Goal: Information Seeking & Learning: Learn about a topic

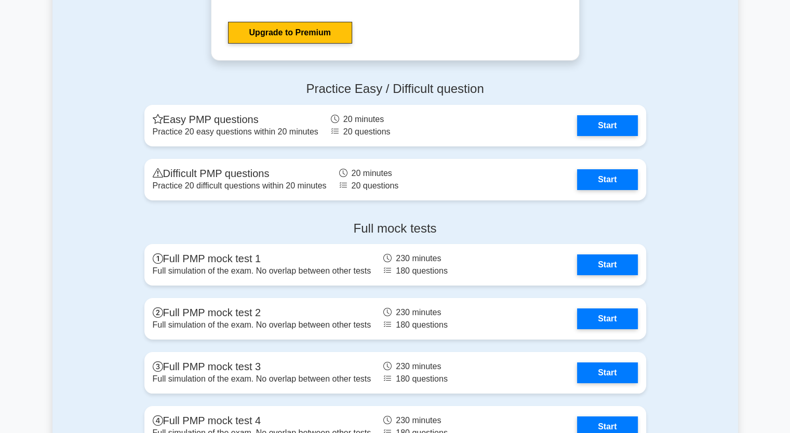
scroll to position [3811, 0]
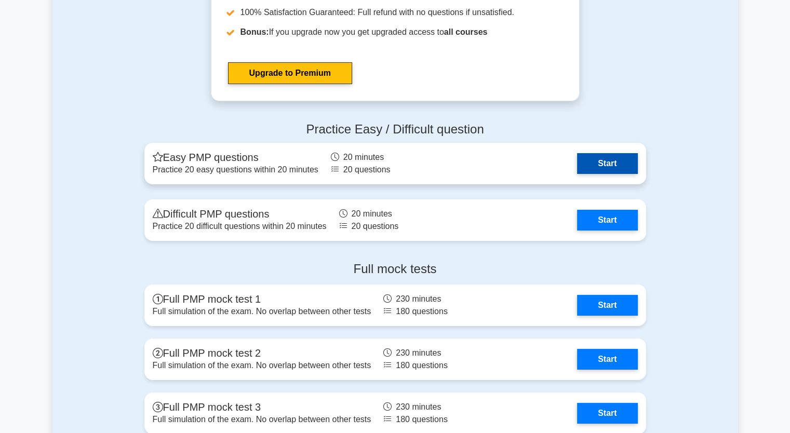
click at [620, 157] on link "Start" at bounding box center [607, 163] width 60 height 21
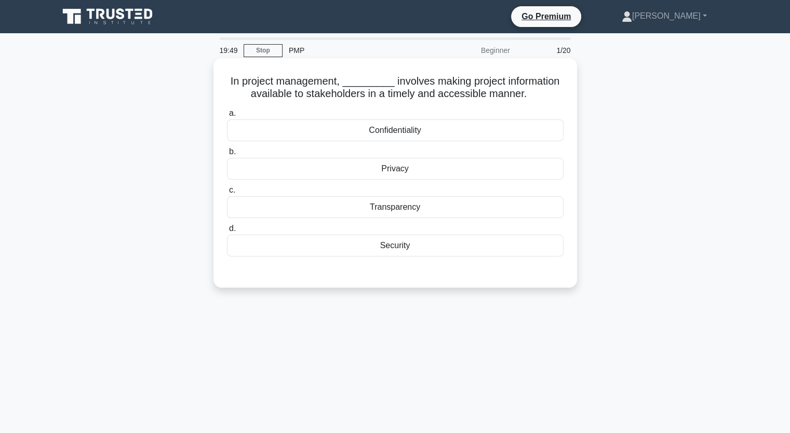
click at [395, 204] on div "Transparency" at bounding box center [395, 207] width 337 height 22
click at [227, 194] on input "c. Transparency" at bounding box center [227, 190] width 0 height 7
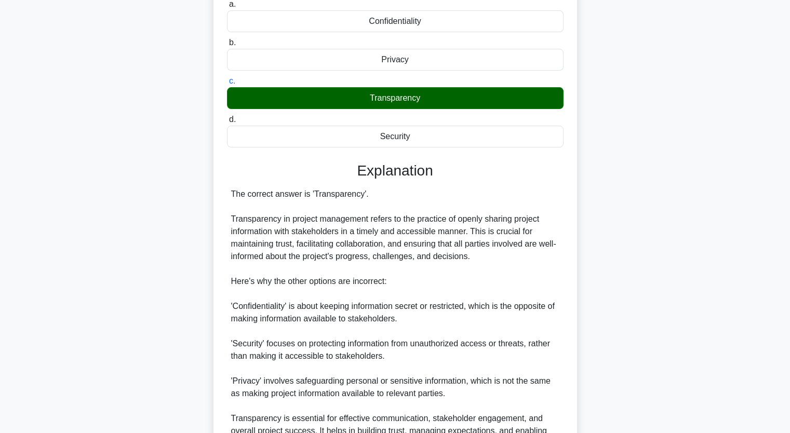
scroll to position [143, 0]
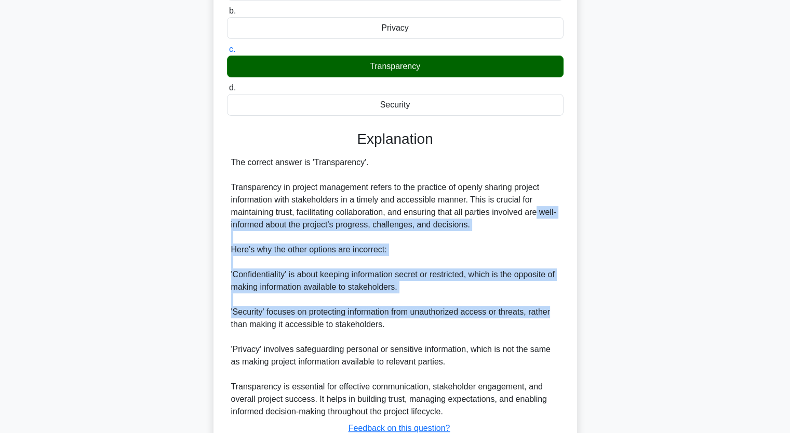
drag, startPoint x: 790, startPoint y: 208, endPoint x: 782, endPoint y: 308, distance: 100.5
click at [782, 308] on main "19:45 Stop PMP Beginner 1/20 In project management, _________ involves making p…" at bounding box center [395, 199] width 790 height 619
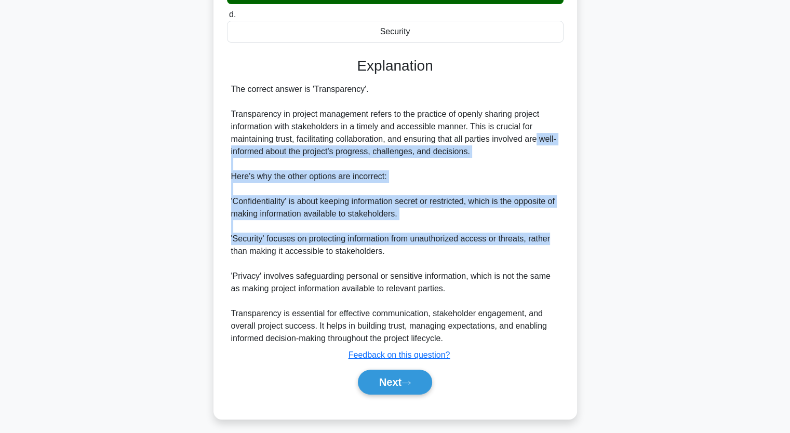
scroll to position [219, 0]
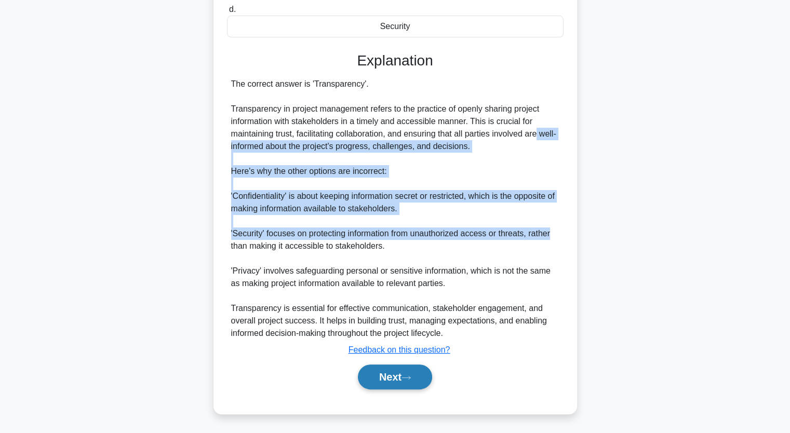
click at [394, 368] on button "Next" at bounding box center [395, 377] width 74 height 25
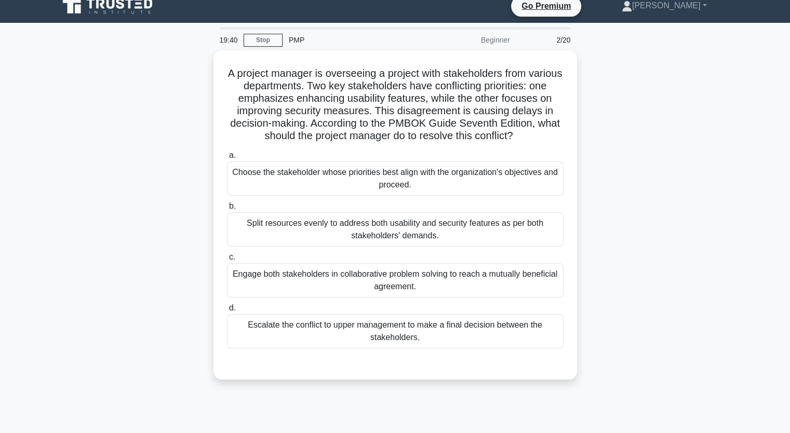
scroll to position [0, 0]
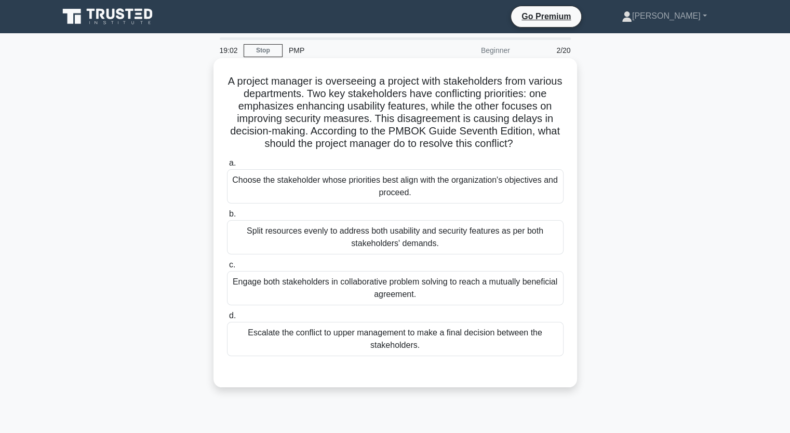
click at [351, 290] on div "Engage both stakeholders in collaborative problem solving to reach a mutually b…" at bounding box center [395, 288] width 337 height 34
click at [227, 269] on input "c. Engage both stakeholders in collaborative problem solving to reach a mutuall…" at bounding box center [227, 265] width 0 height 7
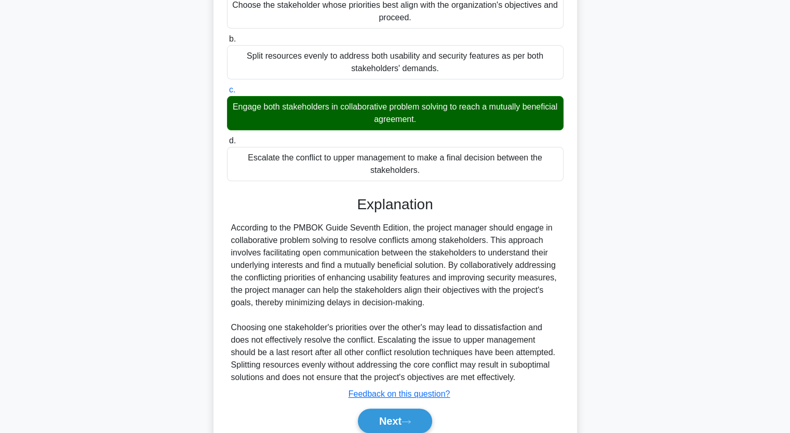
scroll to position [219, 0]
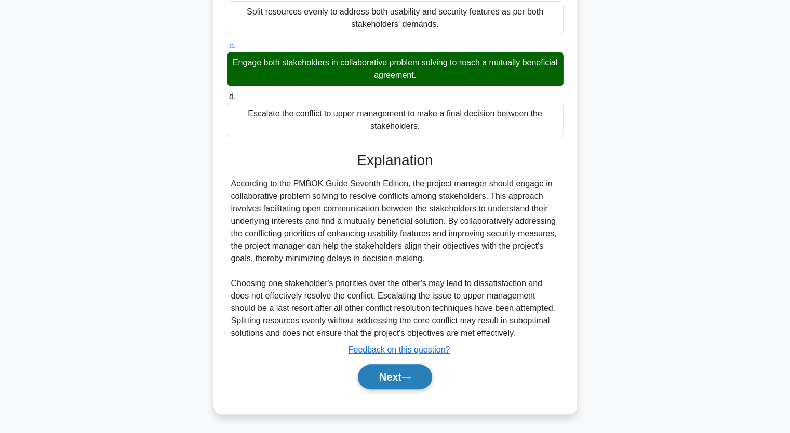
click at [384, 375] on button "Next" at bounding box center [395, 377] width 74 height 25
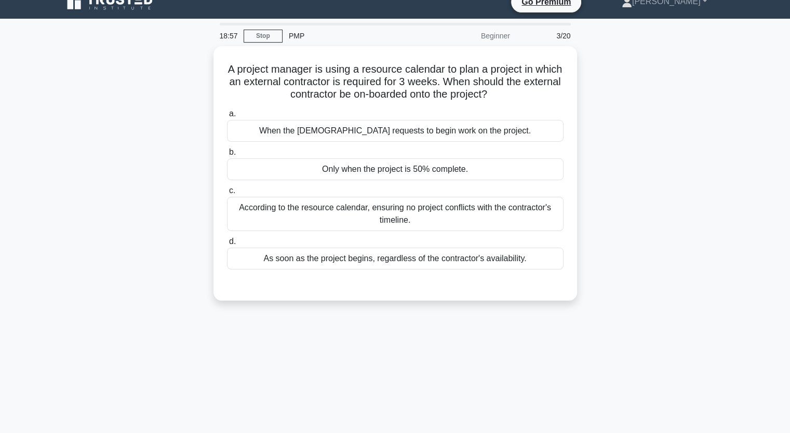
scroll to position [0, 0]
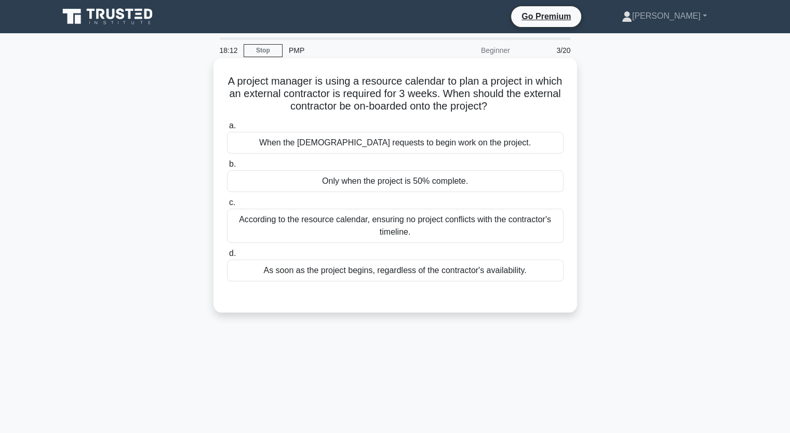
click at [394, 233] on div "According to the resource calendar, ensuring no project conflicts with the cont…" at bounding box center [395, 226] width 337 height 34
click at [227, 206] on input "c. According to the resource calendar, ensuring no project conflicts with the c…" at bounding box center [227, 202] width 0 height 7
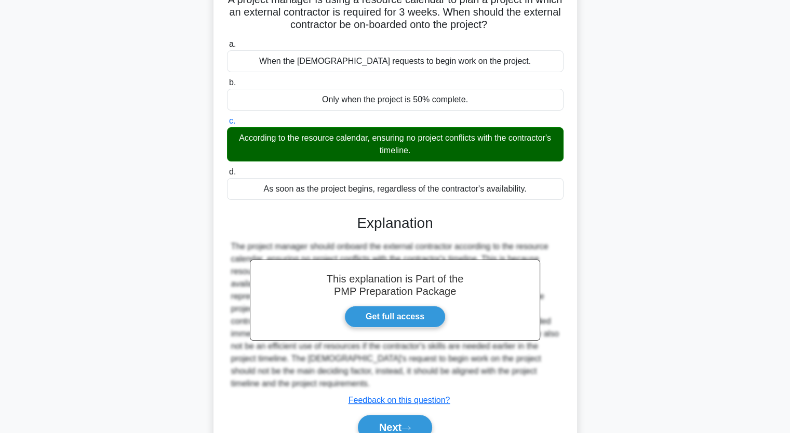
scroll to position [132, 0]
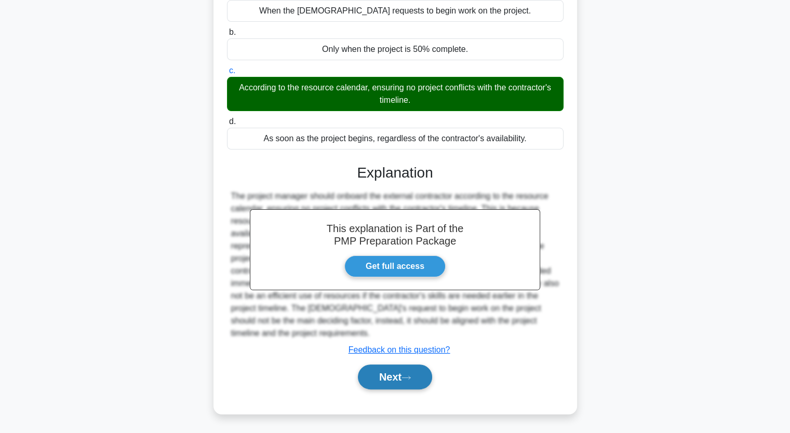
click at [390, 379] on button "Next" at bounding box center [395, 377] width 74 height 25
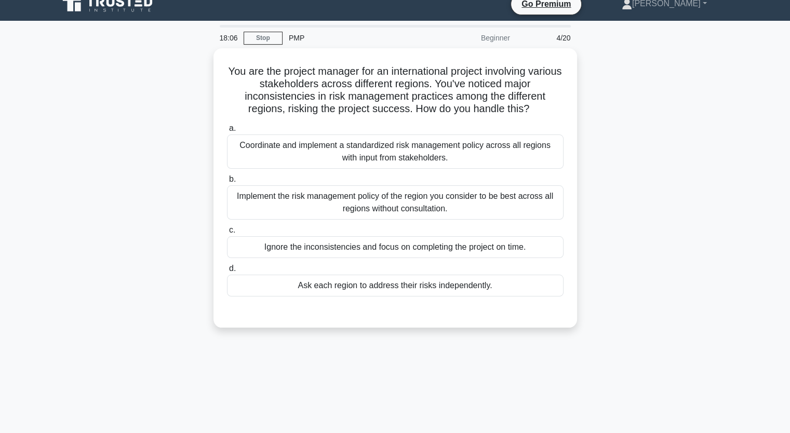
scroll to position [0, 0]
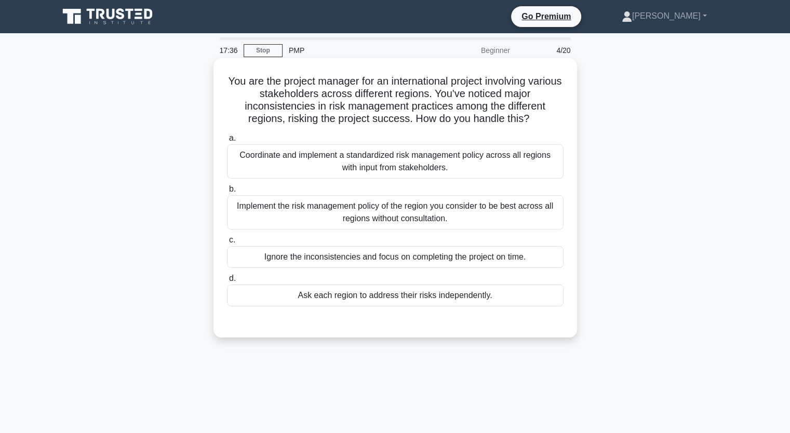
click at [356, 171] on div "Coordinate and implement a standardized risk management policy across all regio…" at bounding box center [395, 161] width 337 height 34
click at [227, 142] on input "a. Coordinate and implement a standardized risk management policy across all re…" at bounding box center [227, 138] width 0 height 7
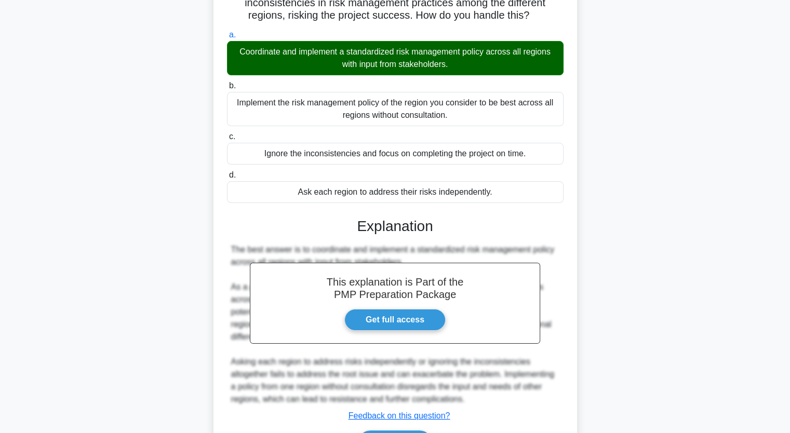
scroll to position [169, 0]
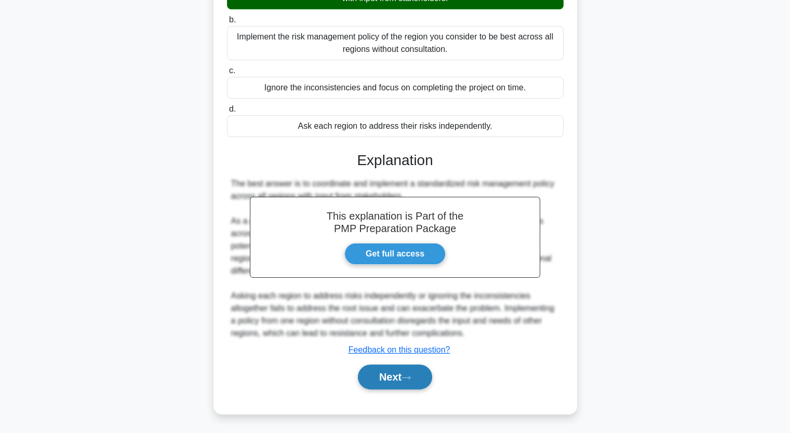
click at [413, 372] on button "Next" at bounding box center [395, 377] width 74 height 25
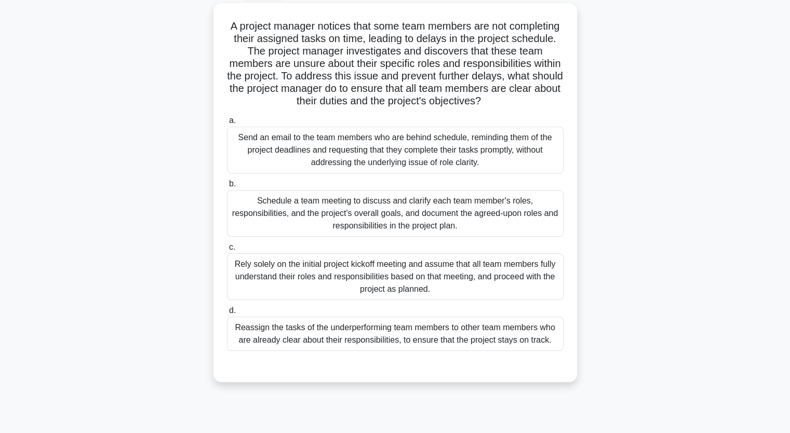
scroll to position [52, 0]
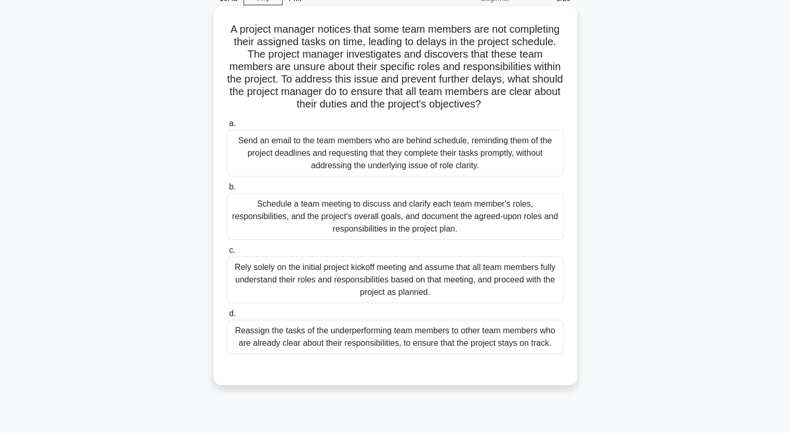
click at [421, 229] on div "Schedule a team meeting to discuss and clarify each team member's roles, respon…" at bounding box center [395, 216] width 337 height 47
click at [227, 191] on input "b. Schedule a team meeting to discuss and clarify each team member's roles, res…" at bounding box center [227, 187] width 0 height 7
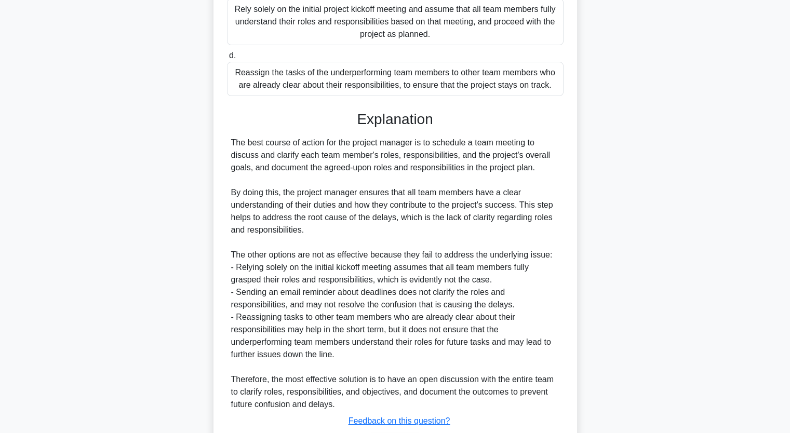
scroll to position [394, 0]
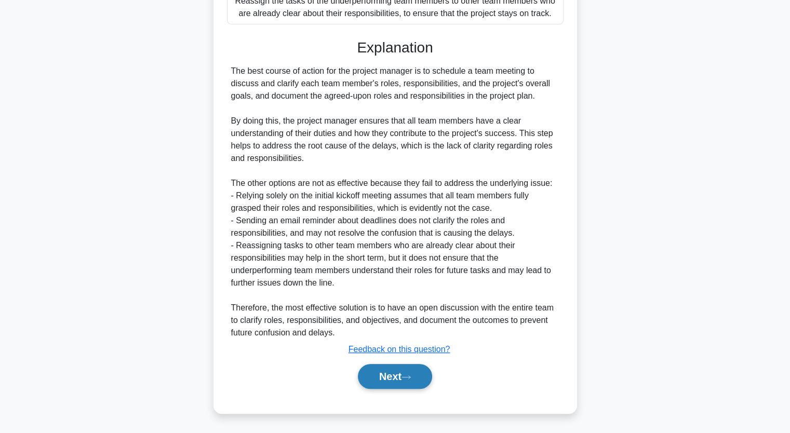
click at [404, 375] on button "Next" at bounding box center [395, 376] width 74 height 25
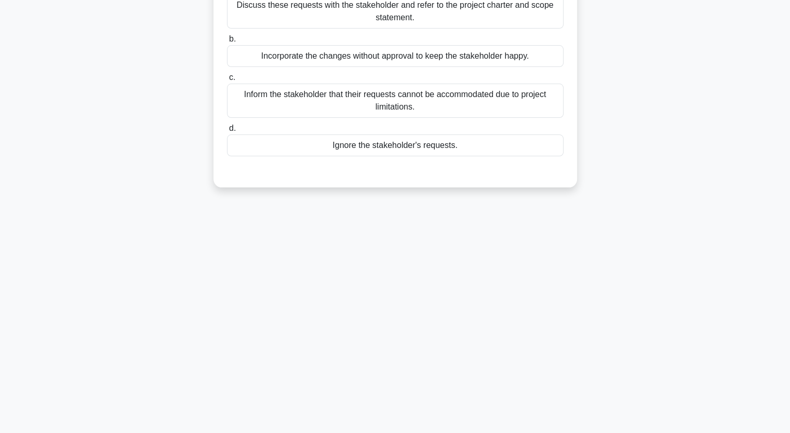
scroll to position [0, 0]
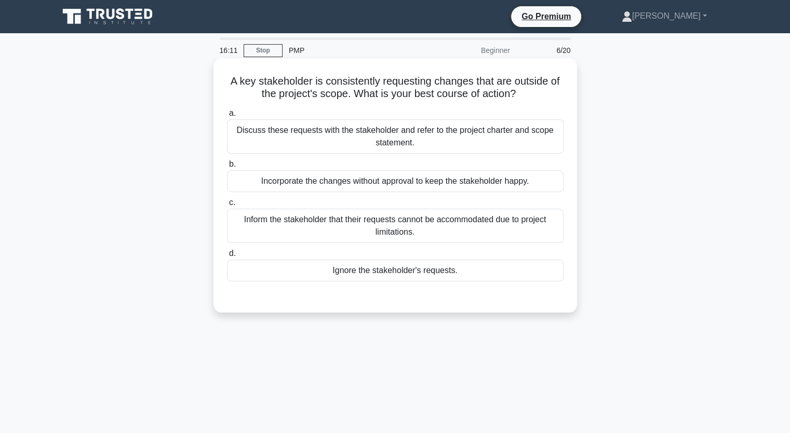
click at [403, 138] on div "Discuss these requests with the stakeholder and refer to the project charter an…" at bounding box center [395, 136] width 337 height 34
click at [227, 117] on input "a. Discuss these requests with the stakeholder and refer to the project charter…" at bounding box center [227, 113] width 0 height 7
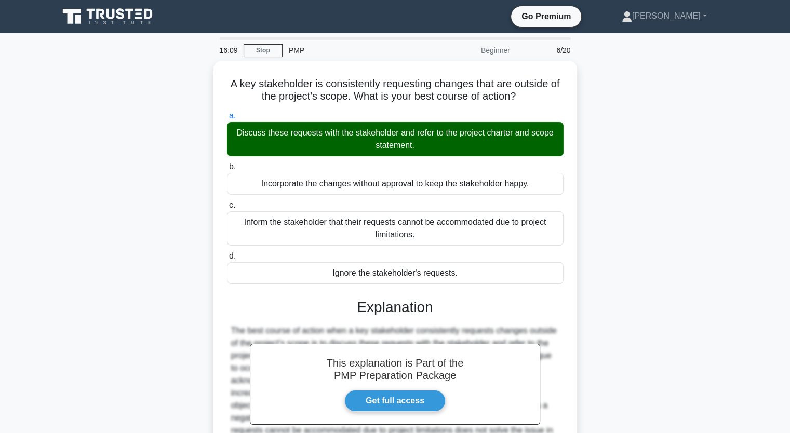
scroll to position [128, 0]
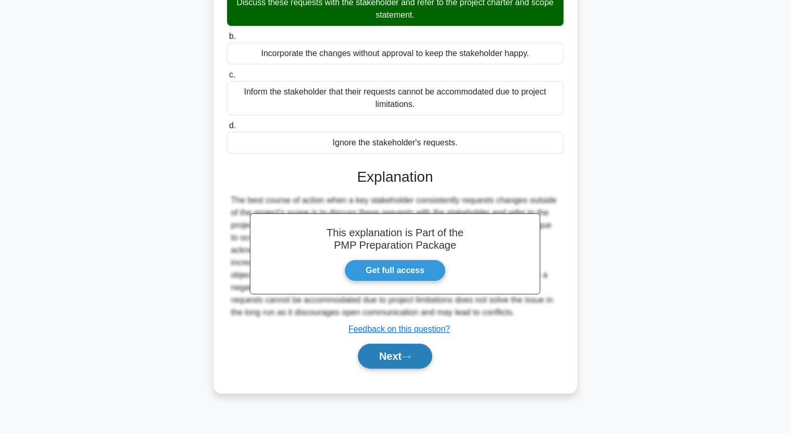
click at [384, 366] on button "Next" at bounding box center [395, 356] width 74 height 25
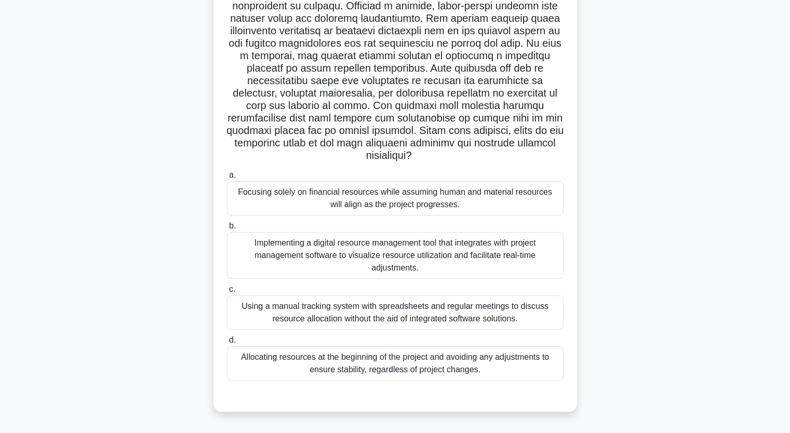
scroll to position [117, 0]
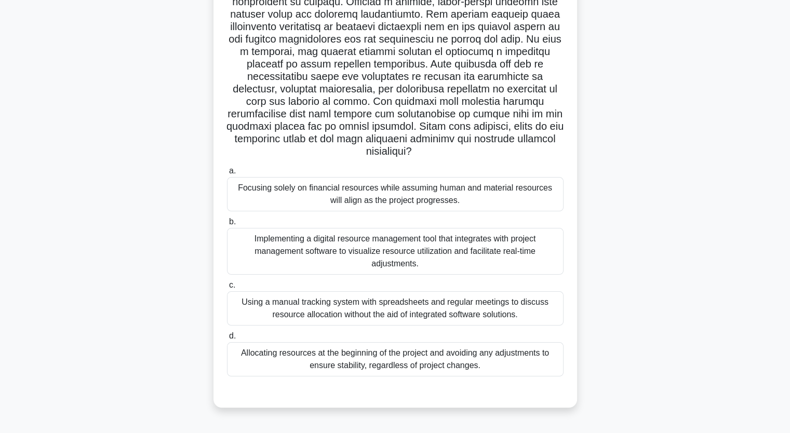
click at [391, 256] on div "Implementing a digital resource management tool that integrates with project ma…" at bounding box center [395, 251] width 337 height 47
click at [227, 225] on input "b. Implementing a digital resource management tool that integrates with project…" at bounding box center [227, 222] width 0 height 7
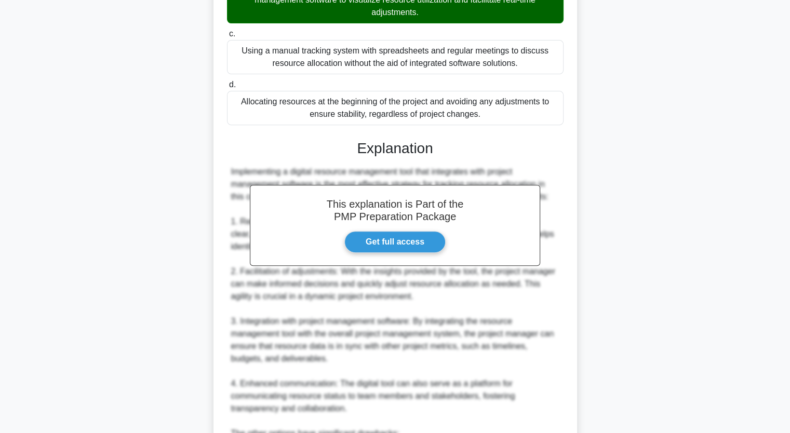
scroll to position [524, 0]
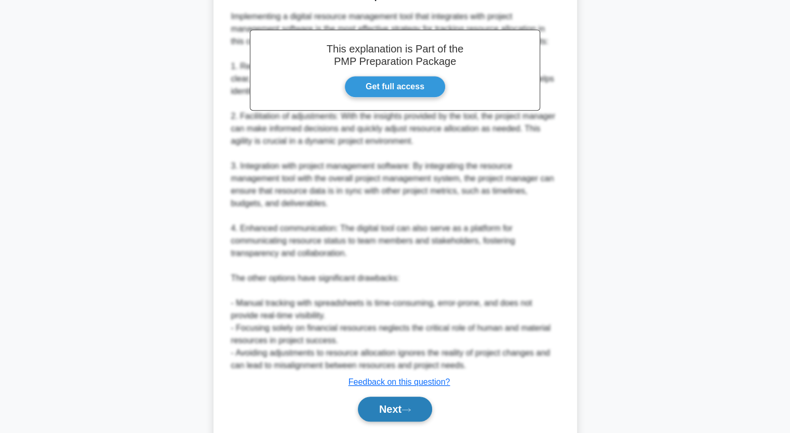
click at [397, 402] on button "Next" at bounding box center [395, 409] width 74 height 25
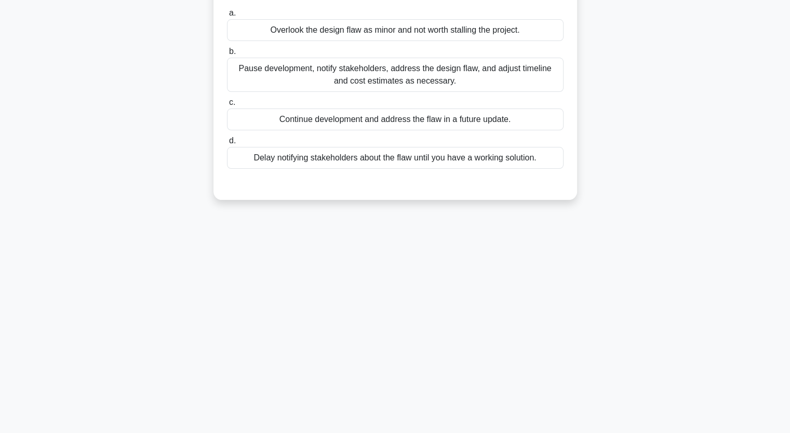
scroll to position [0, 0]
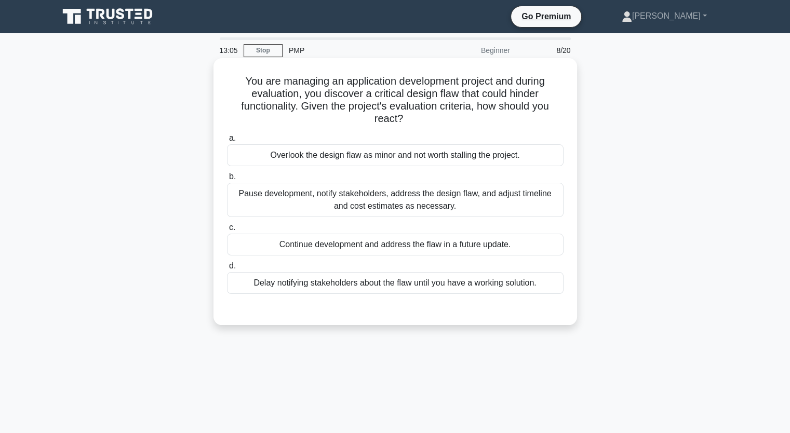
click at [330, 202] on div "Pause development, notify stakeholders, address the design flaw, and adjust tim…" at bounding box center [395, 200] width 337 height 34
click at [227, 180] on input "b. Pause development, notify stakeholders, address the design flaw, and adjust …" at bounding box center [227, 177] width 0 height 7
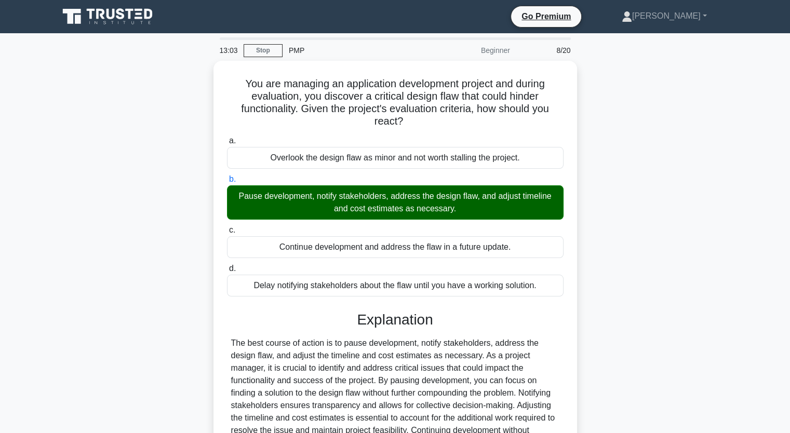
scroll to position [132, 0]
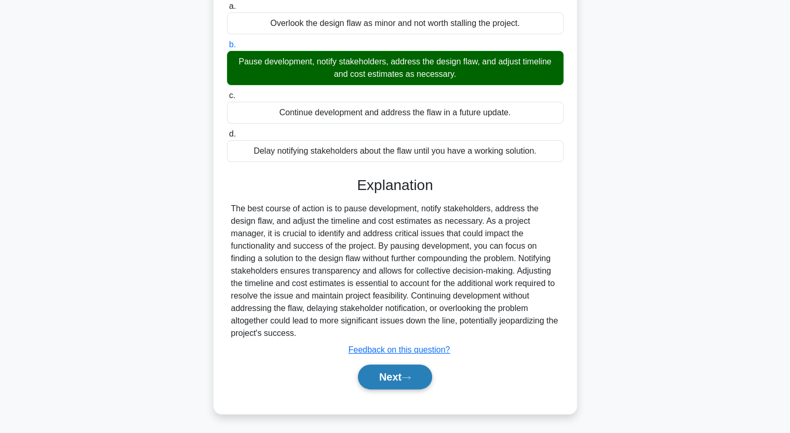
click at [417, 383] on button "Next" at bounding box center [395, 377] width 74 height 25
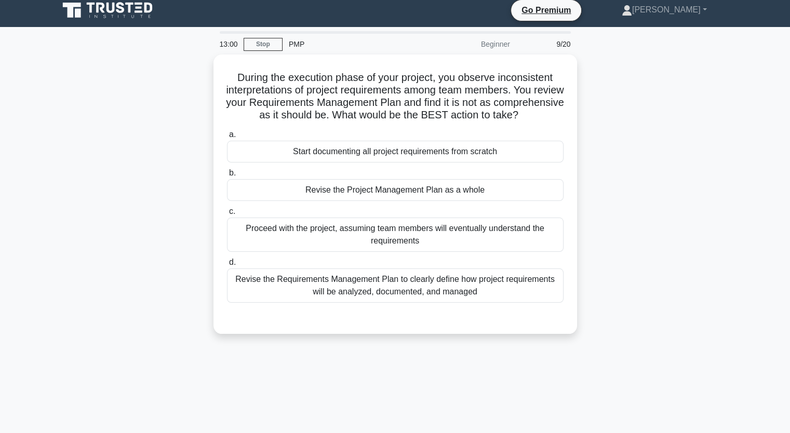
scroll to position [0, 0]
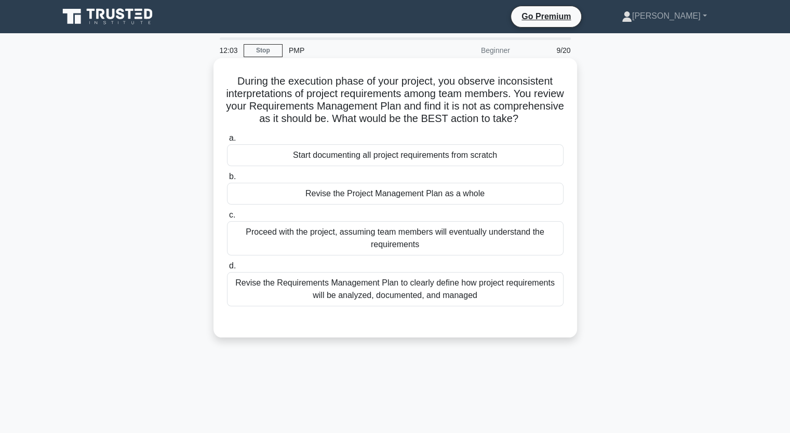
click at [362, 304] on div "Revise the Requirements Management Plan to clearly define how project requireme…" at bounding box center [395, 289] width 337 height 34
click at [227, 270] on input "d. Revise the Requirements Management Plan to clearly define how project requir…" at bounding box center [227, 266] width 0 height 7
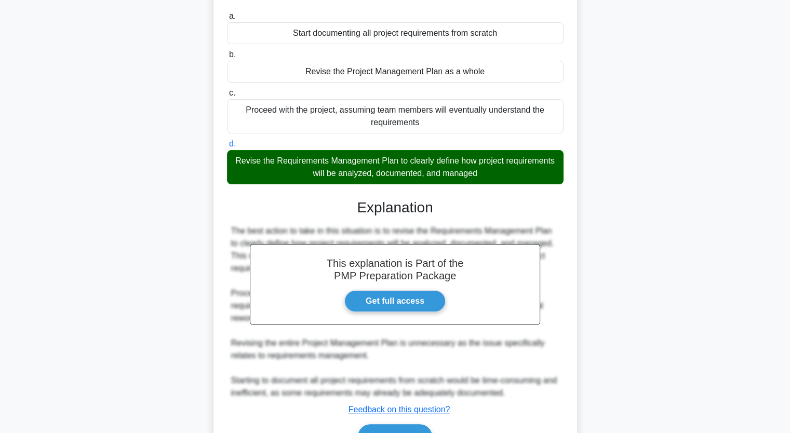
scroll to position [194, 0]
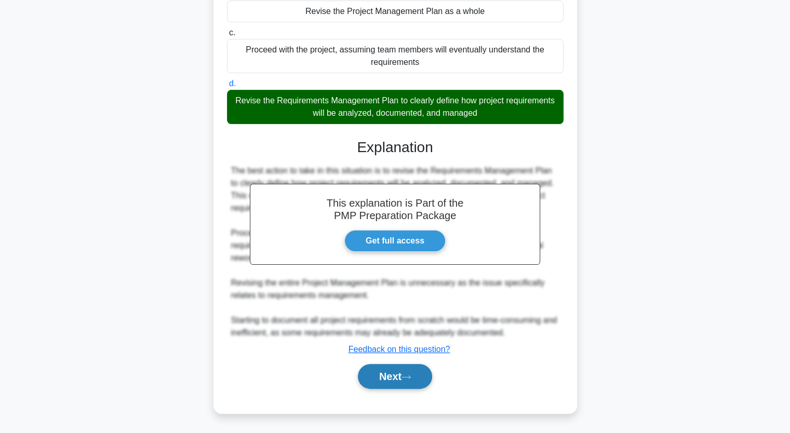
click at [395, 371] on button "Next" at bounding box center [395, 376] width 74 height 25
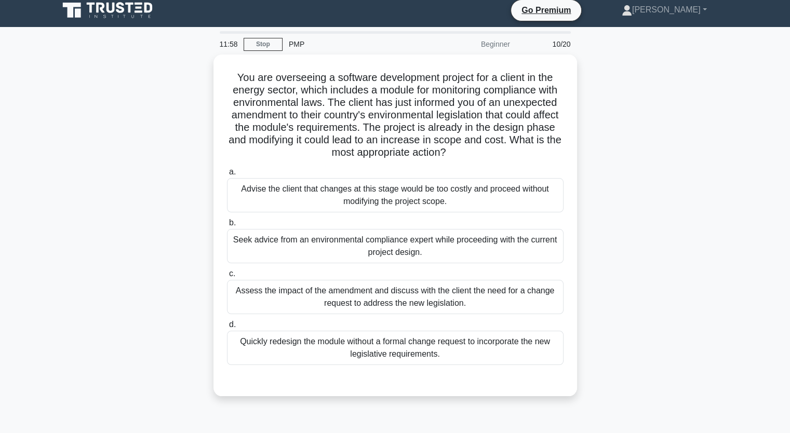
scroll to position [0, 0]
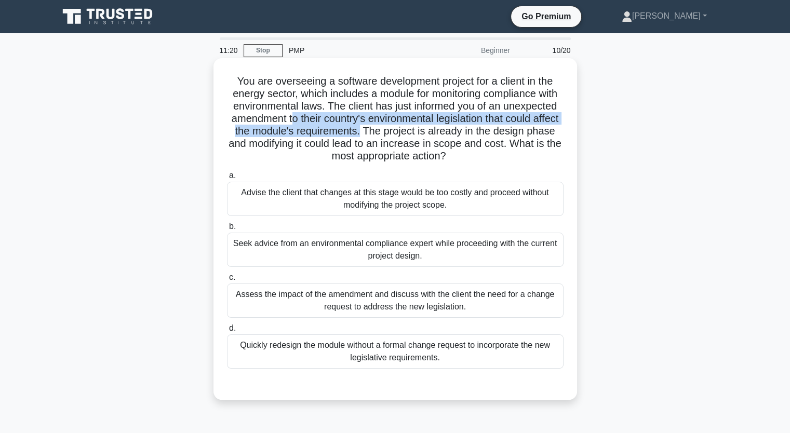
drag, startPoint x: 300, startPoint y: 121, endPoint x: 390, endPoint y: 125, distance: 90.5
click at [390, 125] on h5 "You are overseeing a software development project for a client in the energy se…" at bounding box center [395, 119] width 339 height 88
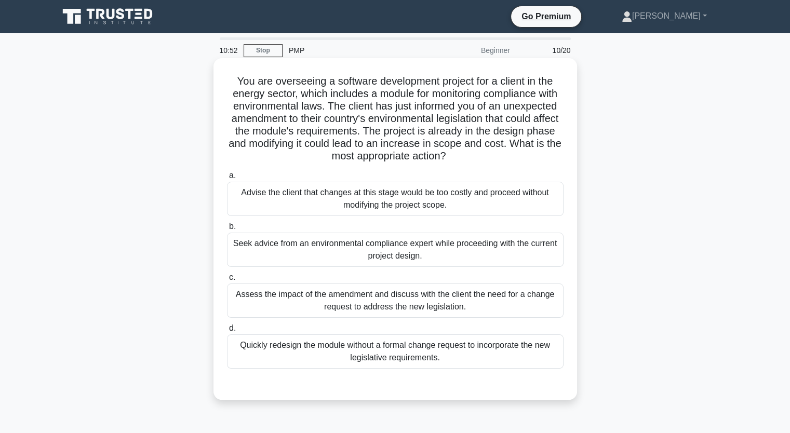
click at [343, 299] on div "Assess the impact of the amendment and discuss with the client the need for a c…" at bounding box center [395, 301] width 337 height 34
click at [227, 281] on input "c. Assess the impact of the amendment and discuss with the client the need for …" at bounding box center [227, 277] width 0 height 7
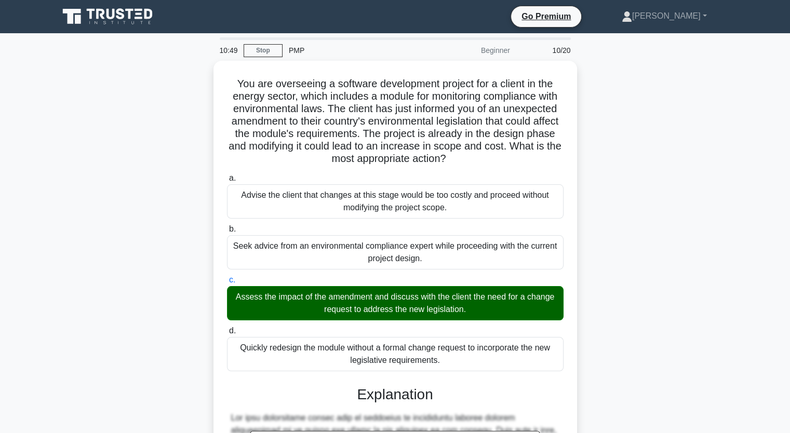
scroll to position [244, 0]
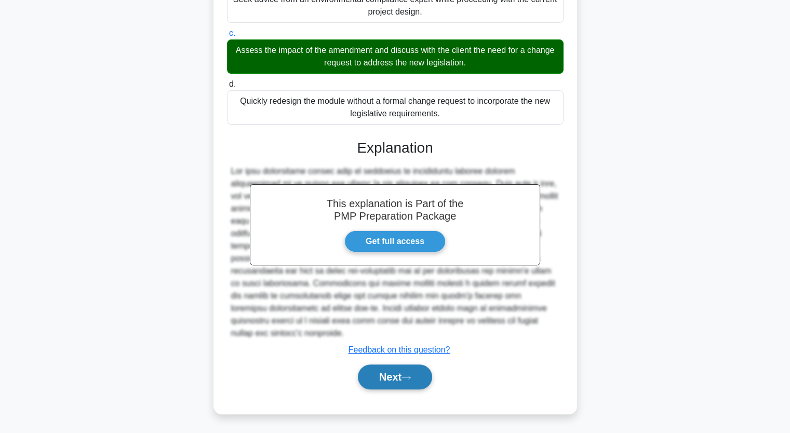
click at [404, 381] on button "Next" at bounding box center [395, 377] width 74 height 25
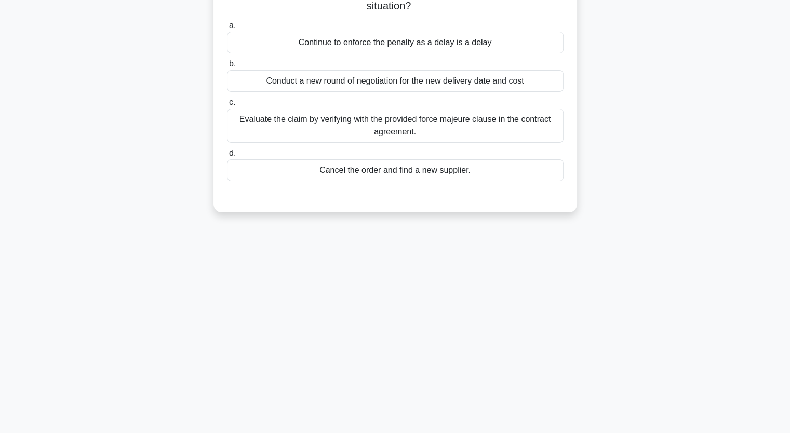
scroll to position [0, 0]
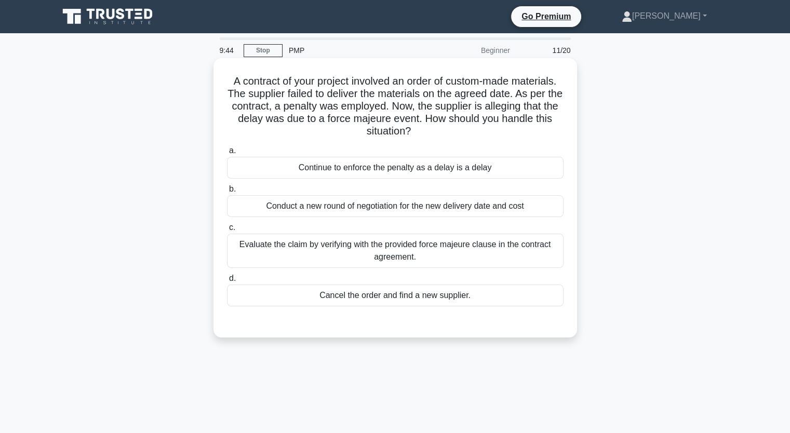
click at [379, 252] on div "Evaluate the claim by verifying with the provided force majeure clause in the c…" at bounding box center [395, 251] width 337 height 34
click at [227, 231] on input "c. Evaluate the claim by verifying with the provided force majeure clause in th…" at bounding box center [227, 227] width 0 height 7
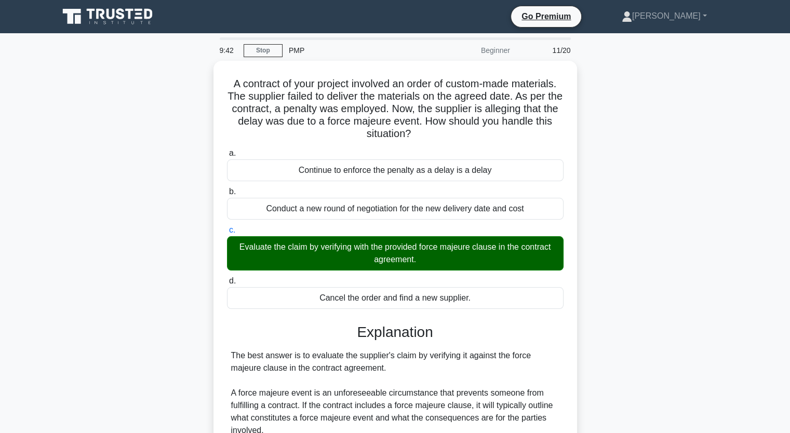
scroll to position [244, 0]
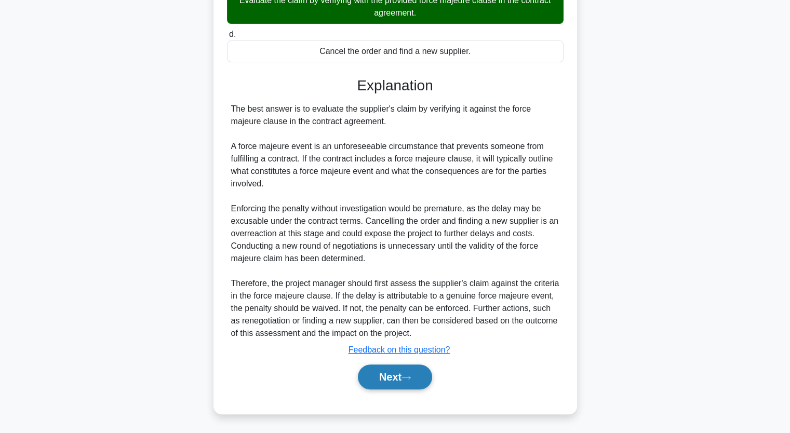
click at [401, 376] on button "Next" at bounding box center [395, 377] width 74 height 25
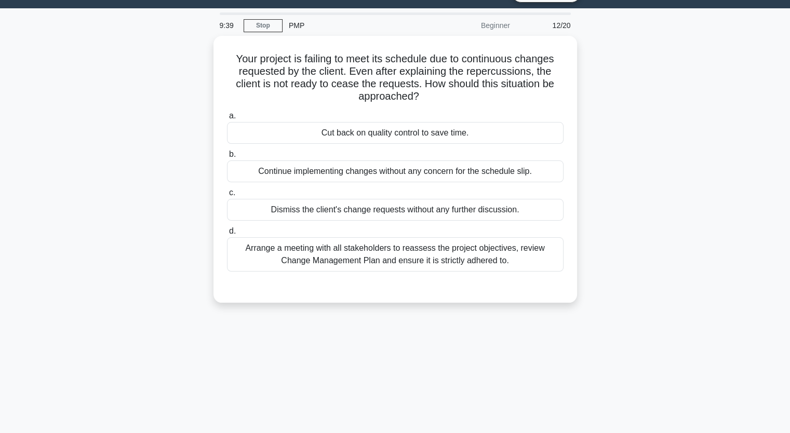
scroll to position [0, 0]
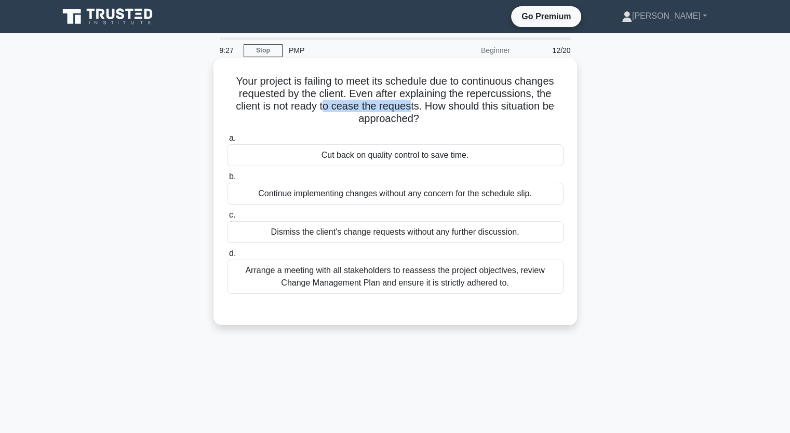
drag, startPoint x: 322, startPoint y: 108, endPoint x: 407, endPoint y: 108, distance: 85.2
click at [407, 108] on h5 "Your project is failing to meet its schedule due to continuous changes requeste…" at bounding box center [395, 100] width 339 height 51
click at [442, 279] on div "Arrange a meeting with all stakeholders to reassess the project objectives, rev…" at bounding box center [395, 277] width 337 height 34
click at [227, 257] on input "d. Arrange a meeting with all stakeholders to reassess the project objectives, …" at bounding box center [227, 253] width 0 height 7
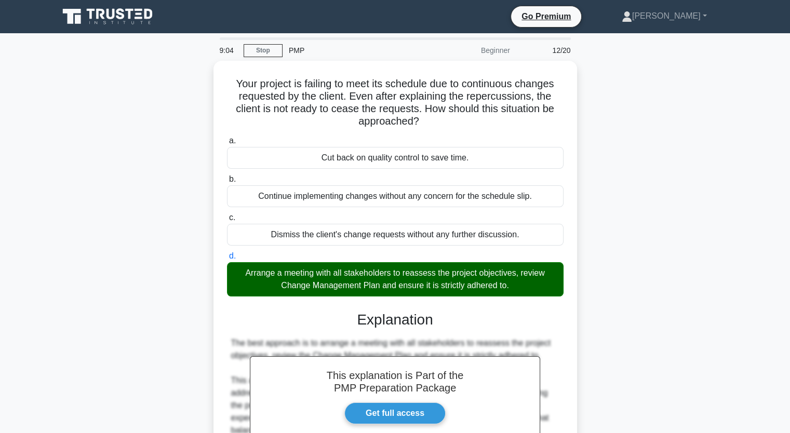
scroll to position [169, 0]
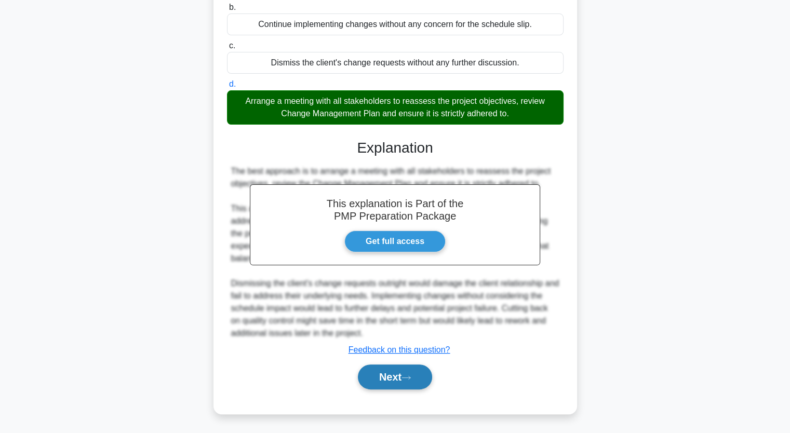
click at [405, 376] on button "Next" at bounding box center [395, 377] width 74 height 25
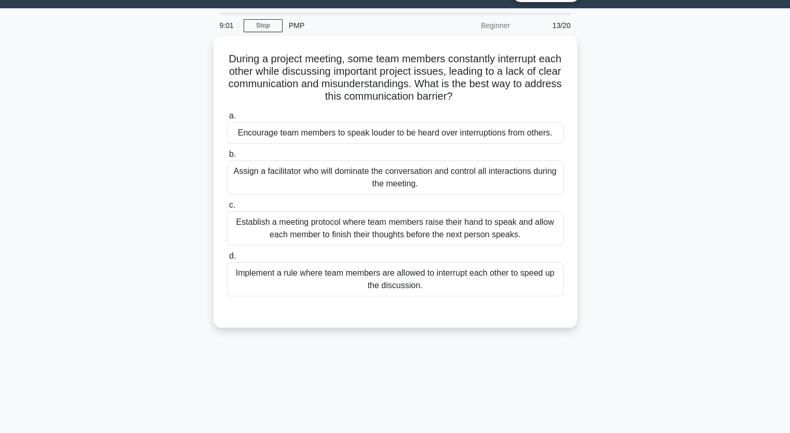
scroll to position [0, 0]
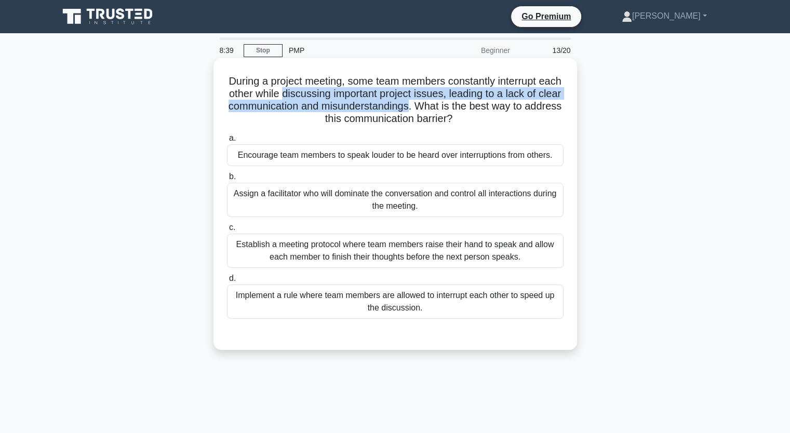
drag, startPoint x: 314, startPoint y: 96, endPoint x: 454, endPoint y: 109, distance: 140.9
click at [454, 109] on h5 "During a project meeting, some team members constantly interrupt each other whi…" at bounding box center [395, 100] width 339 height 51
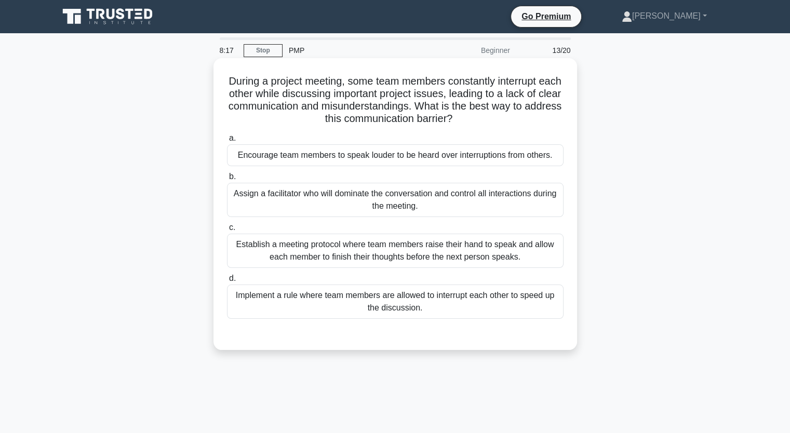
click at [508, 252] on div "Establish a meeting protocol where team members raise their hand to speak and a…" at bounding box center [395, 251] width 337 height 34
click at [227, 231] on input "c. Establish a meeting protocol where team members raise their hand to speak an…" at bounding box center [227, 227] width 0 height 7
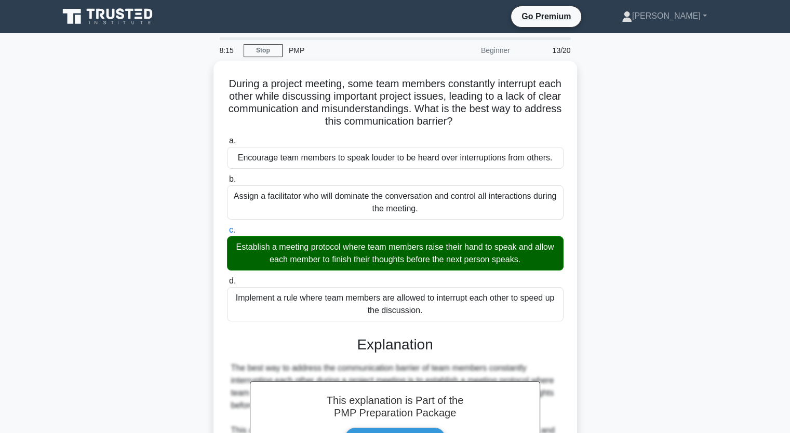
scroll to position [294, 0]
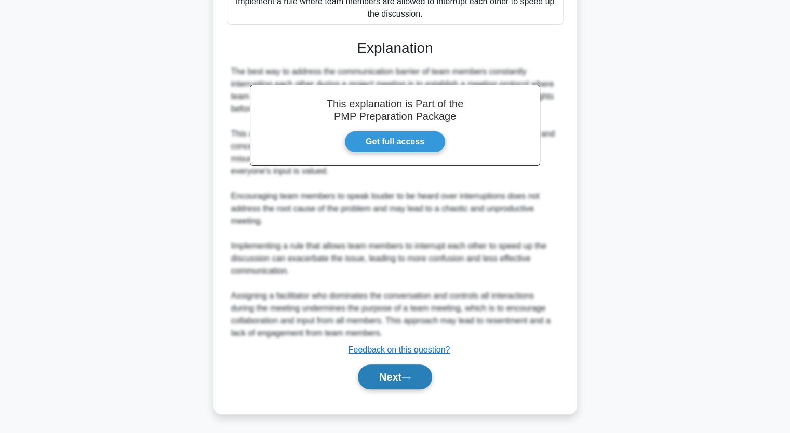
click at [405, 388] on button "Next" at bounding box center [395, 377] width 74 height 25
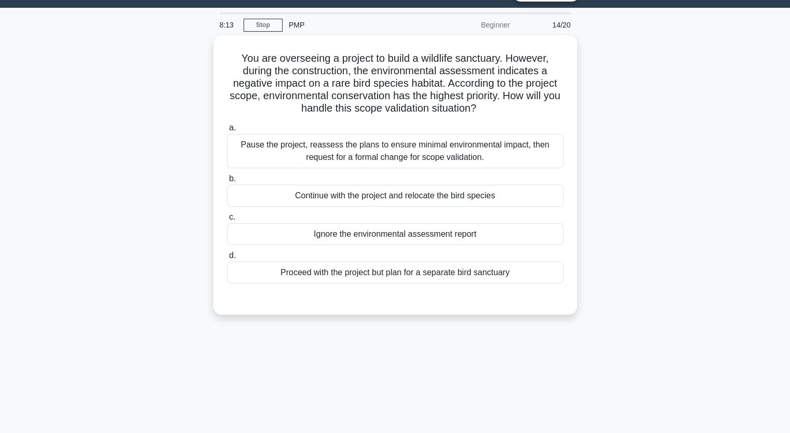
scroll to position [0, 0]
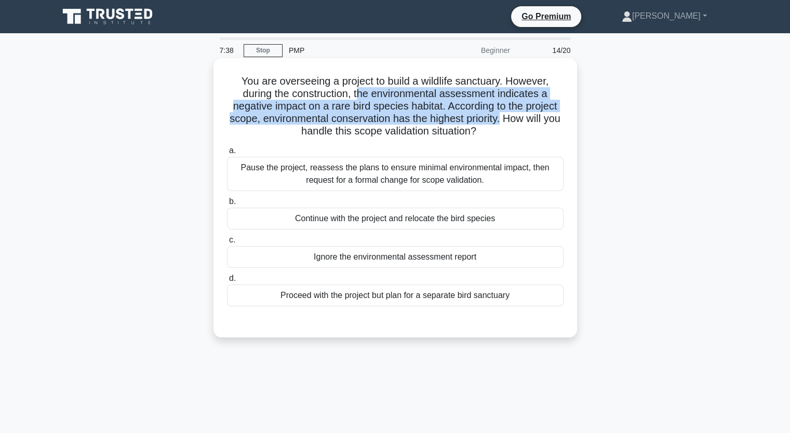
drag, startPoint x: 358, startPoint y: 89, endPoint x: 514, endPoint y: 119, distance: 158.7
click at [514, 119] on h5 "You are overseeing a project to build a wildlife sanctuary. However, during the…" at bounding box center [395, 106] width 339 height 63
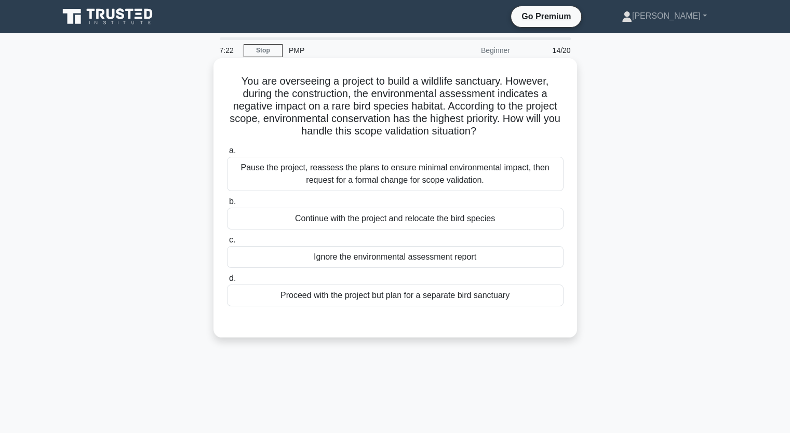
click at [417, 189] on div "Pause the project, reassess the plans to ensure minimal environmental impact, t…" at bounding box center [395, 174] width 337 height 34
click at [227, 154] on input "a. Pause the project, reassess the plans to ensure minimal environmental impact…" at bounding box center [227, 151] width 0 height 7
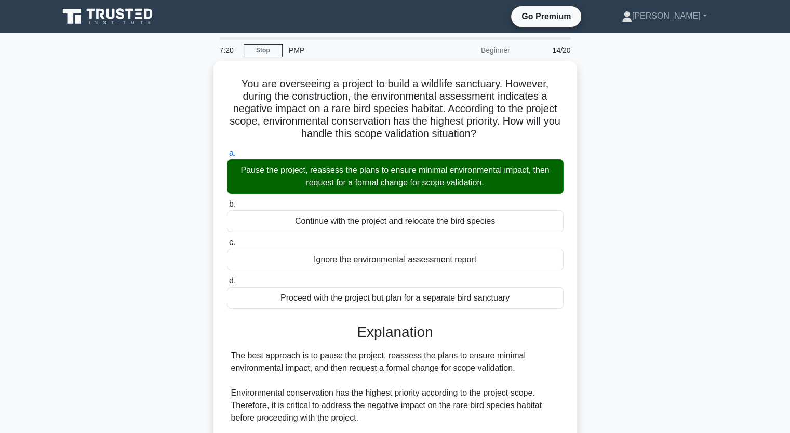
scroll to position [182, 0]
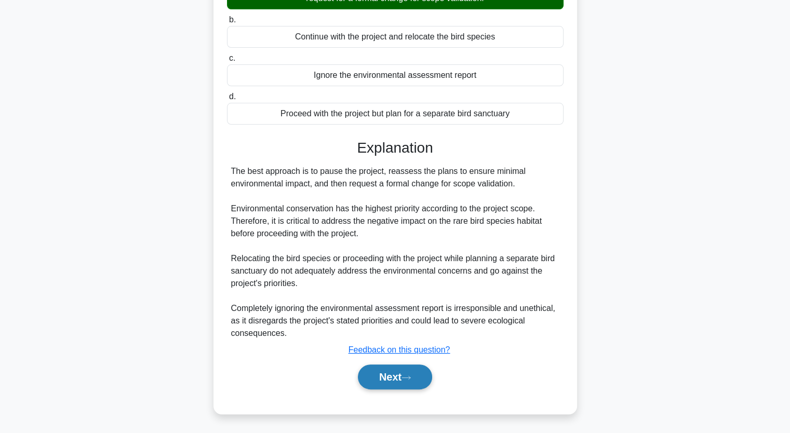
click at [405, 377] on icon at bounding box center [406, 378] width 9 height 6
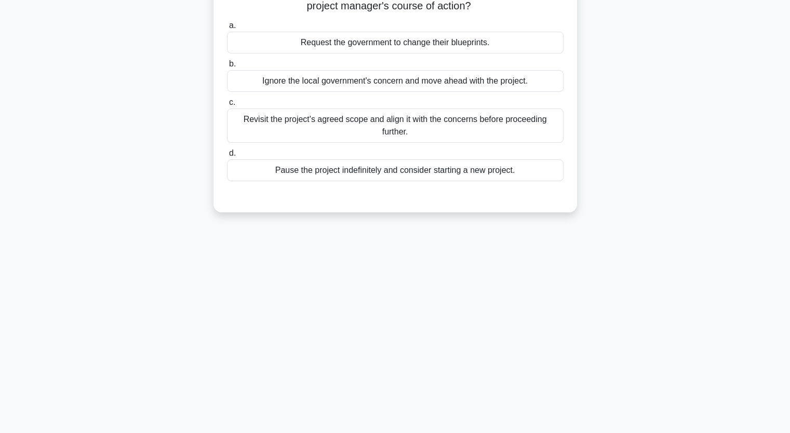
scroll to position [0, 0]
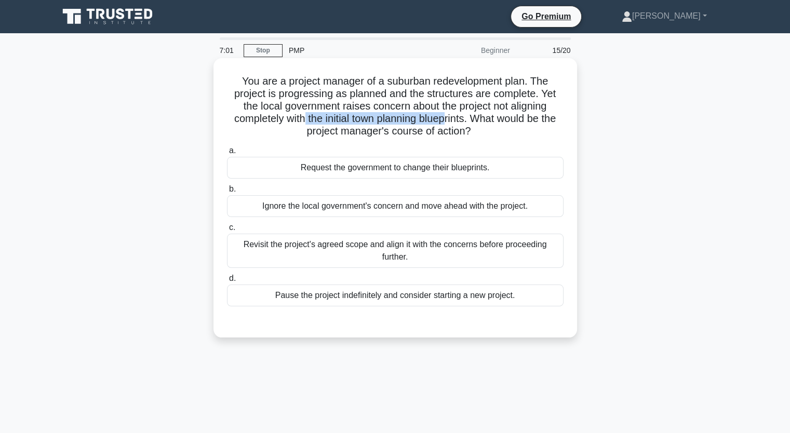
drag, startPoint x: 306, startPoint y: 119, endPoint x: 455, endPoint y: 119, distance: 148.6
click at [455, 119] on h5 "You are a project manager of a suburban redevelopment plan. The project is prog…" at bounding box center [395, 106] width 339 height 63
click at [442, 253] on div "Revisit the project's agreed scope and align it with the concerns before procee…" at bounding box center [395, 251] width 337 height 34
click at [227, 231] on input "c. Revisit the project's agreed scope and align it with the concerns before pro…" at bounding box center [227, 227] width 0 height 7
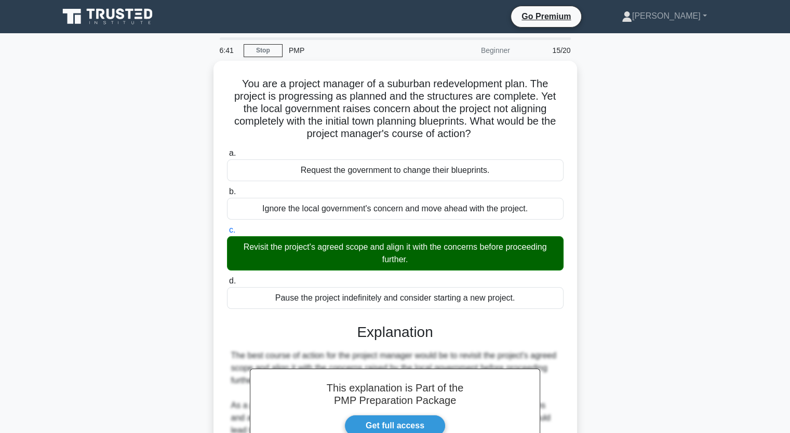
scroll to position [207, 0]
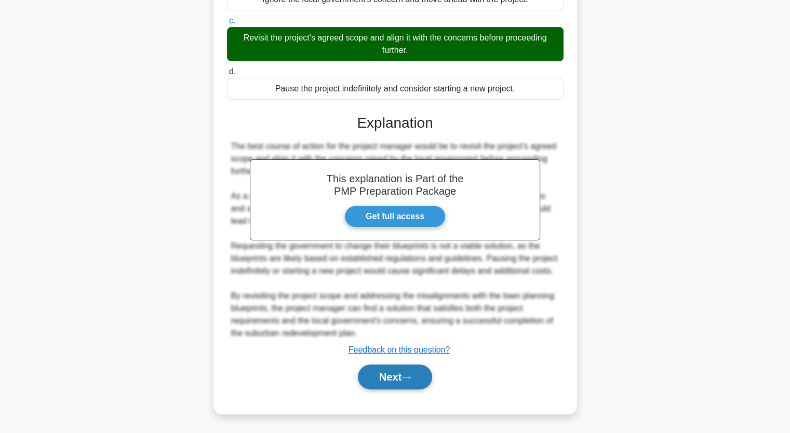
click at [424, 377] on button "Next" at bounding box center [395, 377] width 74 height 25
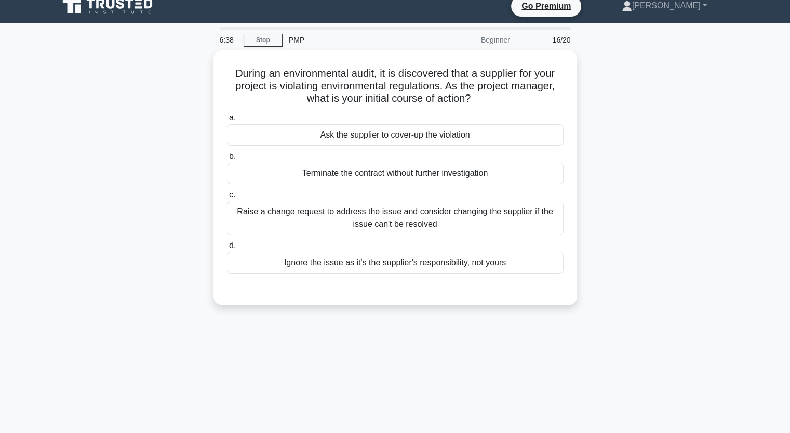
scroll to position [0, 0]
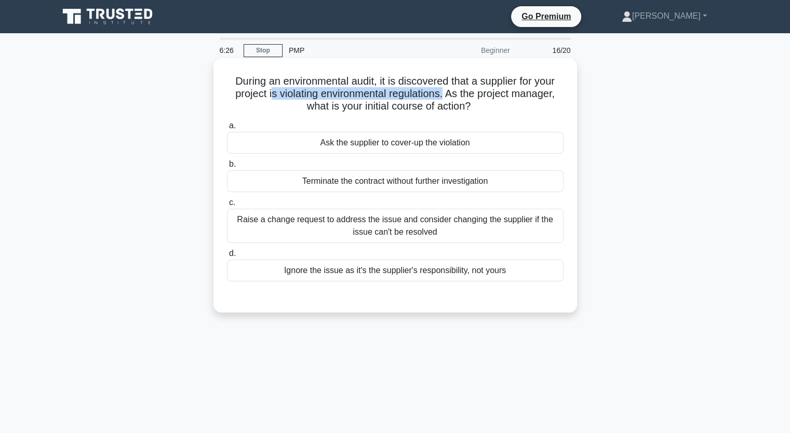
drag, startPoint x: 269, startPoint y: 96, endPoint x: 446, endPoint y: 88, distance: 176.8
click at [446, 88] on h5 "During an environmental audit, it is discovered that a supplier for your projec…" at bounding box center [395, 94] width 339 height 38
click at [367, 228] on div "Raise a change request to address the issue and consider changing the supplier …" at bounding box center [395, 226] width 337 height 34
click at [227, 206] on input "c. Raise a change request to address the issue and consider changing the suppli…" at bounding box center [227, 202] width 0 height 7
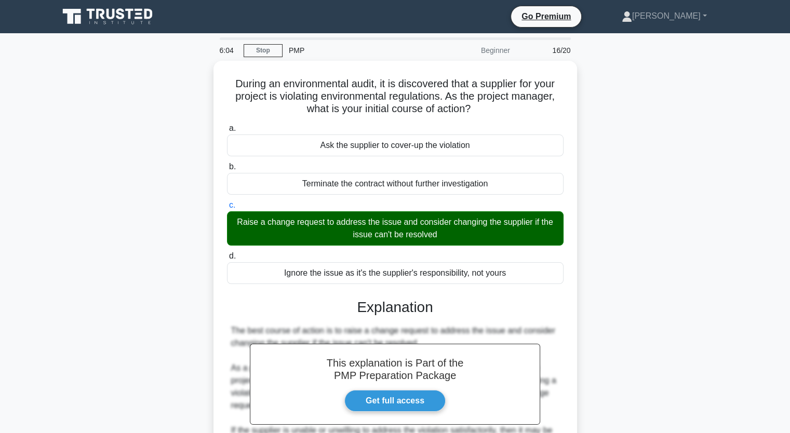
scroll to position [219, 0]
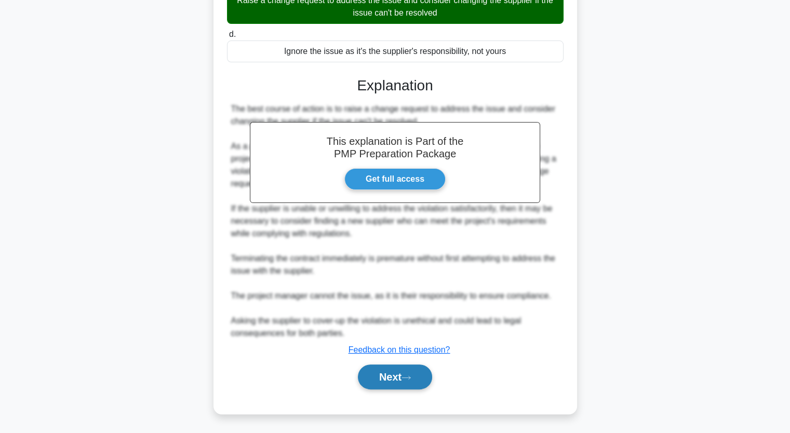
click at [401, 386] on button "Next" at bounding box center [395, 377] width 74 height 25
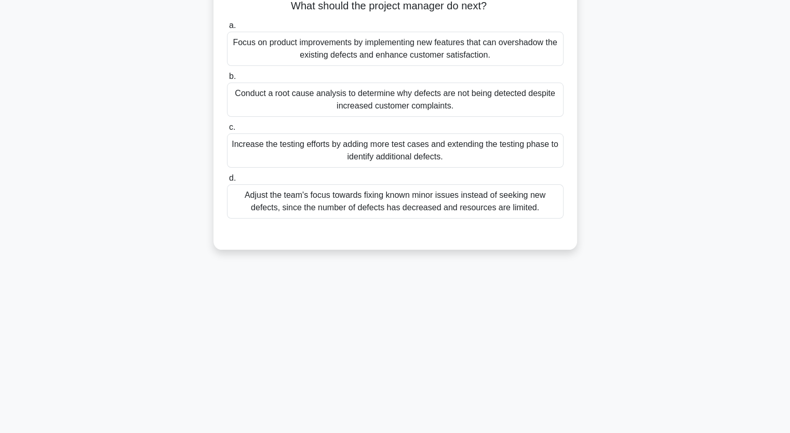
scroll to position [0, 0]
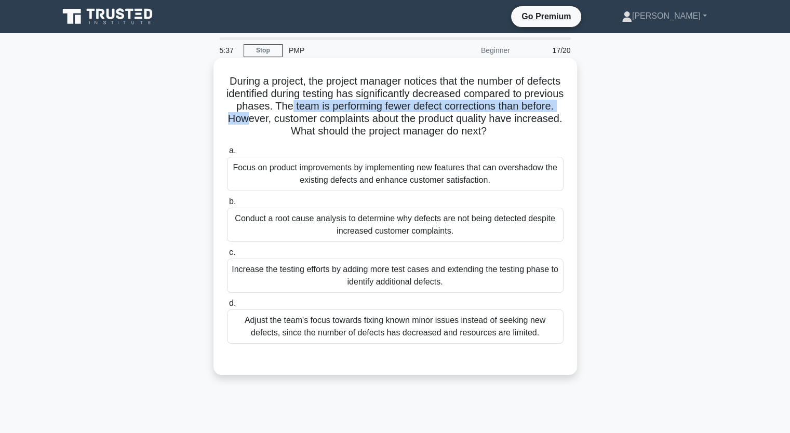
drag, startPoint x: 343, startPoint y: 111, endPoint x: 314, endPoint y: 119, distance: 29.9
click at [314, 119] on h5 "During a project, the project manager notices that the number of defects identi…" at bounding box center [395, 106] width 339 height 63
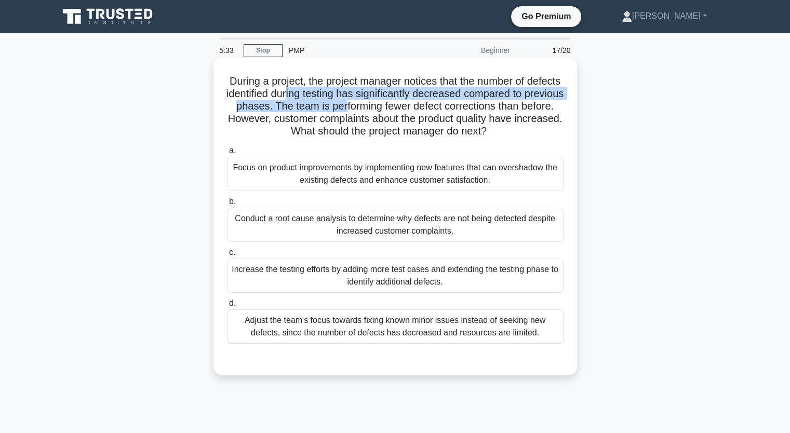
drag, startPoint x: 329, startPoint y: 92, endPoint x: 401, endPoint y: 109, distance: 73.7
click at [401, 109] on h5 "During a project, the project manager notices that the number of defects identi…" at bounding box center [395, 106] width 339 height 63
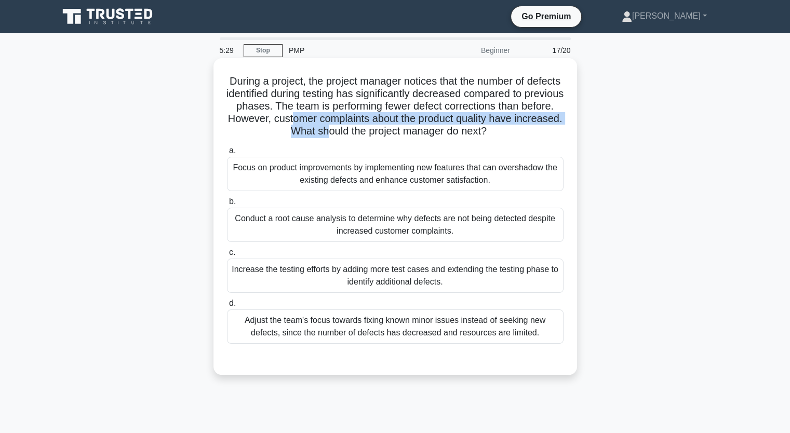
drag, startPoint x: 355, startPoint y: 123, endPoint x: 363, endPoint y: 135, distance: 13.8
click at [363, 135] on h5 "During a project, the project manager notices that the number of defects identi…" at bounding box center [395, 106] width 339 height 63
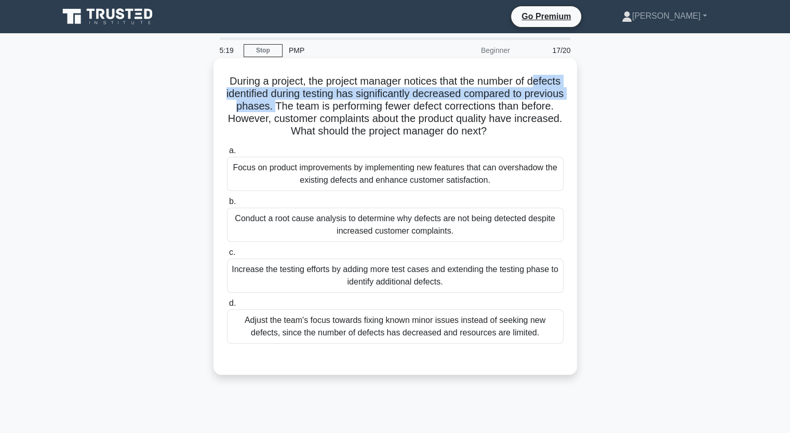
drag, startPoint x: 236, startPoint y: 92, endPoint x: 327, endPoint y: 105, distance: 91.3
click at [327, 105] on h5 "During a project, the project manager notices that the number of defects identi…" at bounding box center [395, 106] width 339 height 63
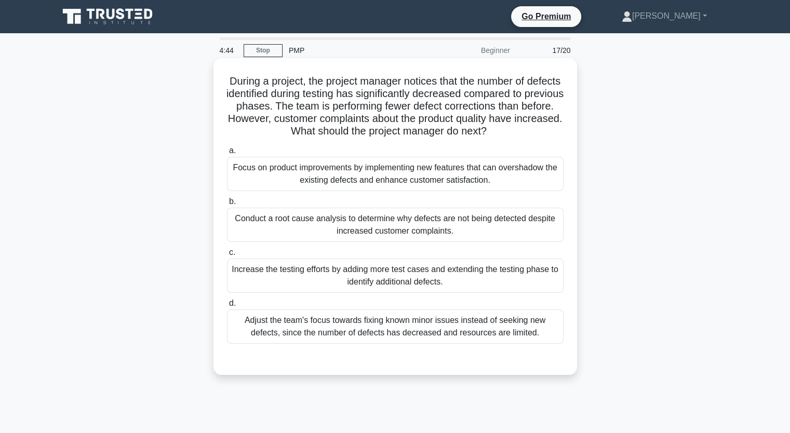
click at [349, 225] on div "Conduct a root cause analysis to determine why defects are not being detected d…" at bounding box center [395, 225] width 337 height 34
click at [227, 205] on input "b. Conduct a root cause analysis to determine why defects are not being detecte…" at bounding box center [227, 201] width 0 height 7
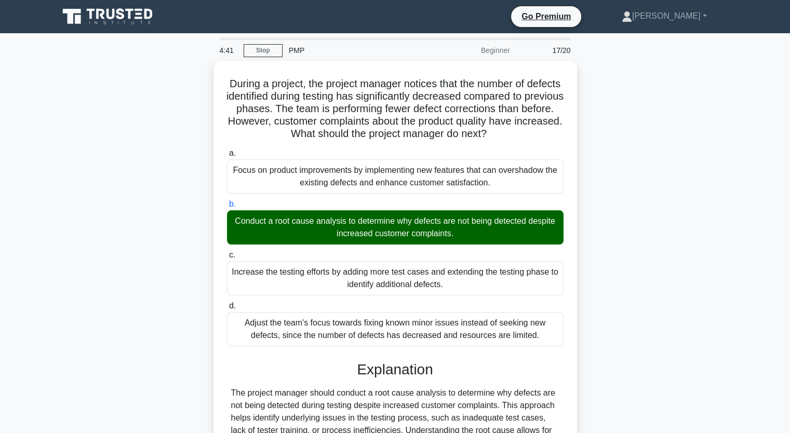
scroll to position [144, 0]
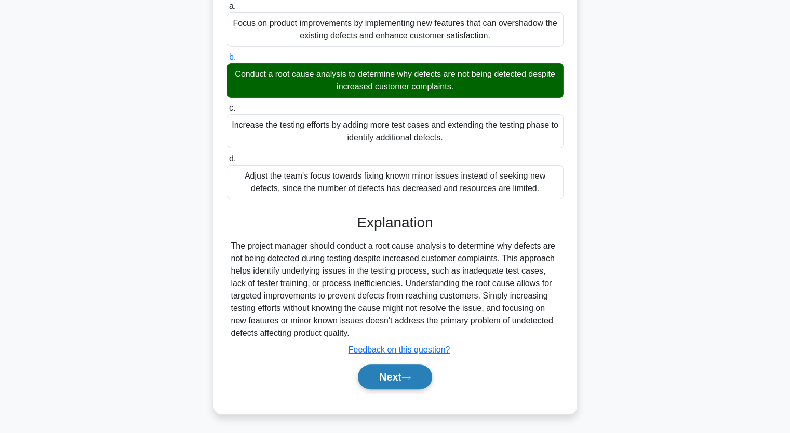
click at [402, 371] on button "Next" at bounding box center [395, 377] width 74 height 25
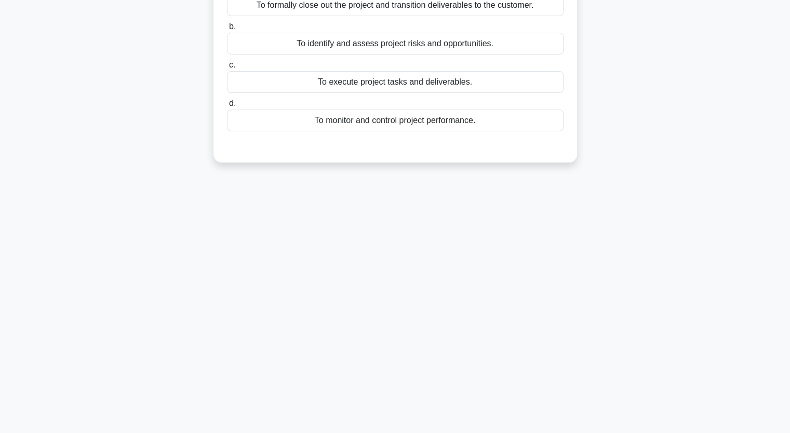
scroll to position [0, 0]
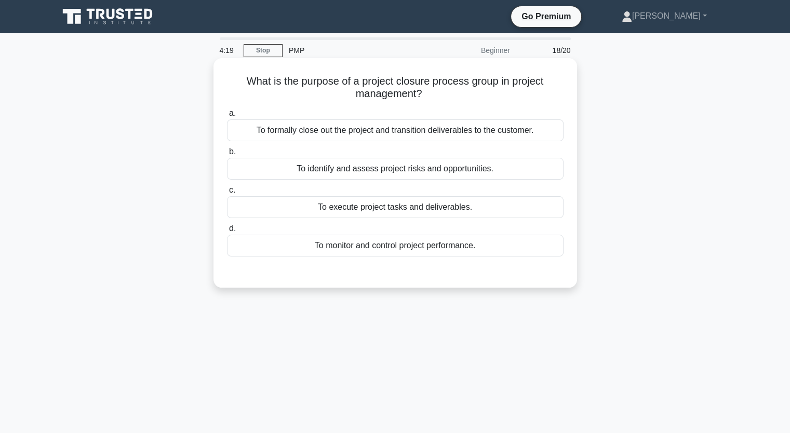
click at [397, 139] on div "To formally close out the project and transition deliverables to the customer." at bounding box center [395, 130] width 337 height 22
click at [227, 117] on input "a. To formally close out the project and transition deliverables to the custome…" at bounding box center [227, 113] width 0 height 7
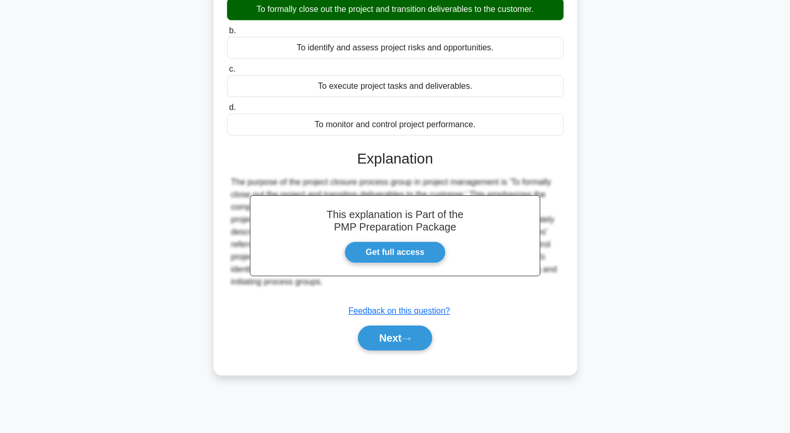
scroll to position [128, 0]
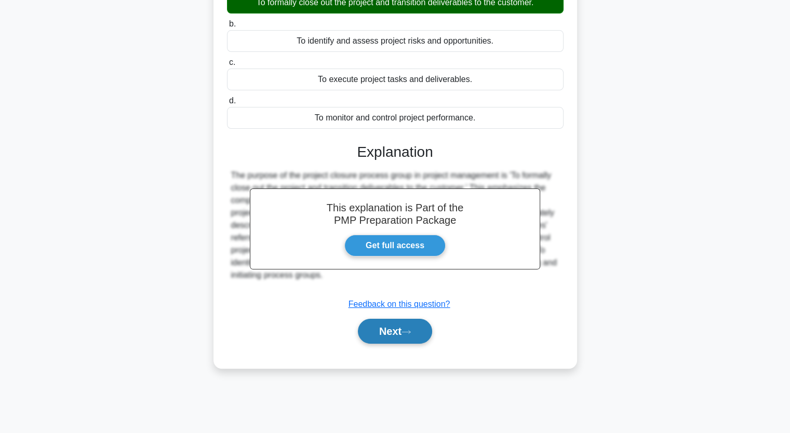
click at [392, 340] on button "Next" at bounding box center [395, 331] width 74 height 25
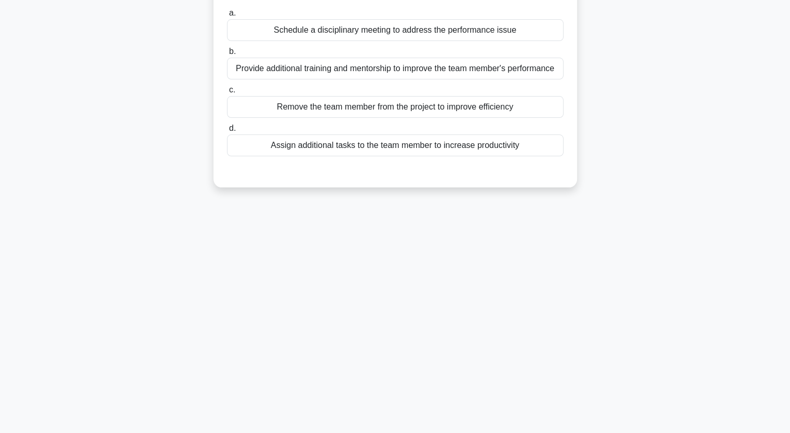
scroll to position [0, 0]
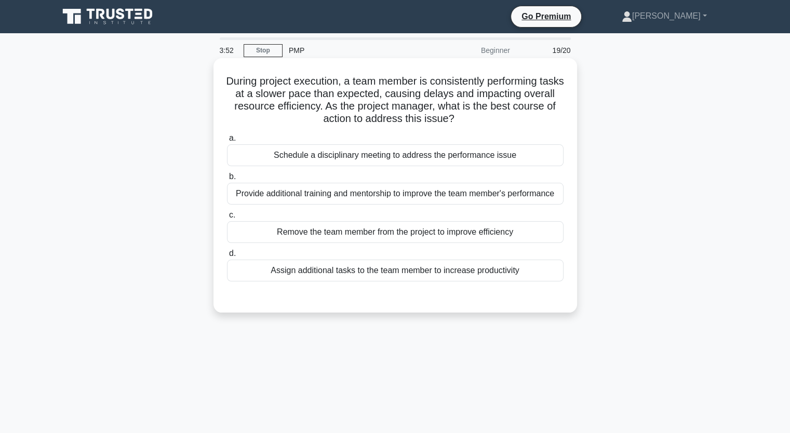
click at [489, 195] on div "Provide additional training and mentorship to improve the team member's perform…" at bounding box center [395, 194] width 337 height 22
click at [227, 180] on input "b. Provide additional training and mentorship to improve the team member's perf…" at bounding box center [227, 177] width 0 height 7
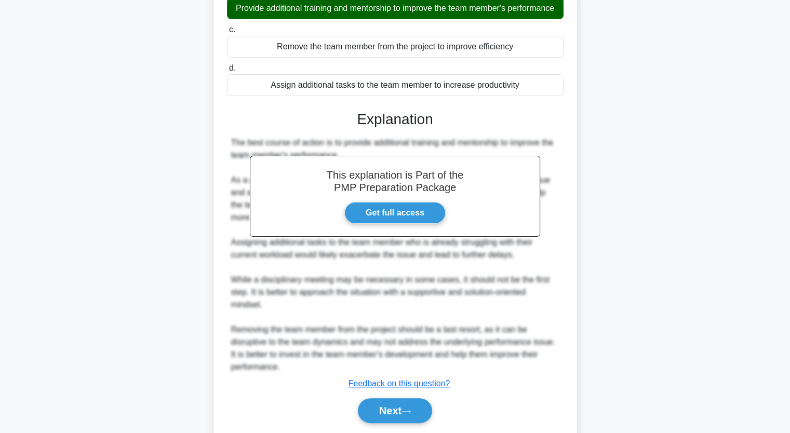
scroll to position [232, 0]
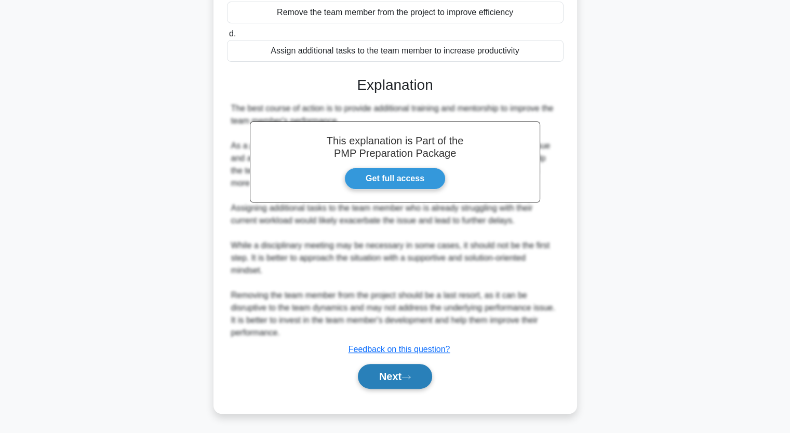
click at [403, 379] on button "Next" at bounding box center [395, 376] width 74 height 25
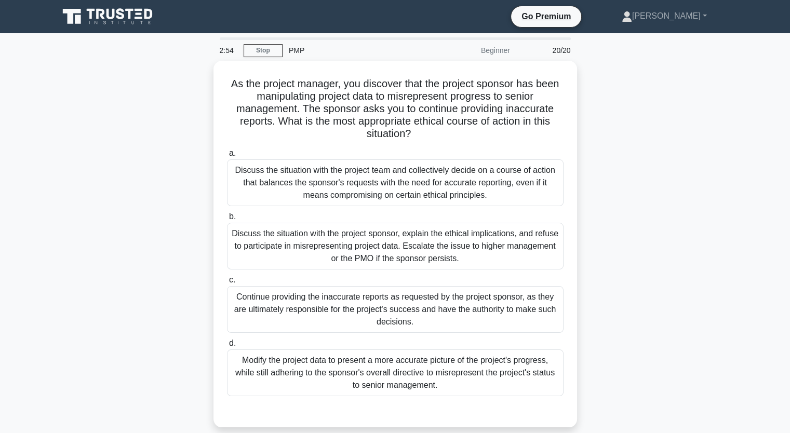
scroll to position [0, 0]
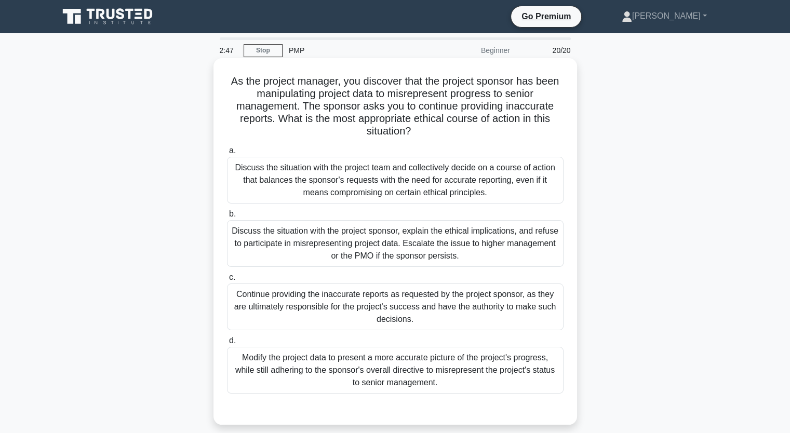
click at [378, 172] on div "Discuss the situation with the project team and collectively decide on a course…" at bounding box center [395, 180] width 337 height 47
click at [227, 154] on input "a. Discuss the situation with the project team and collectively decide on a cou…" at bounding box center [227, 151] width 0 height 7
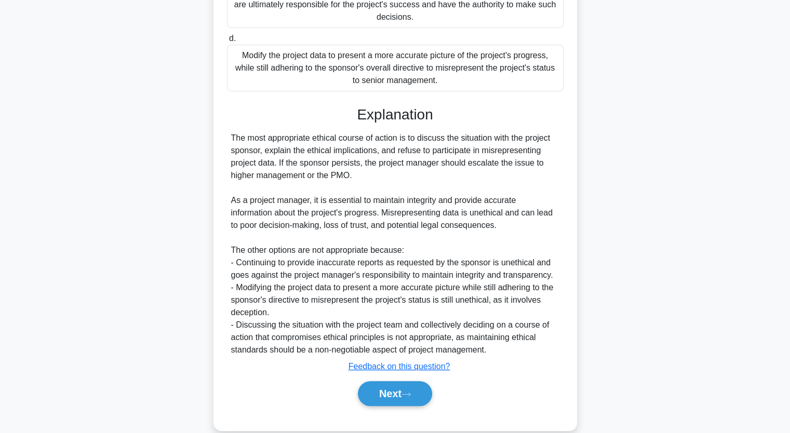
scroll to position [320, 0]
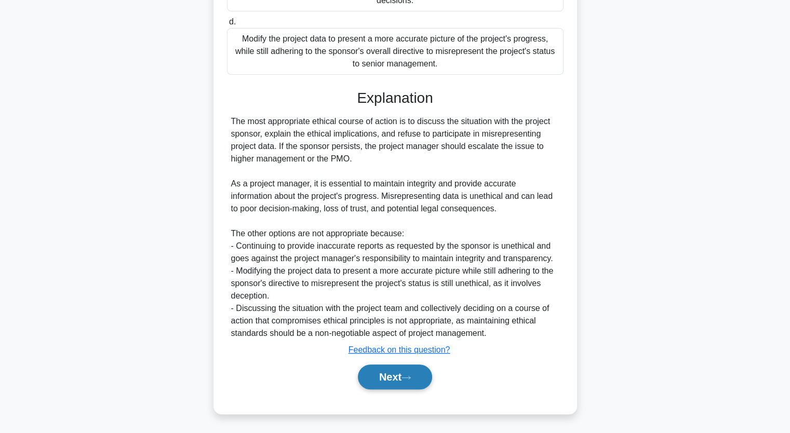
click at [404, 378] on button "Next" at bounding box center [395, 377] width 74 height 25
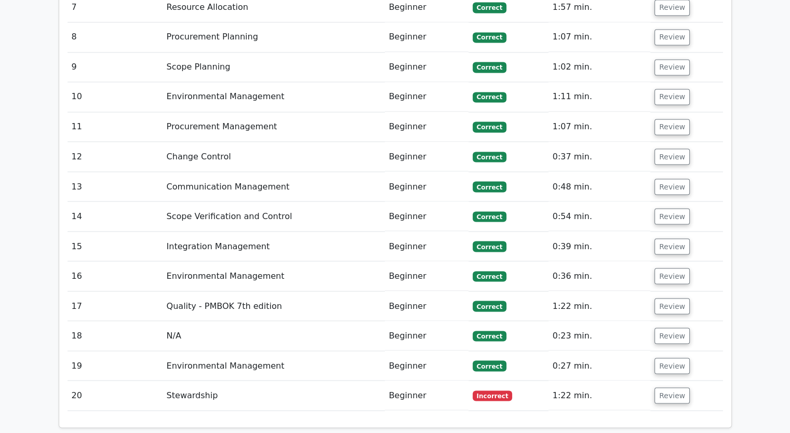
scroll to position [1907, 0]
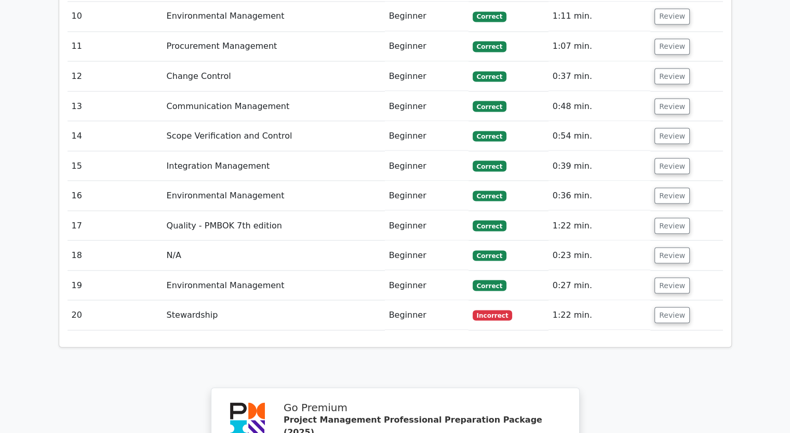
click at [388, 300] on td "Beginner" at bounding box center [427, 315] width 84 height 30
click at [412, 300] on td "Beginner" at bounding box center [427, 315] width 84 height 30
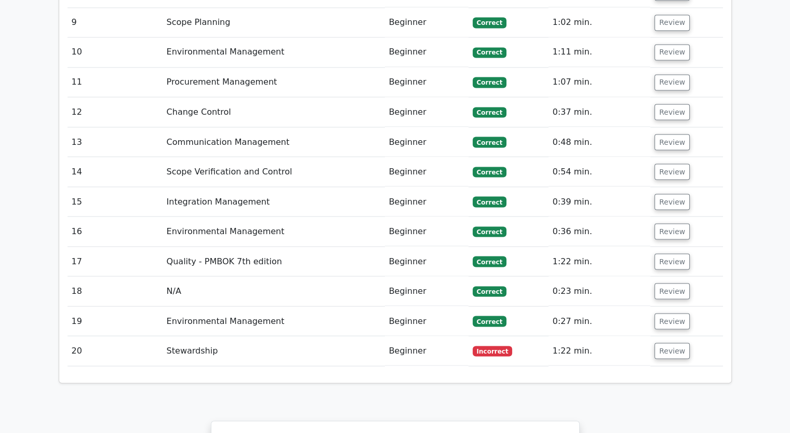
scroll to position [1883, 0]
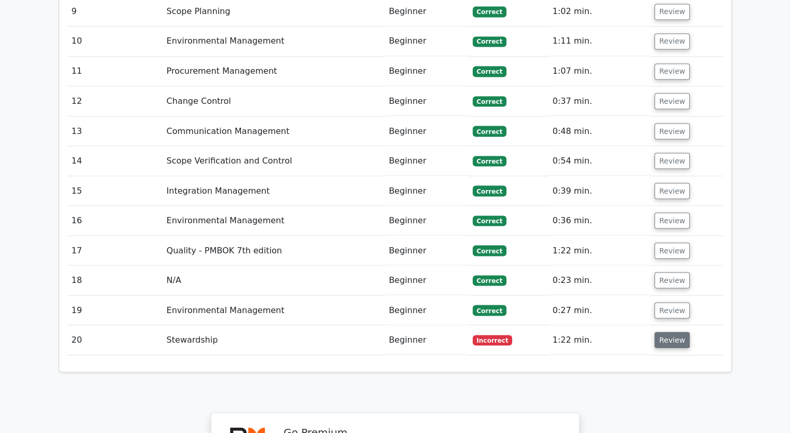
click at [679, 332] on button "Review" at bounding box center [672, 340] width 35 height 16
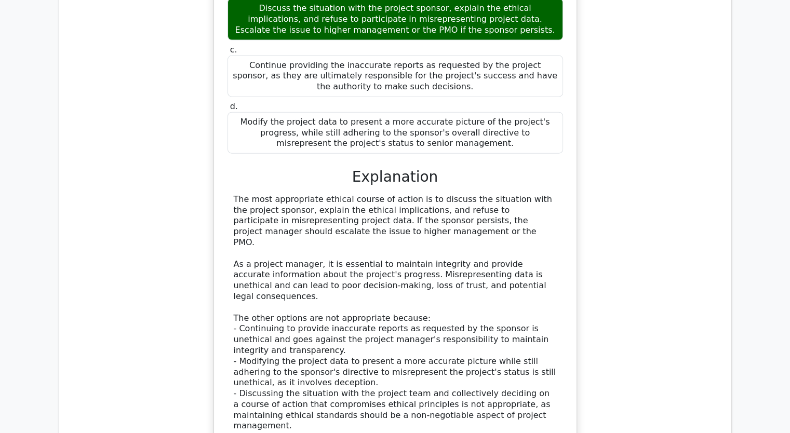
scroll to position [2392, 0]
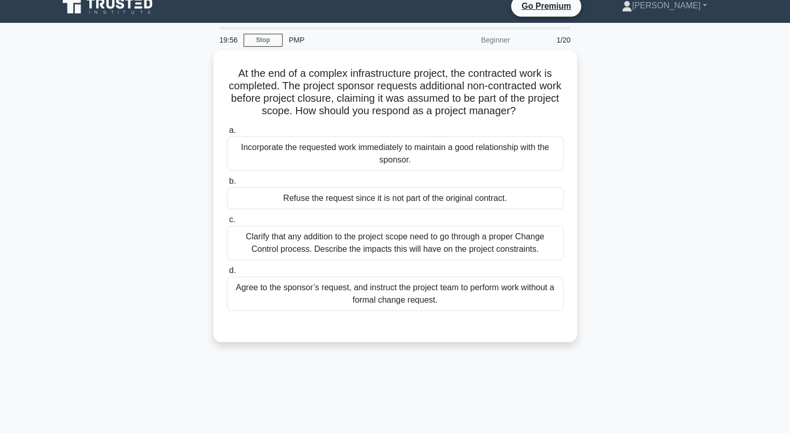
scroll to position [2, 0]
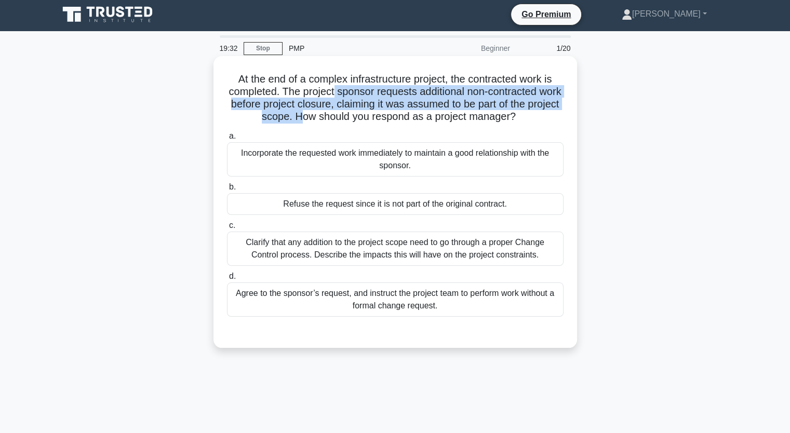
drag, startPoint x: 343, startPoint y: 90, endPoint x: 320, endPoint y: 115, distance: 33.8
click at [320, 115] on h5 "At the end of a complex infrastructure project, the contracted work is complete…" at bounding box center [395, 98] width 339 height 51
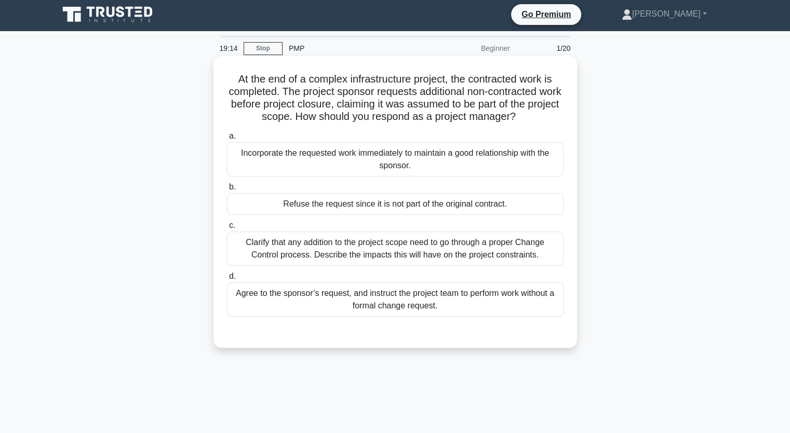
click at [367, 252] on div "Clarify that any addition to the project scope need to go through a proper Chan…" at bounding box center [395, 249] width 337 height 34
click at [227, 229] on input "c. Clarify that any addition to the project scope need to go through a proper C…" at bounding box center [227, 225] width 0 height 7
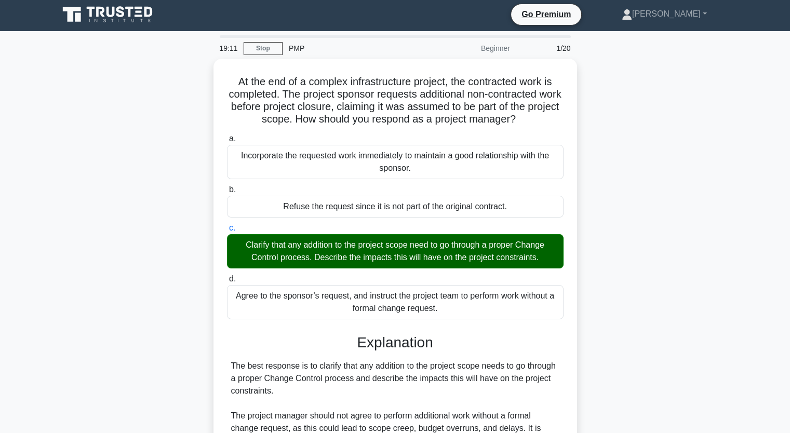
scroll to position [244, 0]
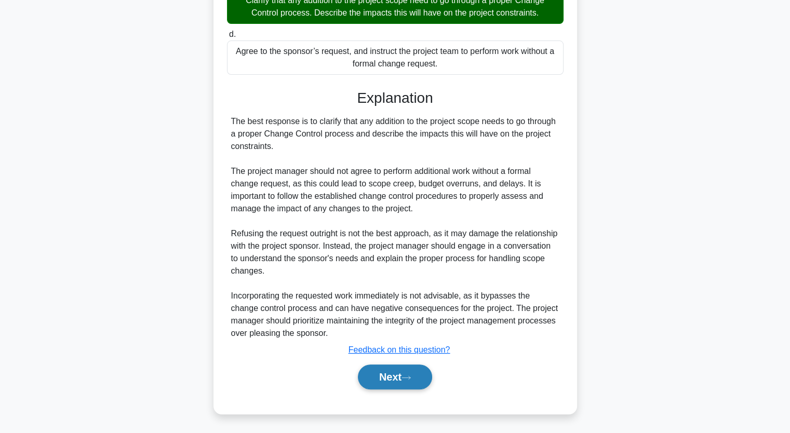
click at [361, 377] on button "Next" at bounding box center [395, 377] width 74 height 25
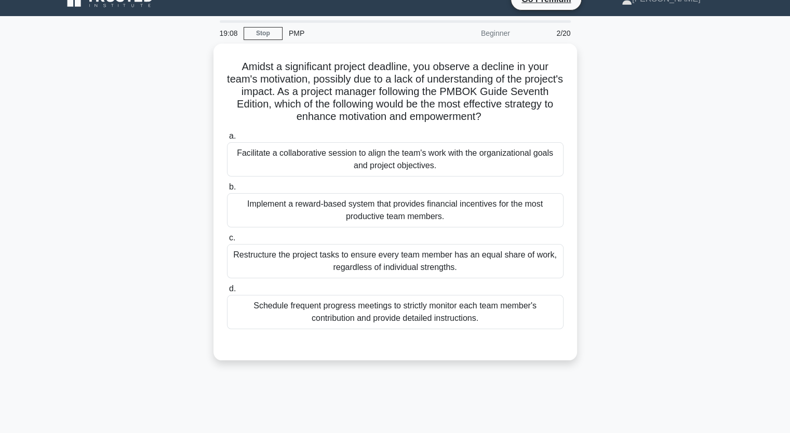
scroll to position [0, 0]
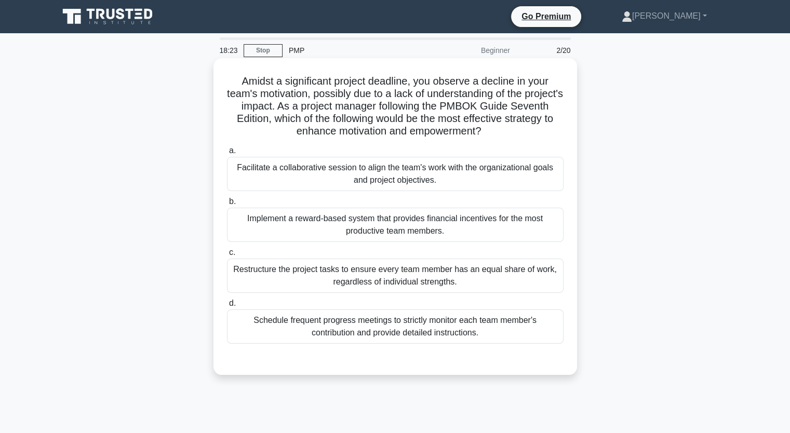
click at [467, 178] on div "Facilitate a collaborative session to align the team's work with the organizati…" at bounding box center [395, 174] width 337 height 34
click at [227, 154] on input "a. Facilitate a collaborative session to align the team's work with the organiz…" at bounding box center [227, 151] width 0 height 7
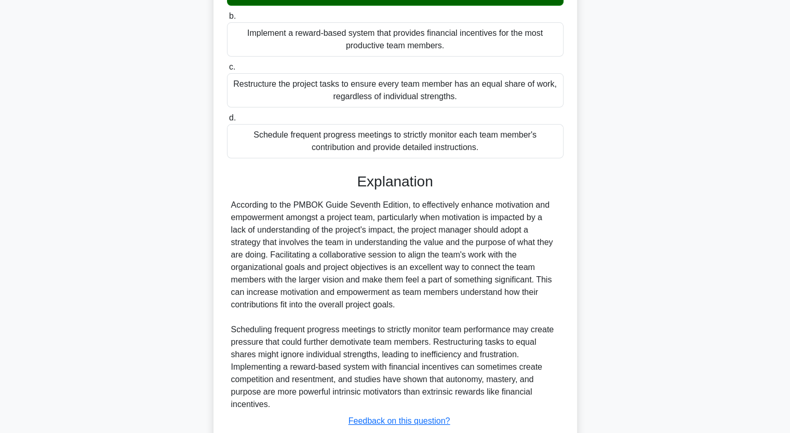
scroll to position [257, 0]
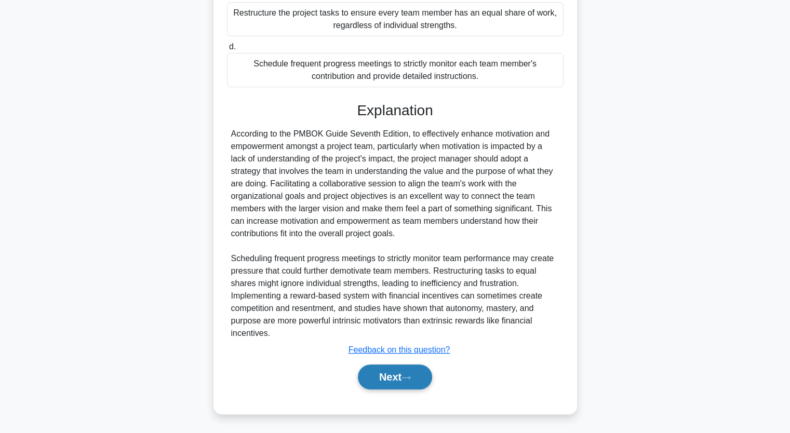
click at [419, 370] on button "Next" at bounding box center [395, 377] width 74 height 25
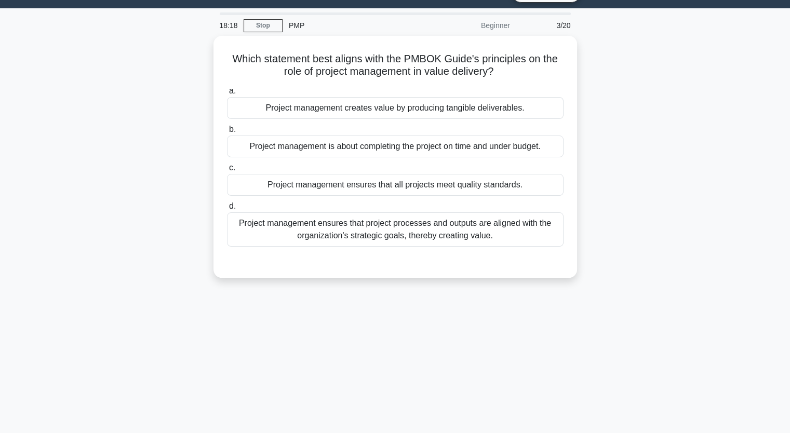
scroll to position [0, 0]
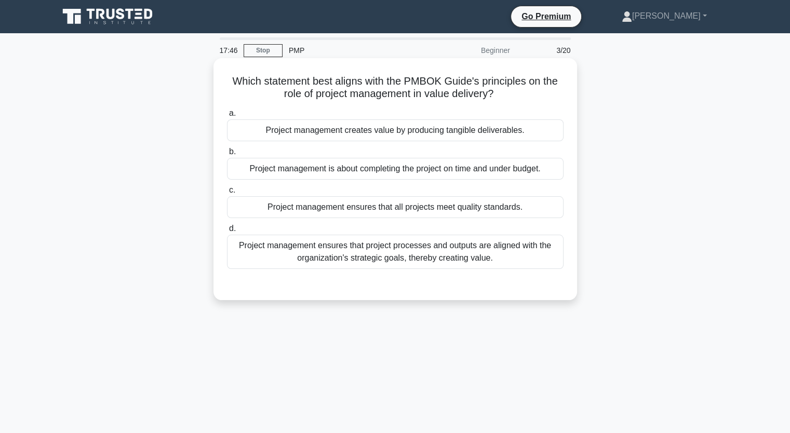
click at [429, 249] on div "Project management ensures that project processes and outputs are aligned with …" at bounding box center [395, 252] width 337 height 34
click at [227, 232] on input "d. Project management ensures that project processes and outputs are aligned wi…" at bounding box center [227, 228] width 0 height 7
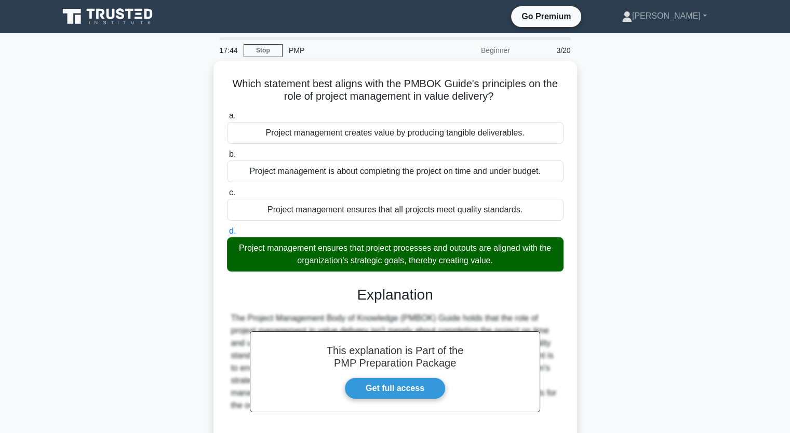
scroll to position [128, 0]
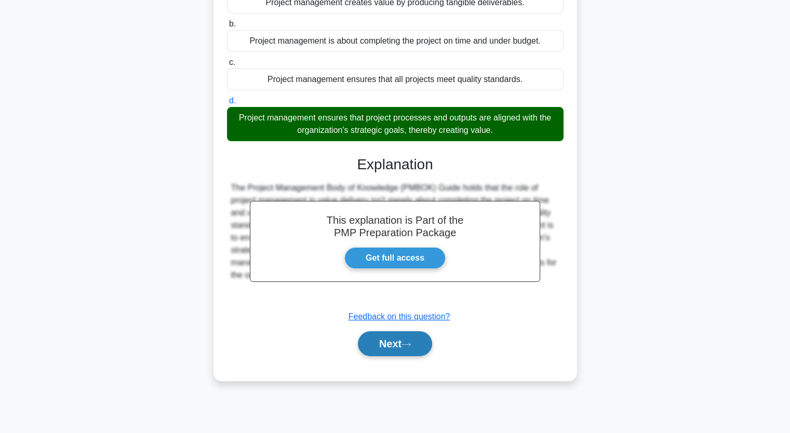
click at [411, 339] on button "Next" at bounding box center [395, 343] width 74 height 25
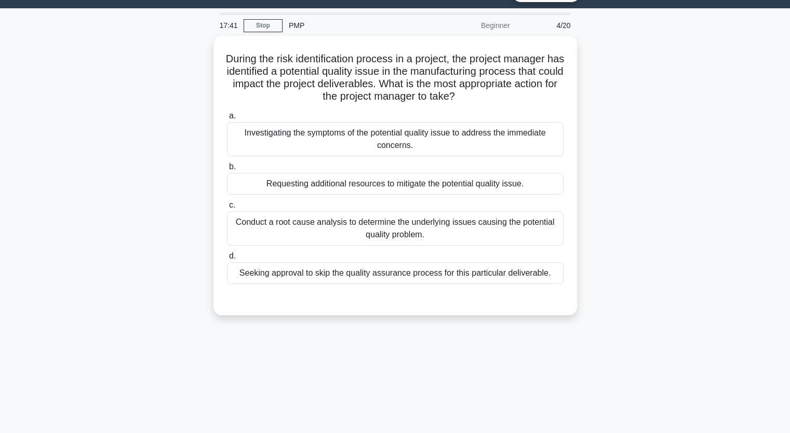
scroll to position [0, 0]
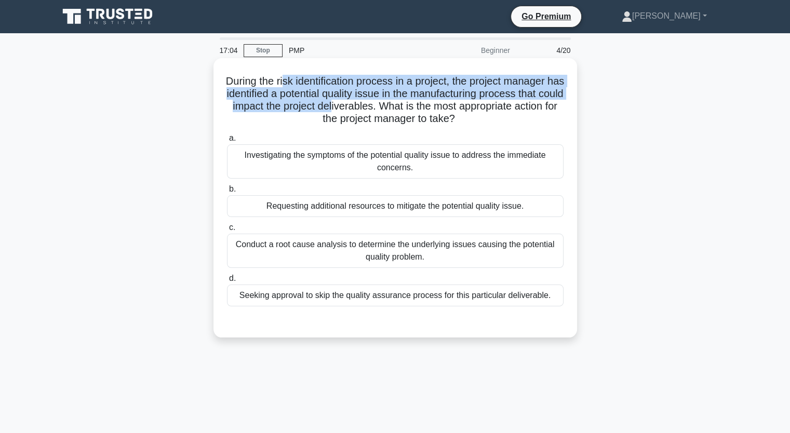
drag, startPoint x: 289, startPoint y: 79, endPoint x: 408, endPoint y: 102, distance: 120.7
click at [408, 102] on h5 "During the risk identification process in a project, the project manager has id…" at bounding box center [395, 100] width 339 height 51
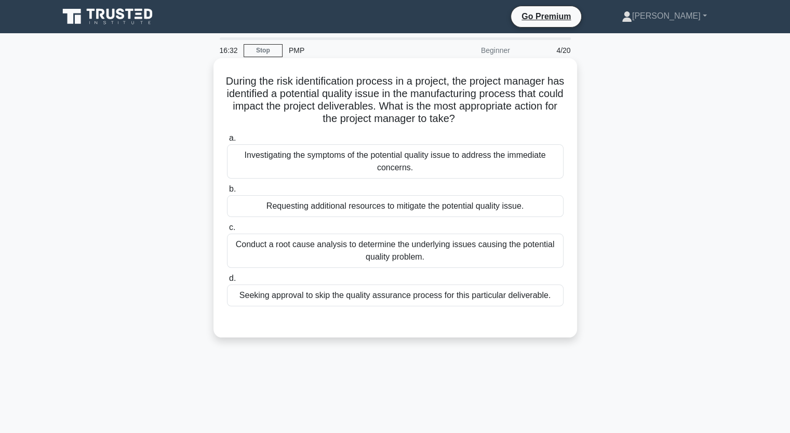
click at [426, 257] on div "Conduct a root cause analysis to determine the underlying issues causing the po…" at bounding box center [395, 251] width 337 height 34
click at [227, 231] on input "c. Conduct a root cause analysis to determine the underlying issues causing the…" at bounding box center [227, 227] width 0 height 7
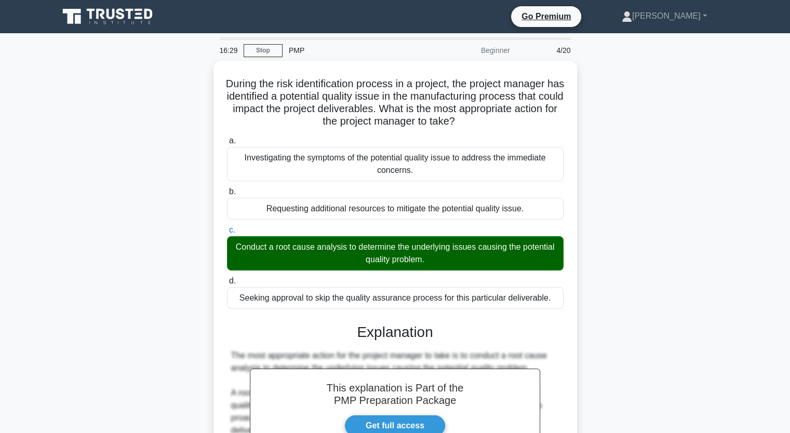
scroll to position [207, 0]
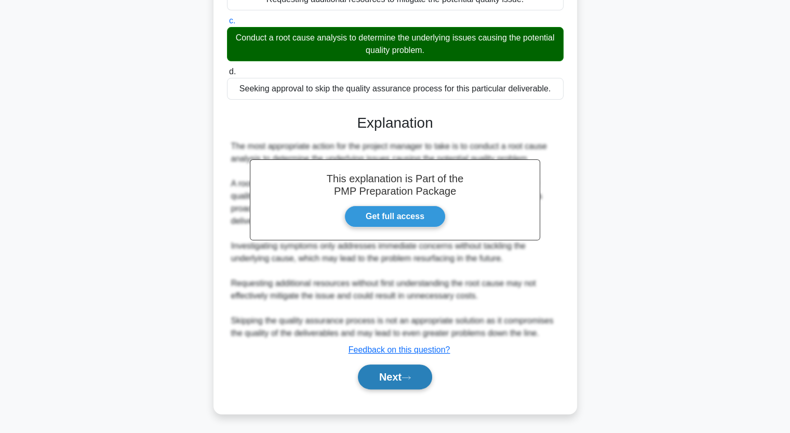
click at [386, 372] on button "Next" at bounding box center [395, 377] width 74 height 25
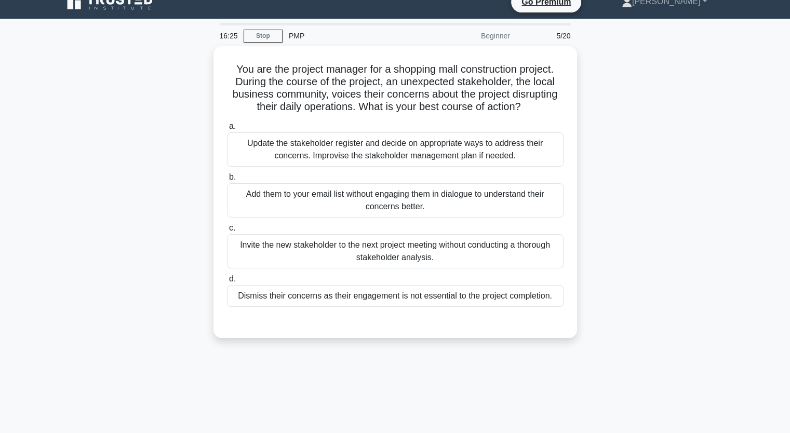
scroll to position [0, 0]
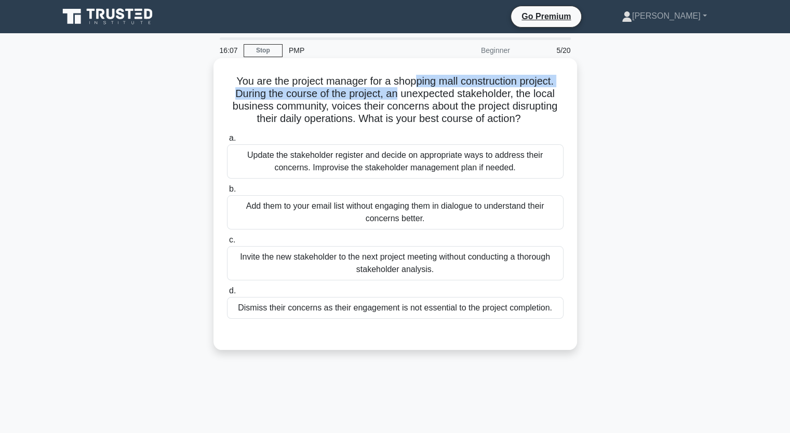
drag, startPoint x: 414, startPoint y: 74, endPoint x: 399, endPoint y: 88, distance: 20.6
click at [399, 88] on h5 "You are the project manager for a shopping mall construction project. During th…" at bounding box center [395, 100] width 339 height 51
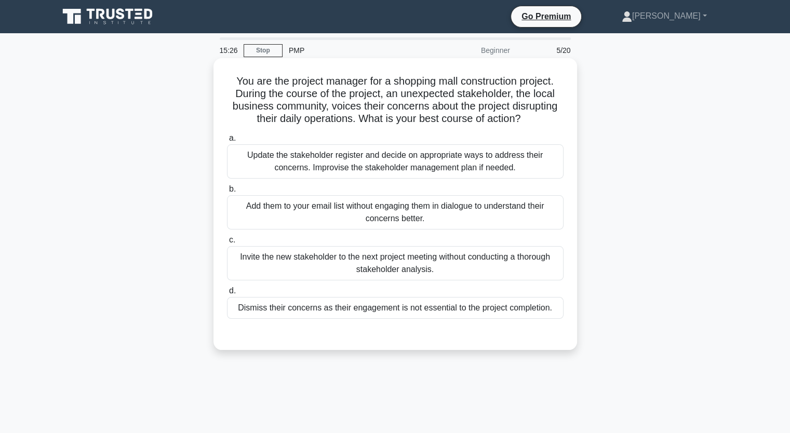
click at [424, 169] on div "Update the stakeholder register and decide on appropriate ways to address their…" at bounding box center [395, 161] width 337 height 34
click at [227, 142] on input "a. Update the stakeholder register and decide on appropriate ways to address th…" at bounding box center [227, 138] width 0 height 7
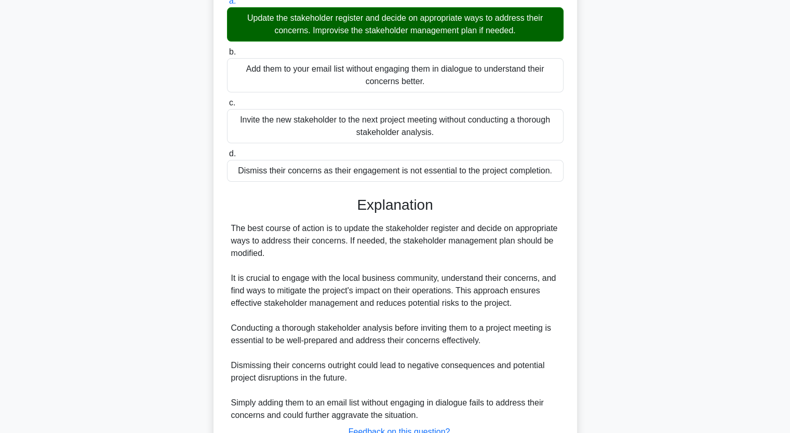
scroll to position [219, 0]
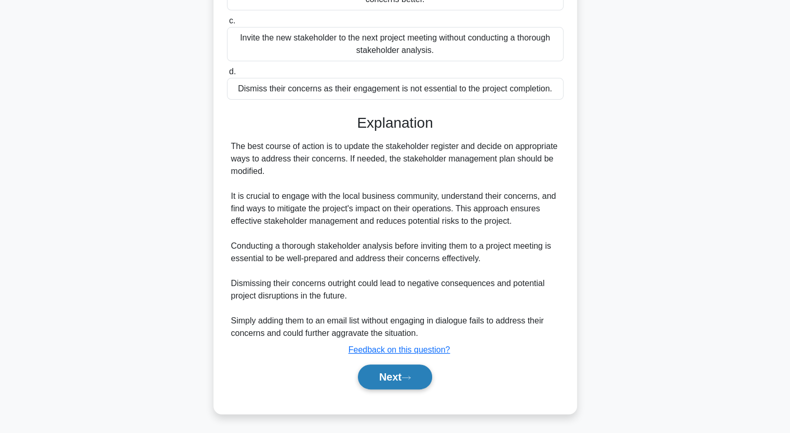
click at [405, 376] on button "Next" at bounding box center [395, 377] width 74 height 25
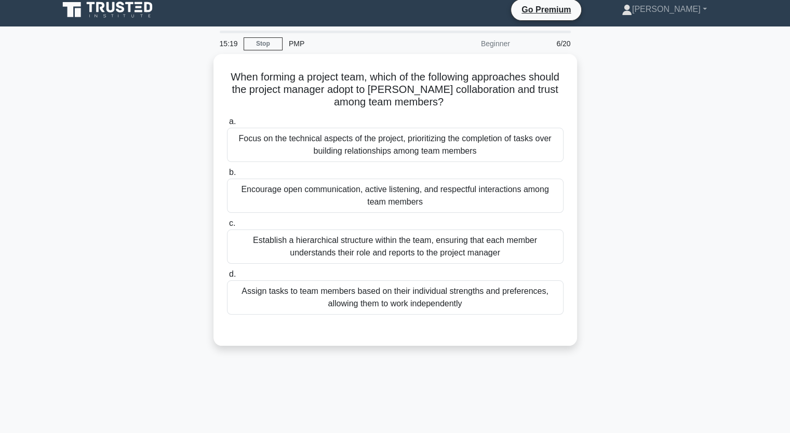
scroll to position [0, 0]
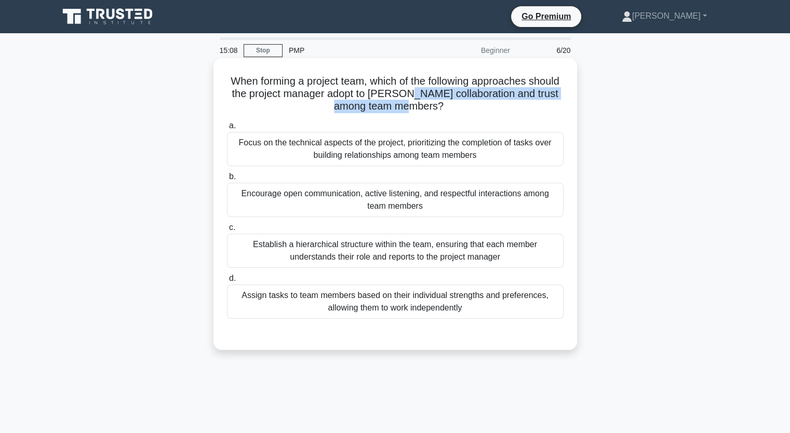
drag, startPoint x: 447, startPoint y: 97, endPoint x: 472, endPoint y: 106, distance: 27.1
click at [472, 106] on h5 "When forming a project team, which of the following approaches should the proje…" at bounding box center [395, 94] width 339 height 38
click at [397, 206] on div "Encourage open communication, active listening, and respectful interactions amo…" at bounding box center [395, 200] width 337 height 34
click at [227, 180] on input "b. Encourage open communication, active listening, and respectful interactions …" at bounding box center [227, 177] width 0 height 7
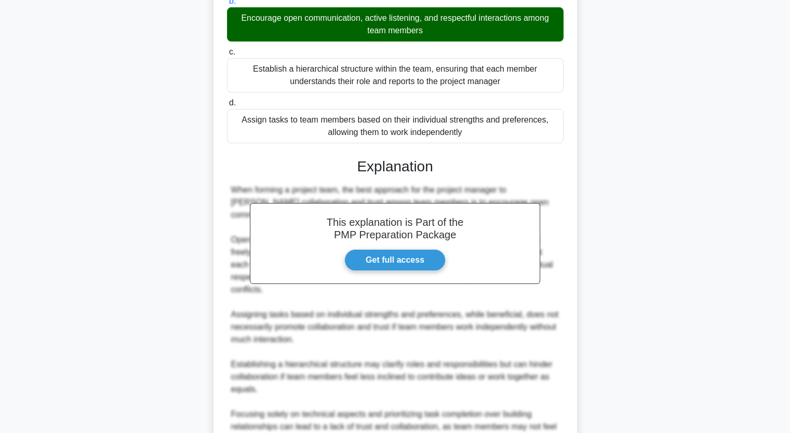
scroll to position [282, 0]
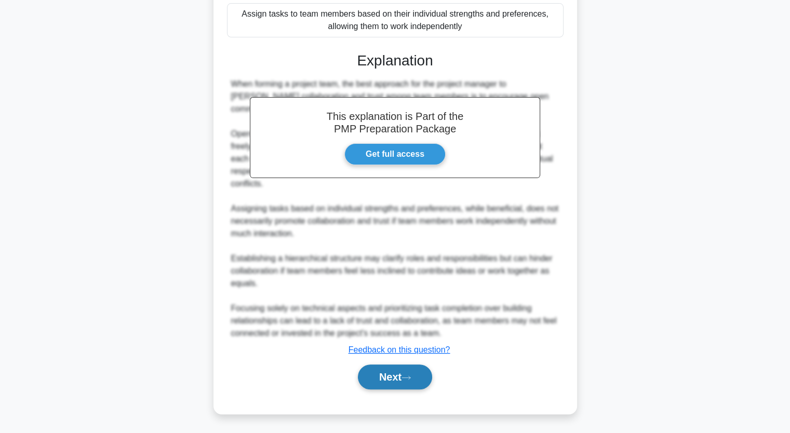
click at [405, 372] on button "Next" at bounding box center [395, 377] width 74 height 25
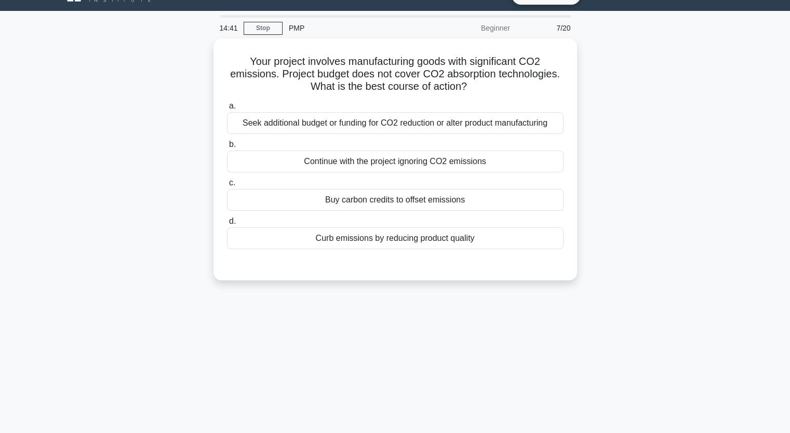
scroll to position [0, 0]
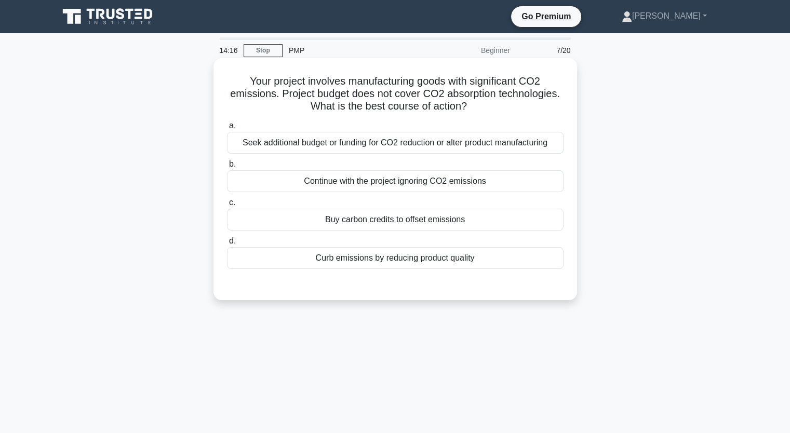
click at [410, 144] on div "Seek additional budget or funding for CO2 reduction or alter product manufactur…" at bounding box center [395, 143] width 337 height 22
click at [227, 129] on input "a. Seek additional budget or funding for CO2 reduction or alter product manufac…" at bounding box center [227, 126] width 0 height 7
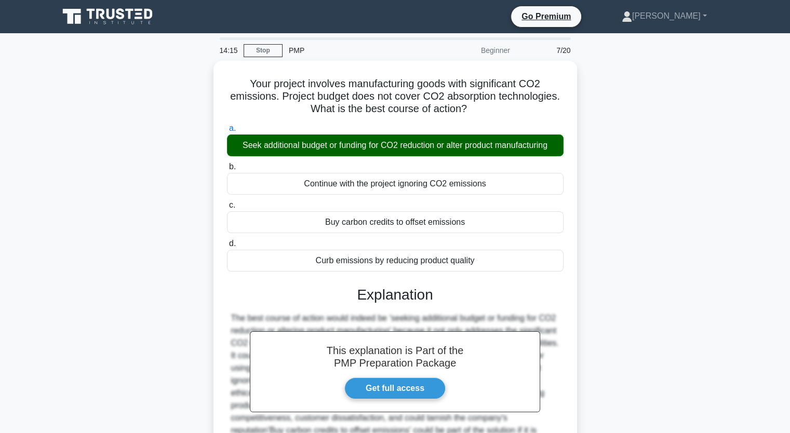
scroll to position [128, 0]
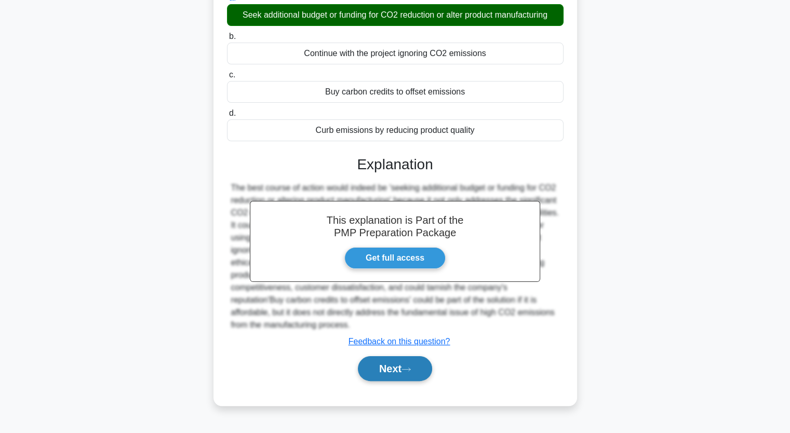
click at [399, 370] on button "Next" at bounding box center [395, 368] width 74 height 25
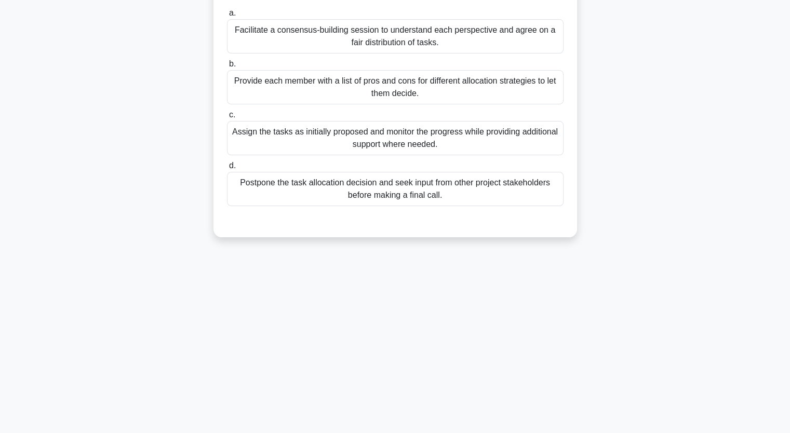
scroll to position [0, 0]
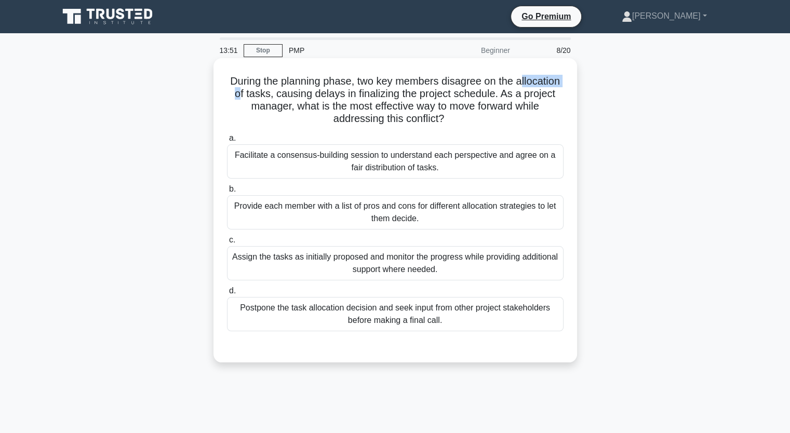
drag, startPoint x: 233, startPoint y: 100, endPoint x: 285, endPoint y: 97, distance: 51.6
click at [285, 97] on h5 "During the planning phase, two key members disagree on the allocation of tasks,…" at bounding box center [395, 100] width 339 height 51
click at [353, 165] on div "Facilitate a consensus-building session to understand each perspective and agre…" at bounding box center [395, 161] width 337 height 34
click at [227, 142] on input "a. Facilitate a consensus-building session to understand each perspective and a…" at bounding box center [227, 138] width 0 height 7
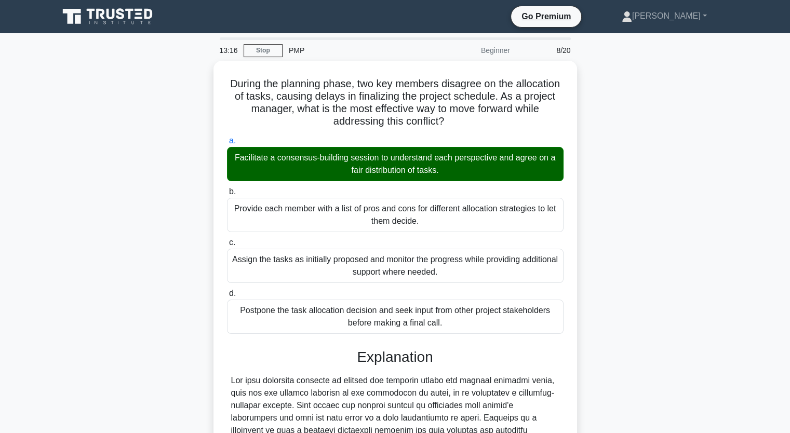
scroll to position [257, 0]
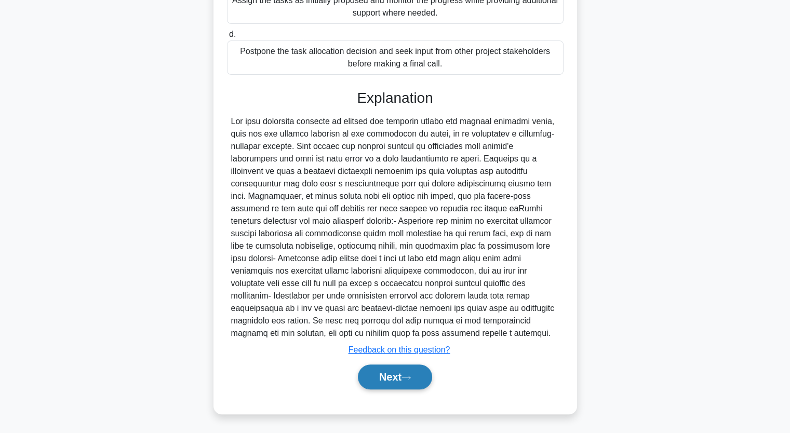
click at [412, 367] on button "Next" at bounding box center [395, 377] width 74 height 25
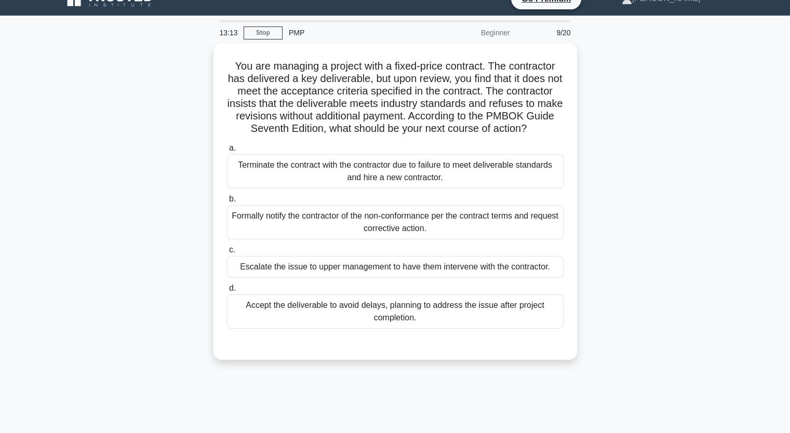
scroll to position [0, 0]
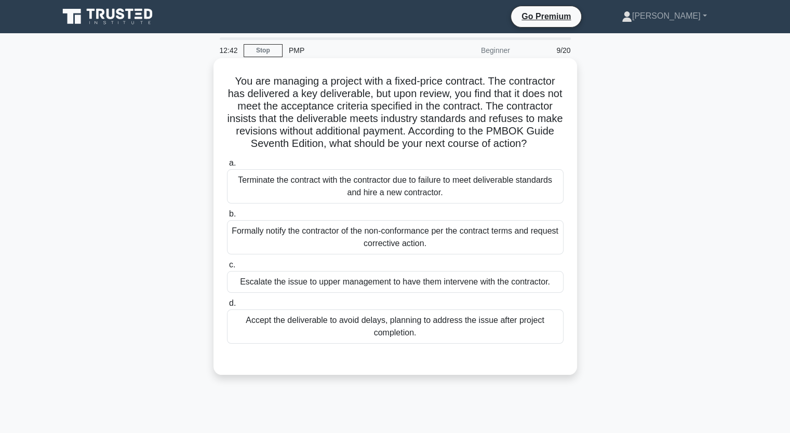
click at [387, 121] on h5 "You are managing a project with a fixed-price contract. The contractor has deli…" at bounding box center [395, 113] width 339 height 76
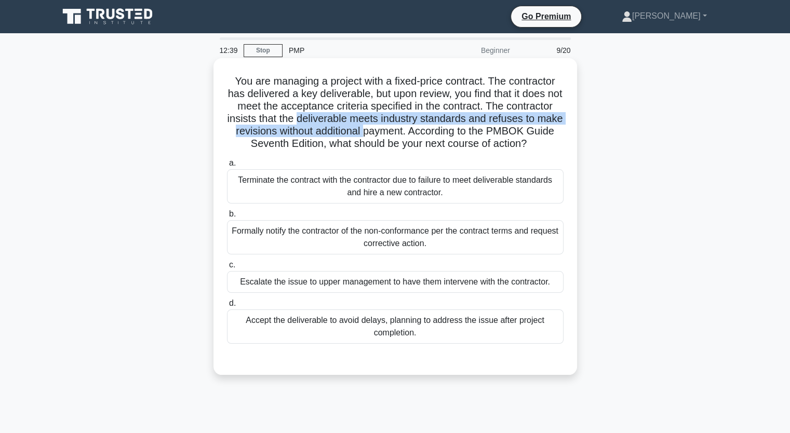
drag, startPoint x: 387, startPoint y: 121, endPoint x: 435, endPoint y: 133, distance: 49.4
click at [435, 133] on h5 "You are managing a project with a fixed-price contract. The contractor has deli…" at bounding box center [395, 113] width 339 height 76
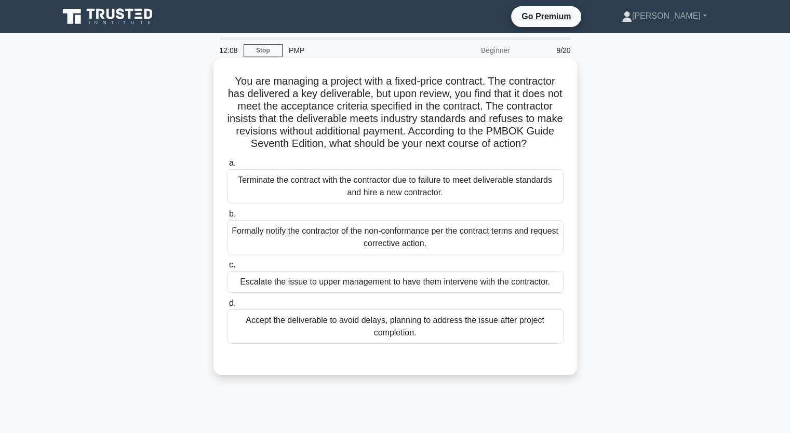
click at [518, 254] on div "Formally notify the contractor of the non-conformance per the contract terms an…" at bounding box center [395, 237] width 337 height 34
click at [227, 218] on input "b. Formally notify the contractor of the non-conformance per the contract terms…" at bounding box center [227, 214] width 0 height 7
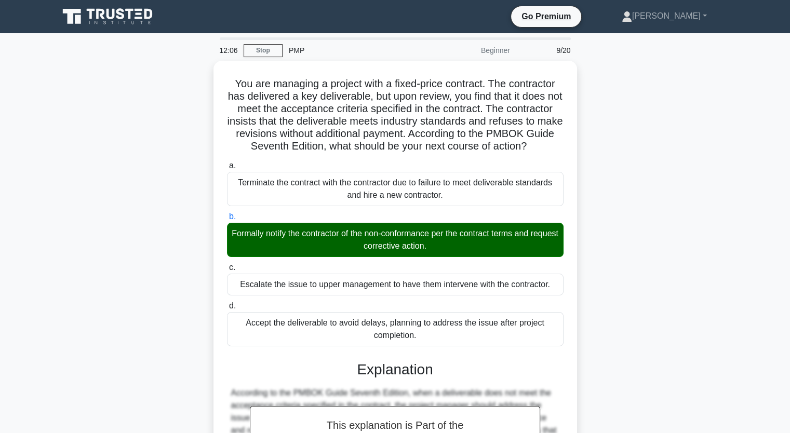
scroll to position [207, 0]
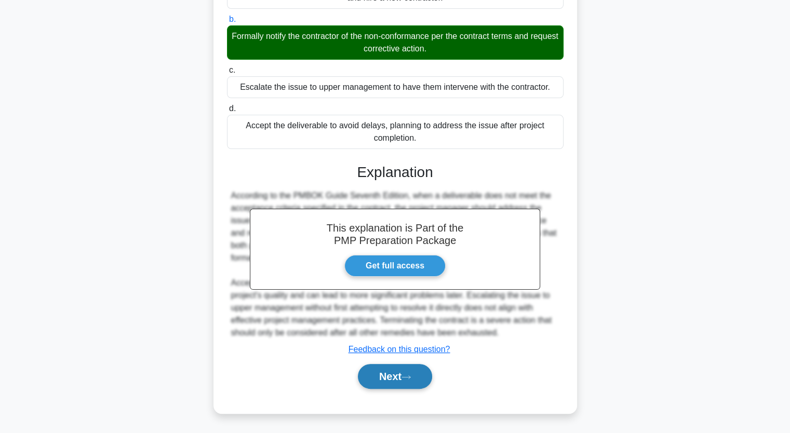
click at [403, 370] on button "Next" at bounding box center [395, 376] width 74 height 25
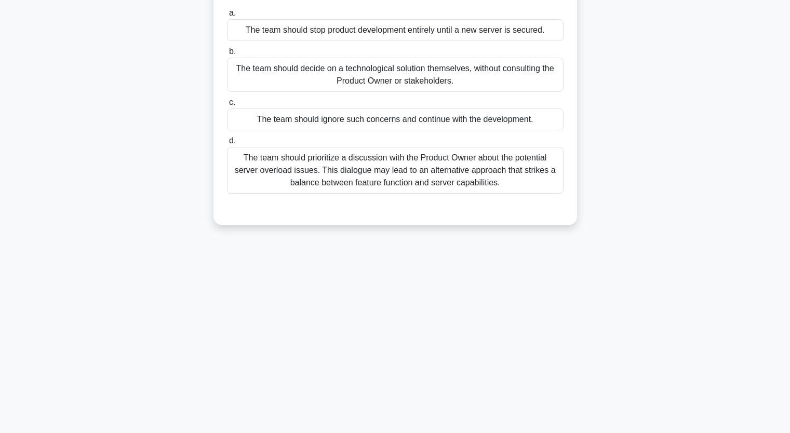
scroll to position [0, 0]
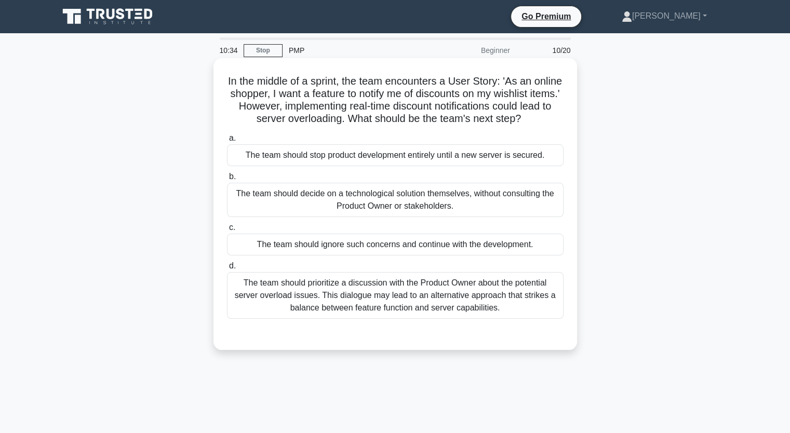
click at [407, 312] on div "The team should prioritize a discussion with the Product Owner about the potent…" at bounding box center [395, 295] width 337 height 47
click at [227, 270] on input "d. The team should prioritize a discussion with the Product Owner about the pot…" at bounding box center [227, 266] width 0 height 7
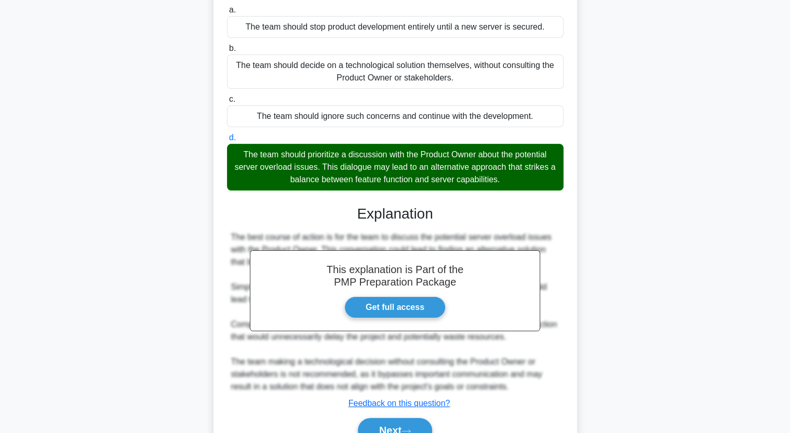
scroll to position [194, 0]
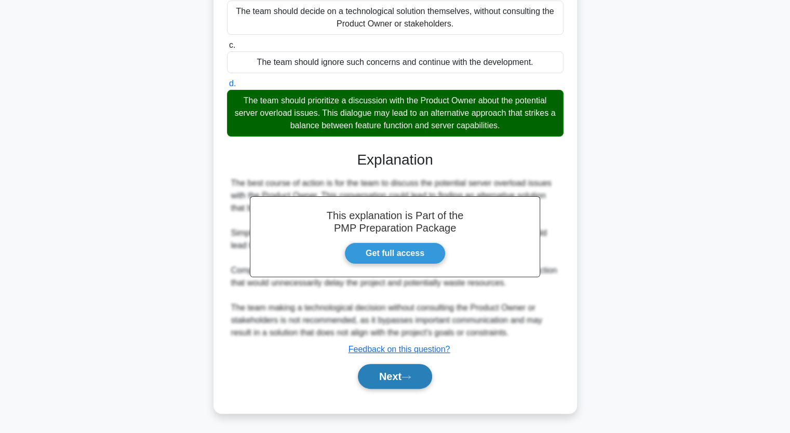
click at [375, 381] on button "Next" at bounding box center [395, 376] width 74 height 25
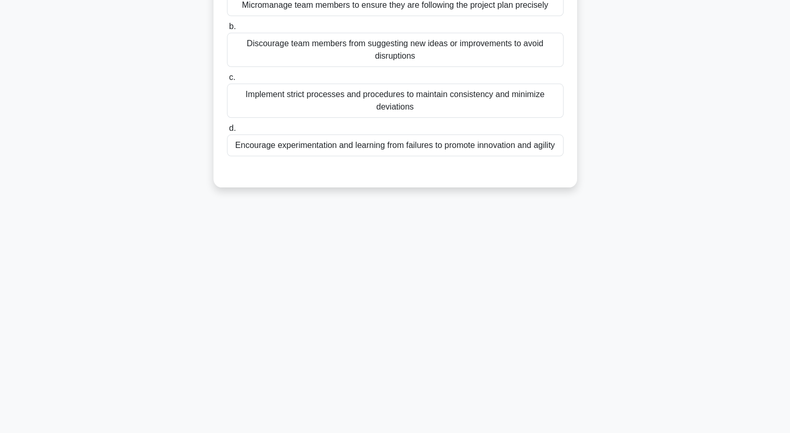
scroll to position [0, 0]
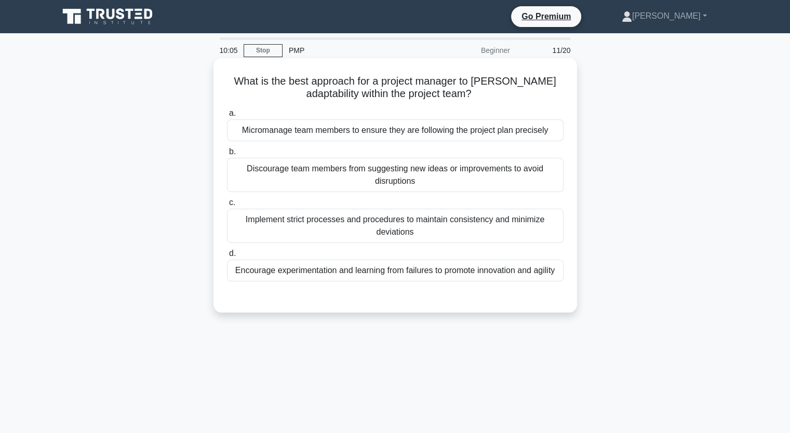
click at [386, 273] on div "Encourage experimentation and learning from failures to promote innovation and …" at bounding box center [395, 271] width 337 height 22
click at [227, 257] on input "d. Encourage experimentation and learning from failures to promote innovation a…" at bounding box center [227, 253] width 0 height 7
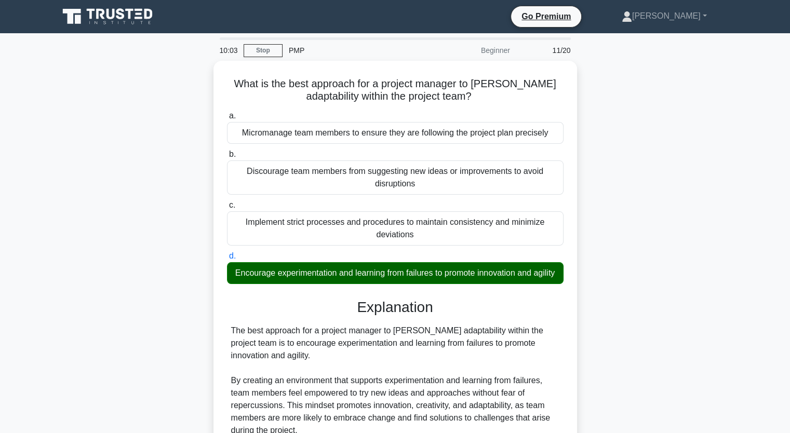
scroll to position [194, 0]
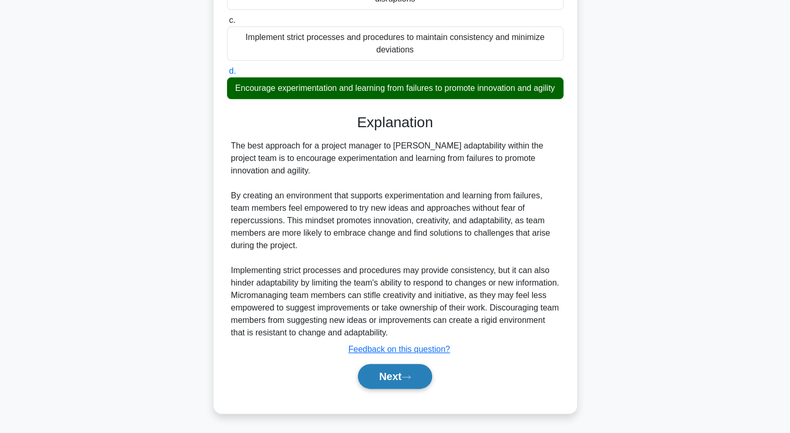
click at [403, 385] on button "Next" at bounding box center [395, 376] width 74 height 25
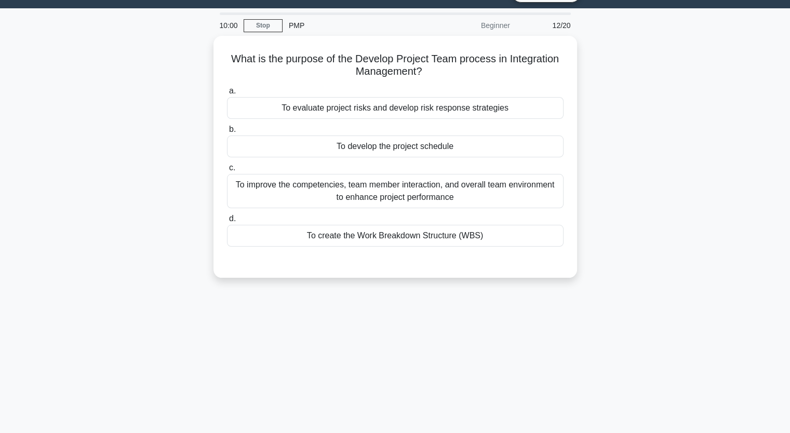
scroll to position [0, 0]
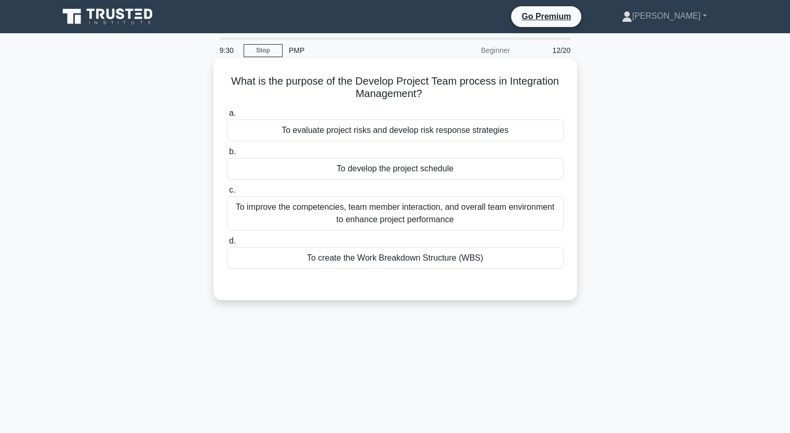
click at [397, 214] on div "To improve the competencies, team member interaction, and overall team environm…" at bounding box center [395, 213] width 337 height 34
click at [227, 194] on input "c. To improve the competencies, team member interaction, and overall team envir…" at bounding box center [227, 190] width 0 height 7
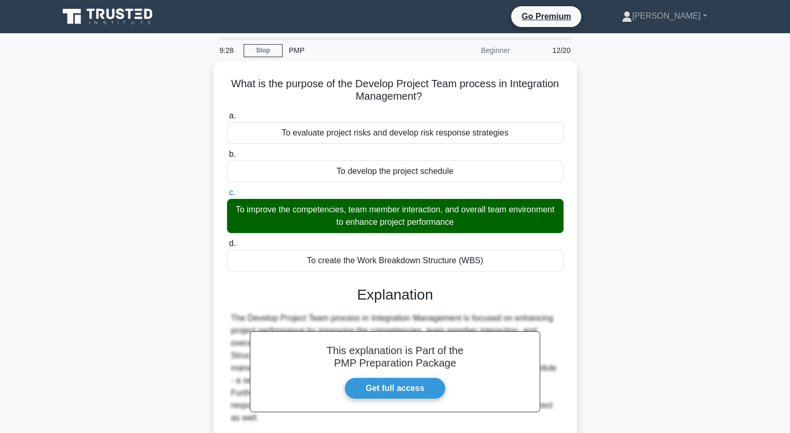
scroll to position [128, 0]
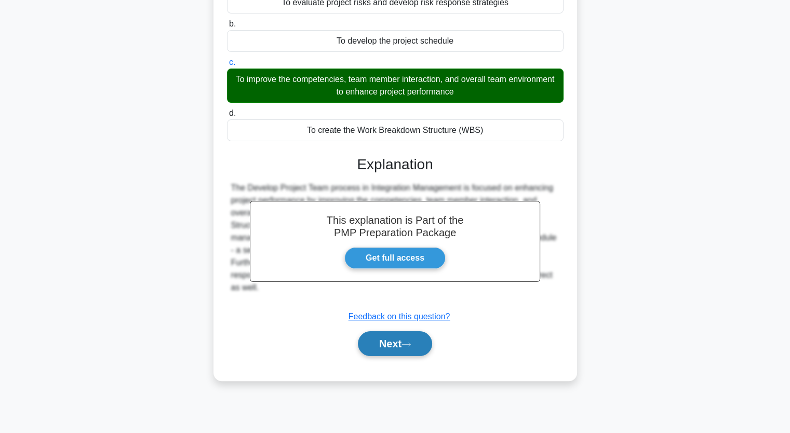
click at [419, 349] on button "Next" at bounding box center [395, 343] width 74 height 25
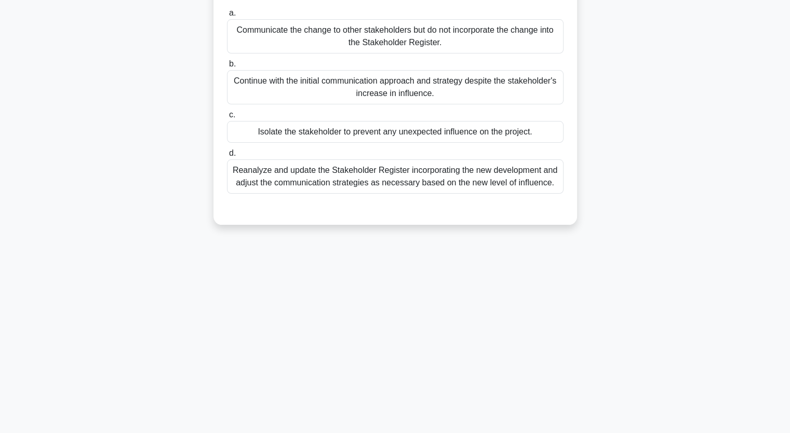
scroll to position [0, 0]
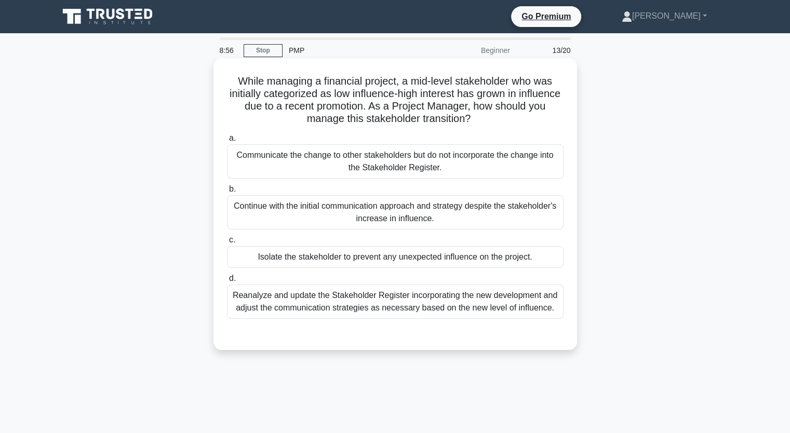
click at [340, 301] on div "Reanalyze and update the Stakeholder Register incorporating the new development…" at bounding box center [395, 302] width 337 height 34
click at [227, 282] on input "d. Reanalyze and update the Stakeholder Register incorporating the new developm…" at bounding box center [227, 278] width 0 height 7
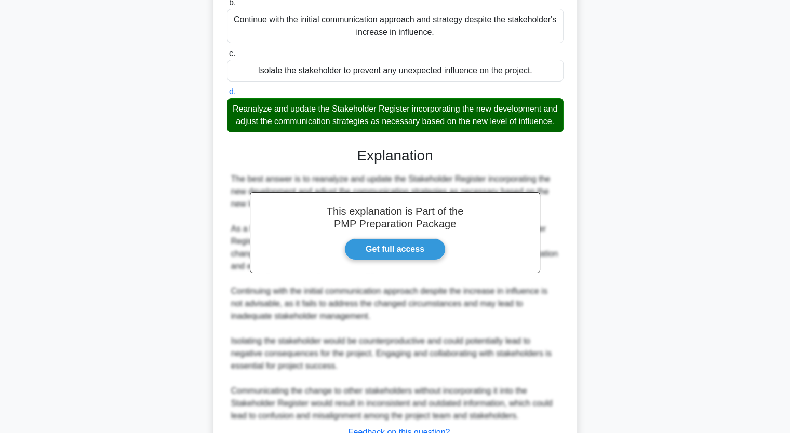
scroll to position [249, 0]
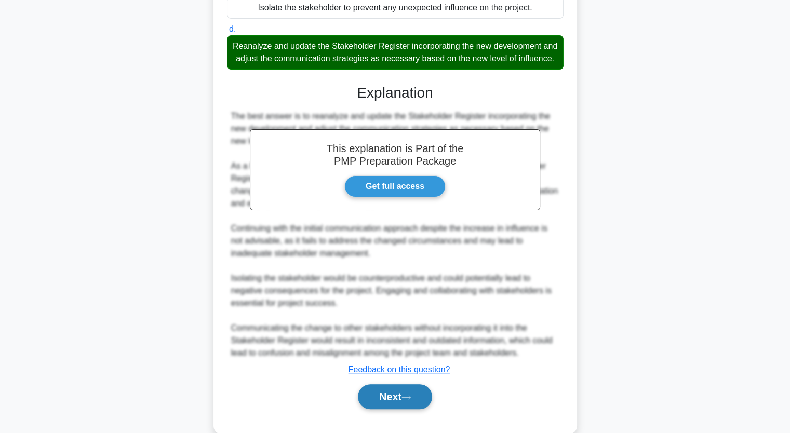
click at [392, 404] on button "Next" at bounding box center [395, 396] width 74 height 25
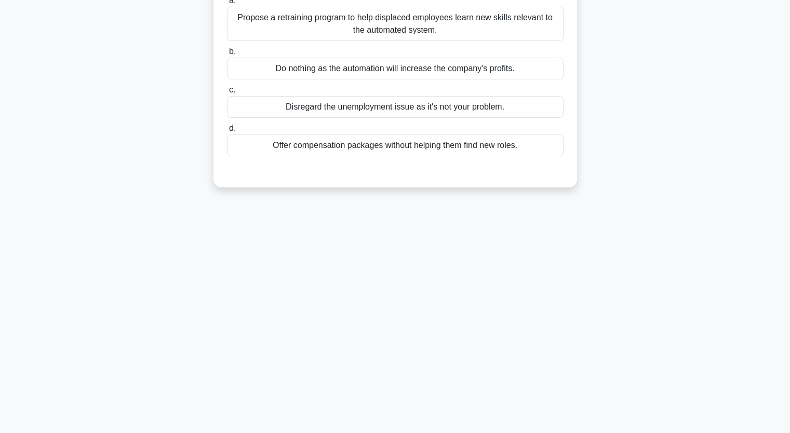
scroll to position [0, 0]
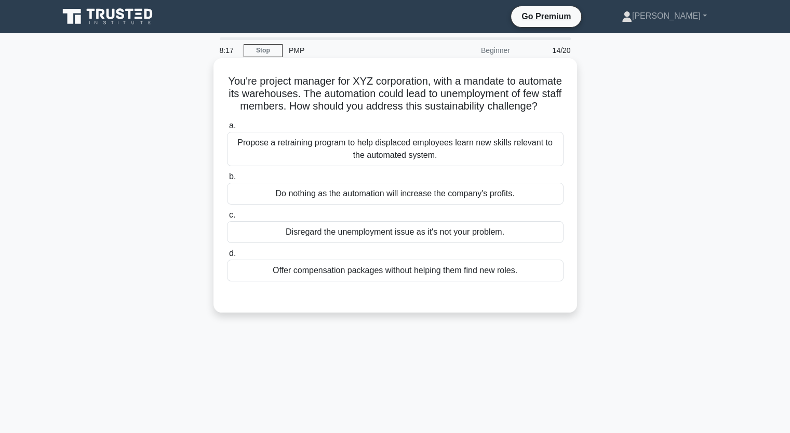
click at [353, 161] on div "Propose a retraining program to help displaced employees learn new skills relev…" at bounding box center [395, 149] width 337 height 34
click at [227, 129] on input "a. Propose a retraining program to help displaced employees learn new skills re…" at bounding box center [227, 126] width 0 height 7
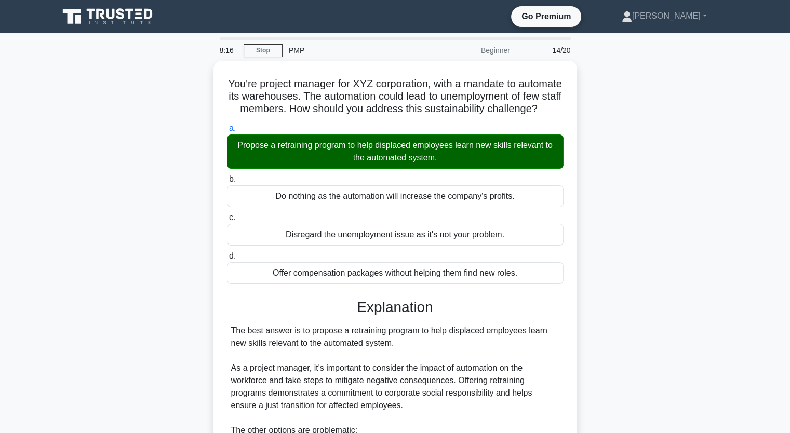
scroll to position [169, 0]
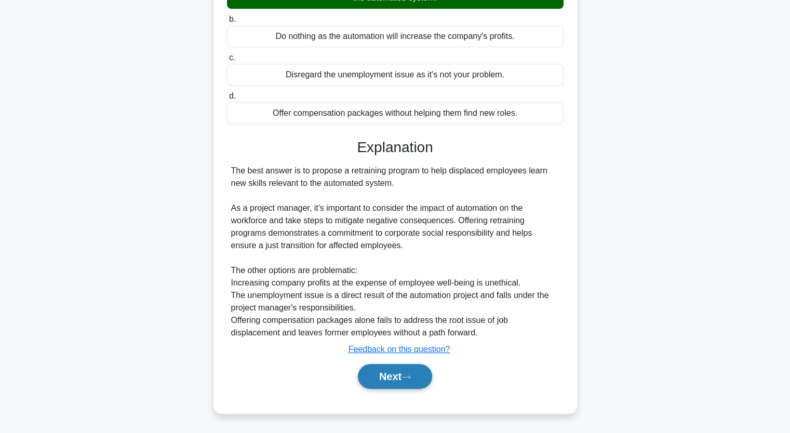
click at [380, 372] on button "Next" at bounding box center [395, 376] width 74 height 25
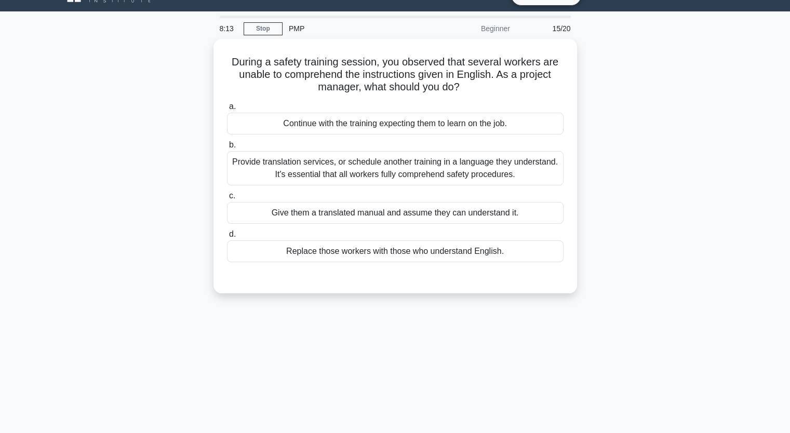
scroll to position [0, 0]
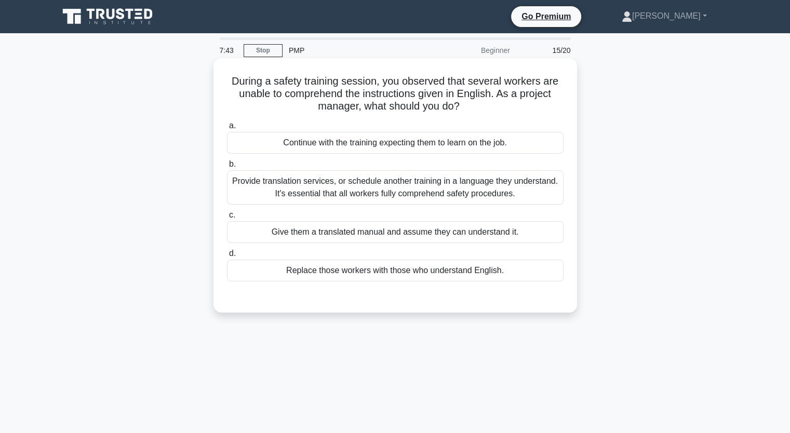
click at [340, 172] on div "Provide translation services, or schedule another training in a language they u…" at bounding box center [395, 187] width 337 height 34
click at [227, 168] on input "b. Provide translation services, or schedule another training in a language the…" at bounding box center [227, 164] width 0 height 7
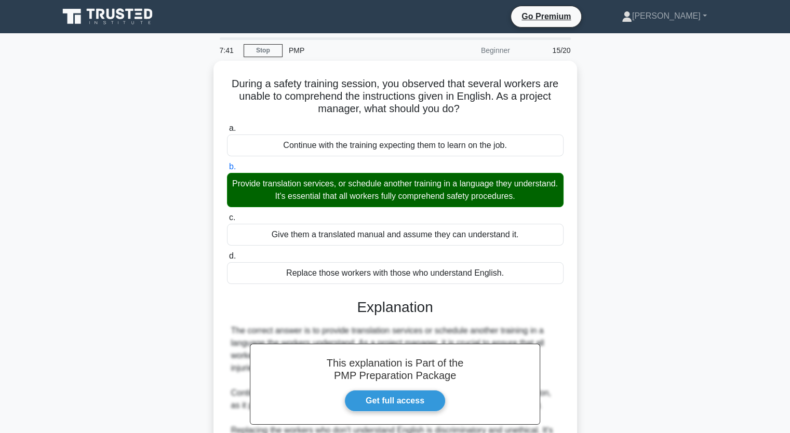
scroll to position [169, 0]
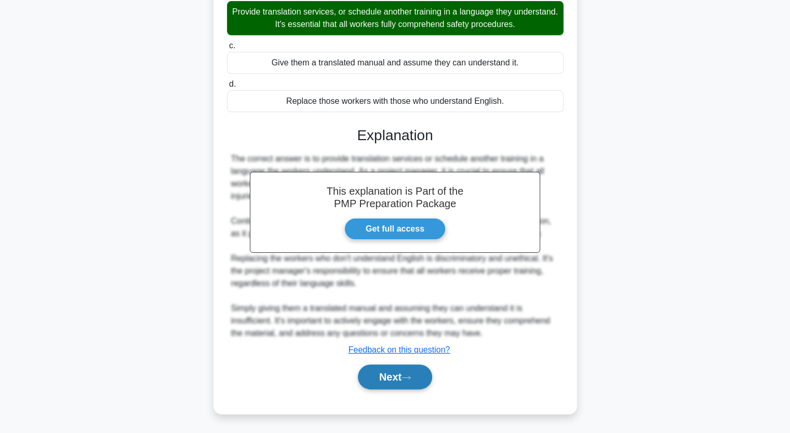
click at [394, 369] on button "Next" at bounding box center [395, 377] width 74 height 25
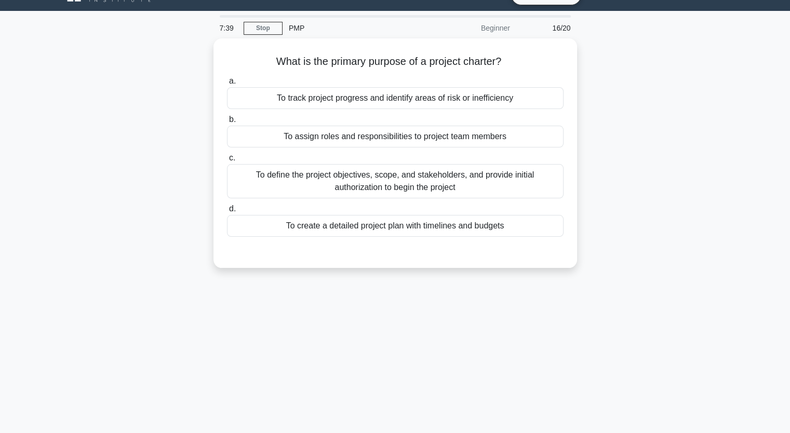
scroll to position [0, 0]
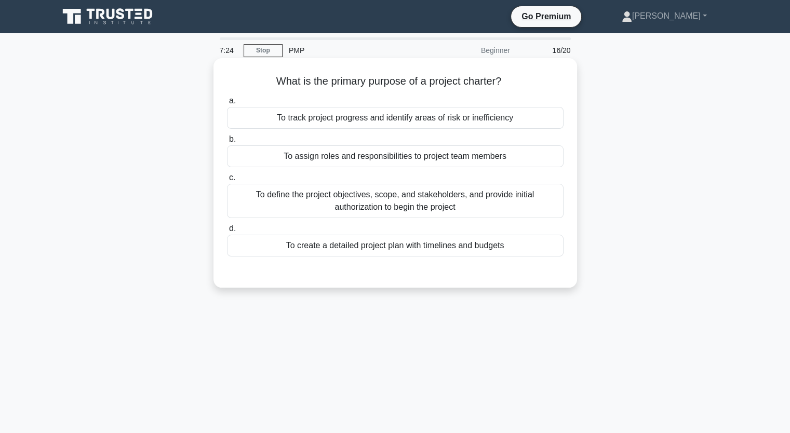
click at [537, 200] on div "To define the project objectives, scope, and stakeholders, and provide initial …" at bounding box center [395, 201] width 337 height 34
click at [227, 181] on input "c. To define the project objectives, scope, and stakeholders, and provide initi…" at bounding box center [227, 178] width 0 height 7
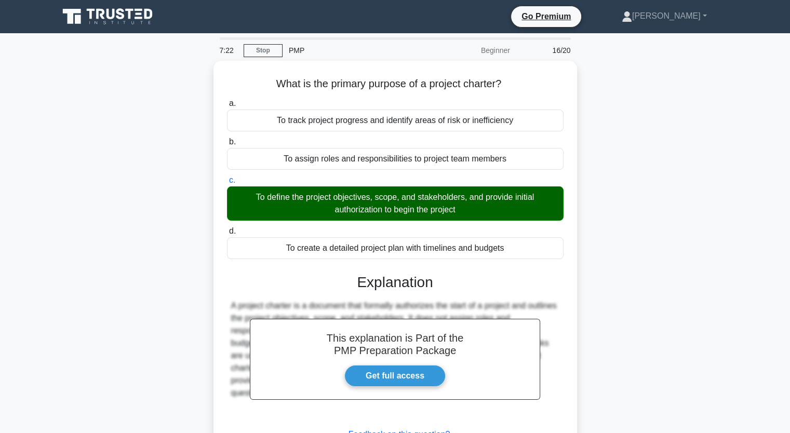
scroll to position [128, 0]
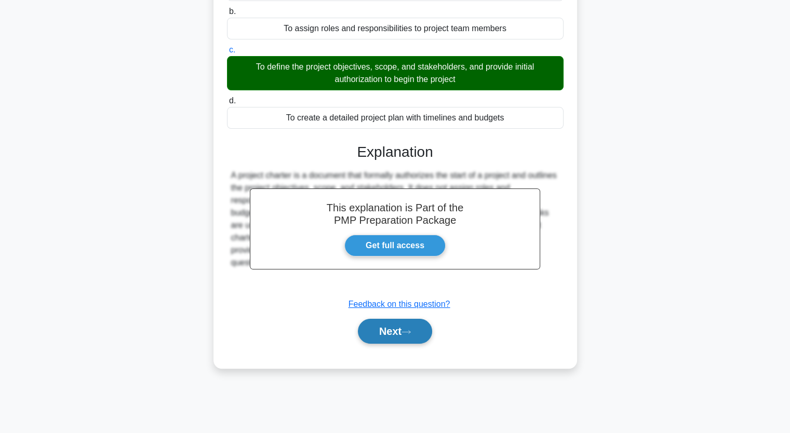
click at [413, 336] on button "Next" at bounding box center [395, 331] width 74 height 25
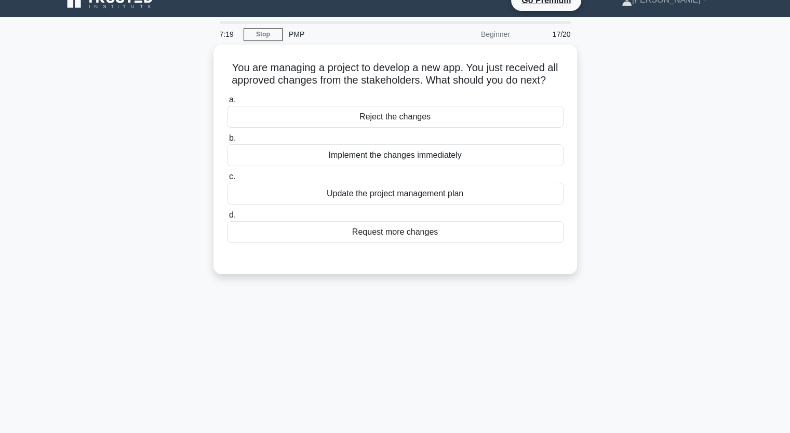
scroll to position [0, 0]
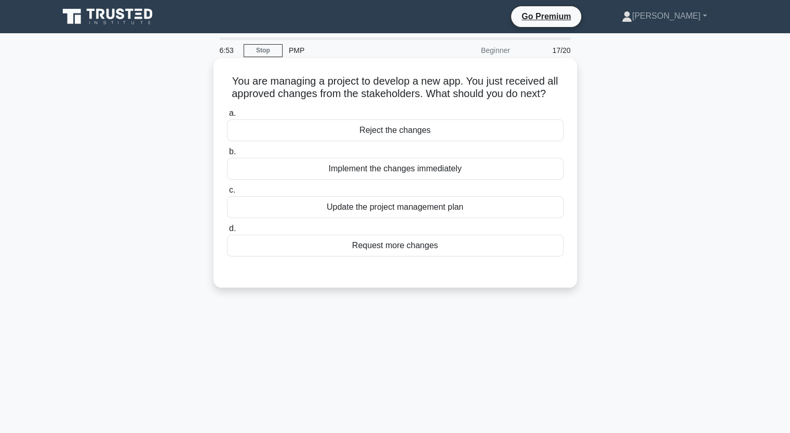
click at [532, 202] on div "Update the project management plan" at bounding box center [395, 207] width 337 height 22
click at [227, 194] on input "c. Update the project management plan" at bounding box center [227, 190] width 0 height 7
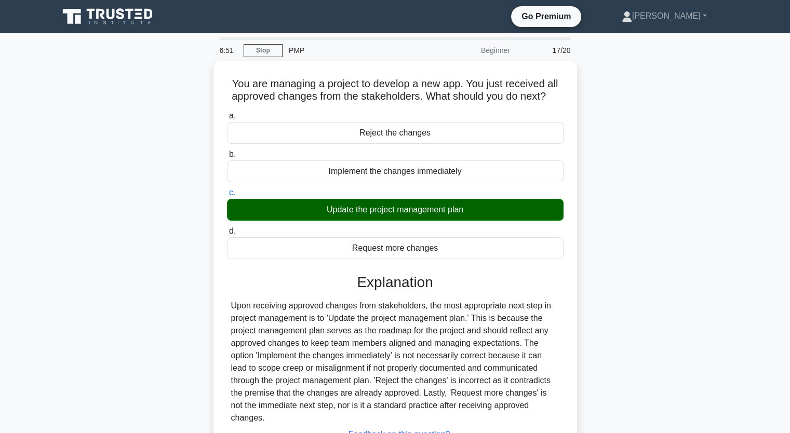
scroll to position [128, 0]
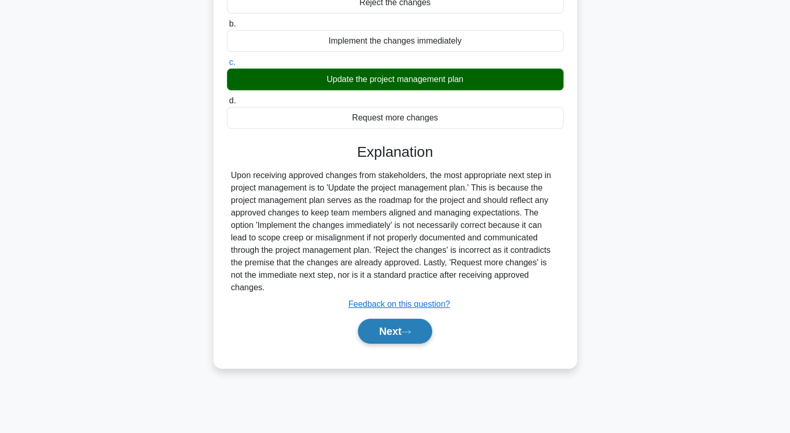
click at [413, 325] on button "Next" at bounding box center [395, 331] width 74 height 25
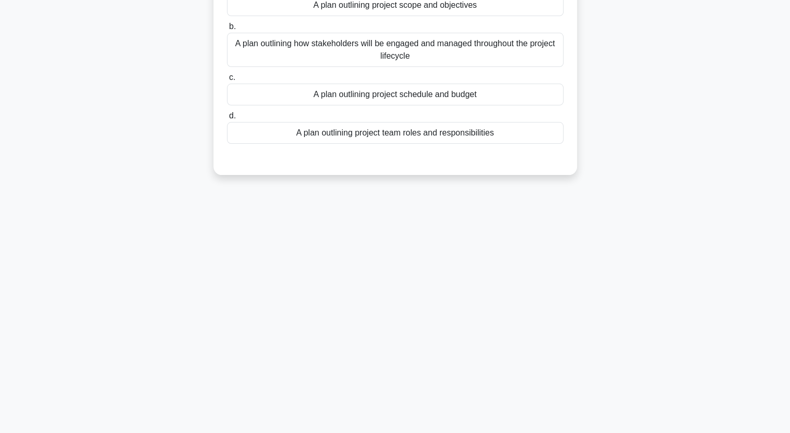
scroll to position [0, 0]
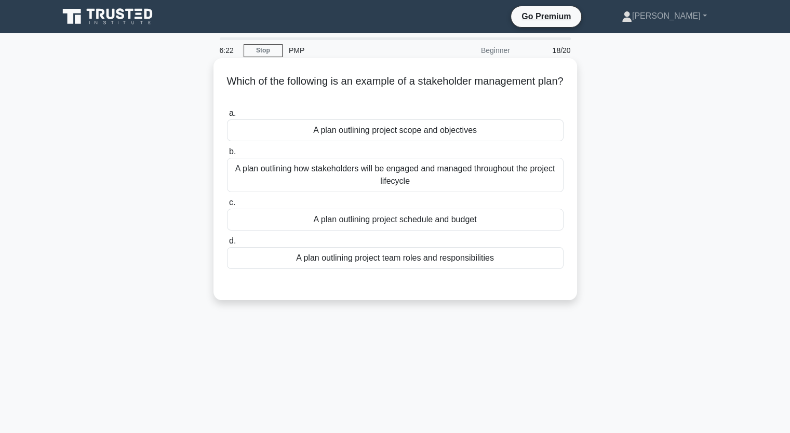
click at [515, 175] on div "A plan outlining how stakeholders will be engaged and managed throughout the pr…" at bounding box center [395, 175] width 337 height 34
click at [227, 155] on input "b. A plan outlining how stakeholders will be engaged and managed throughout the…" at bounding box center [227, 152] width 0 height 7
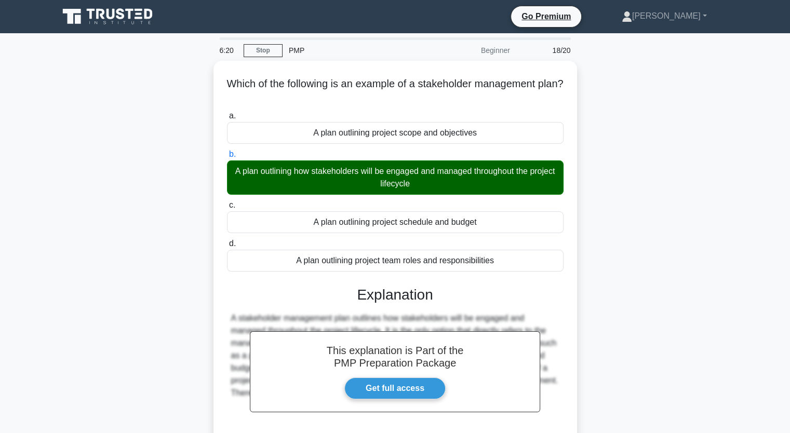
scroll to position [128, 0]
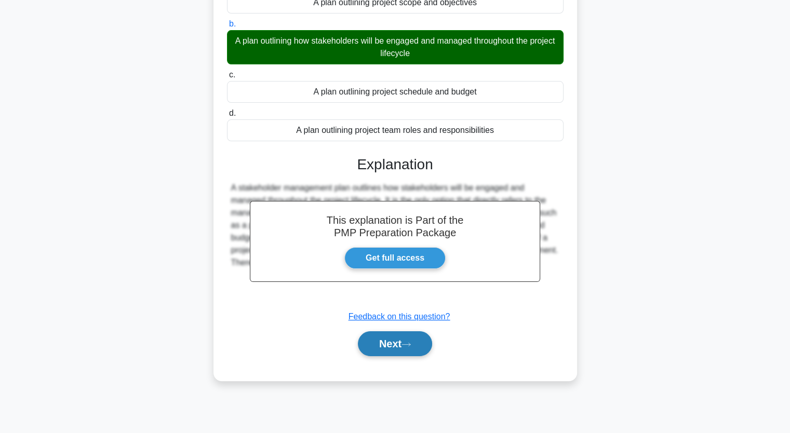
click at [391, 339] on button "Next" at bounding box center [395, 343] width 74 height 25
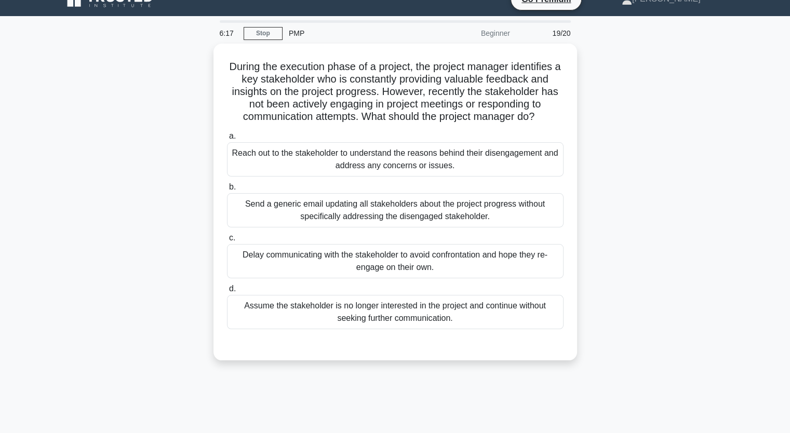
scroll to position [0, 0]
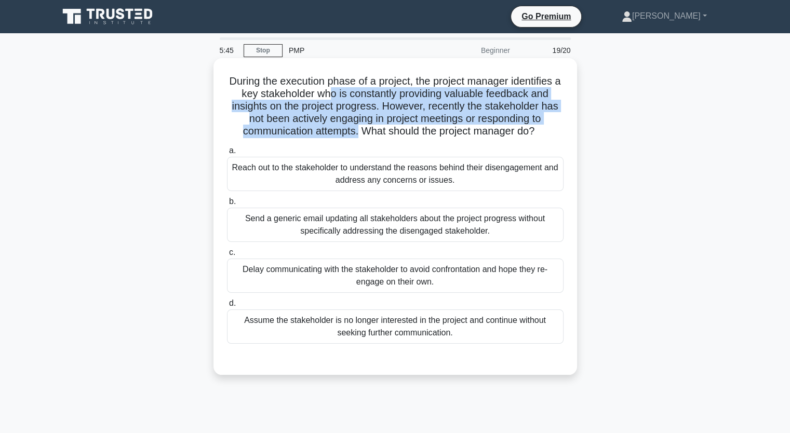
drag, startPoint x: 332, startPoint y: 97, endPoint x: 355, endPoint y: 125, distance: 36.6
click at [355, 125] on h5 "During the execution phase of a project, the project manager identifies a key s…" at bounding box center [395, 106] width 339 height 63
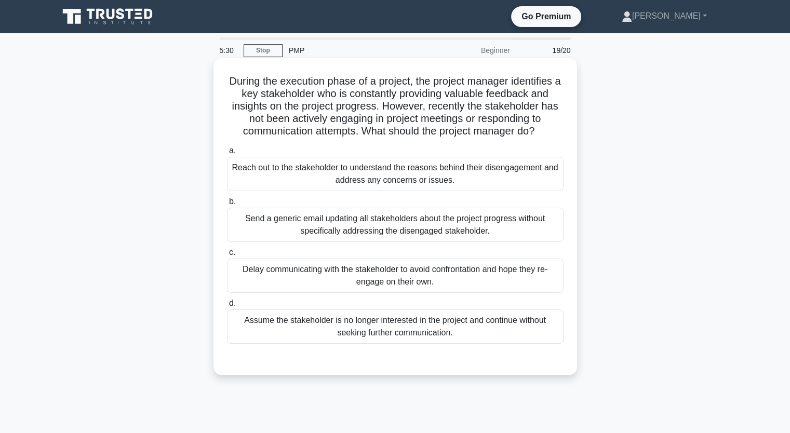
click at [332, 169] on div "Reach out to the stakeholder to understand the reasons behind their disengageme…" at bounding box center [395, 174] width 337 height 34
click at [227, 154] on input "a. Reach out to the stakeholder to understand the reasons behind their disengag…" at bounding box center [227, 151] width 0 height 7
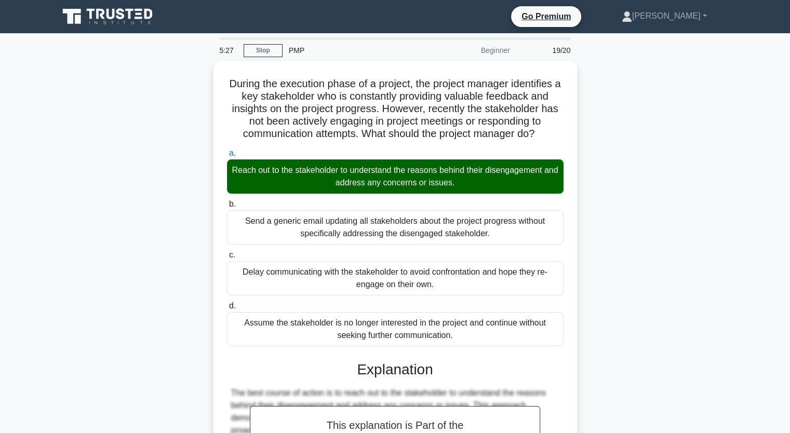
scroll to position [244, 0]
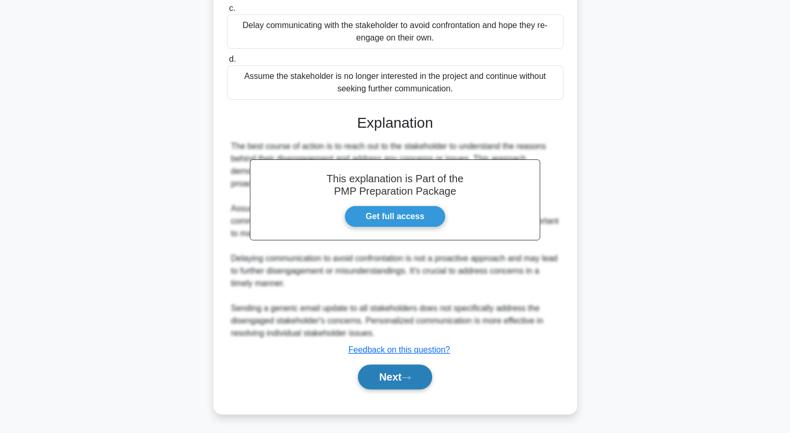
click at [382, 377] on button "Next" at bounding box center [395, 377] width 74 height 25
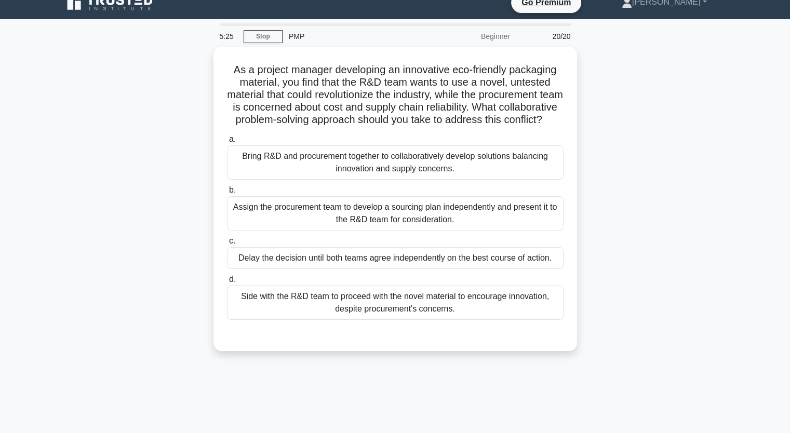
scroll to position [0, 0]
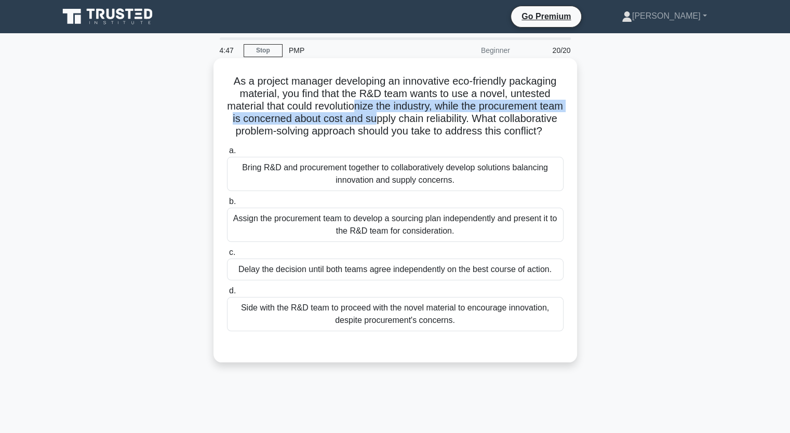
drag, startPoint x: 366, startPoint y: 106, endPoint x: 416, endPoint y: 122, distance: 52.4
click at [416, 122] on h5 "As a project manager developing an innovative eco-friendly packaging material, …" at bounding box center [395, 106] width 339 height 63
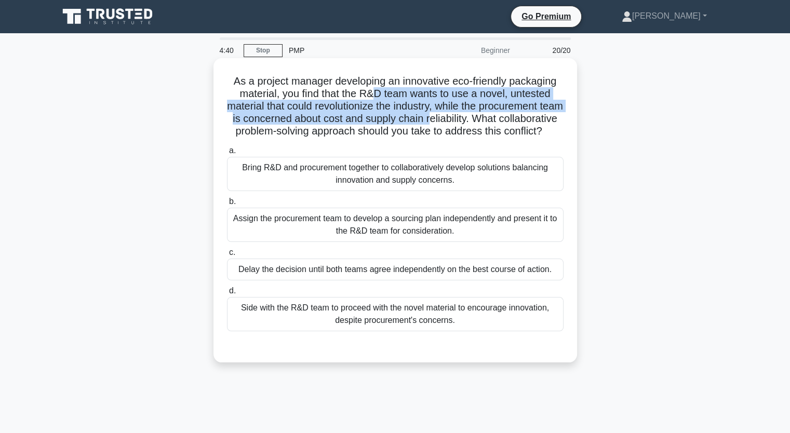
drag, startPoint x: 375, startPoint y: 96, endPoint x: 476, endPoint y: 117, distance: 103.6
click at [476, 117] on h5 "As a project manager developing an innovative eco-friendly packaging material, …" at bounding box center [395, 106] width 339 height 63
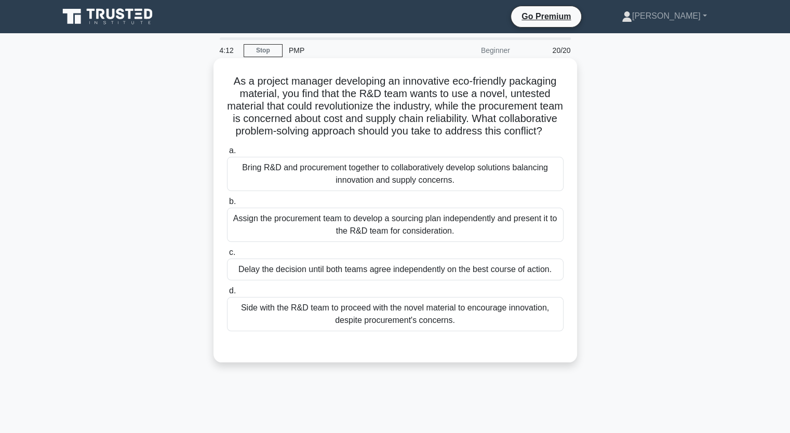
click at [438, 189] on div "Bring R&D and procurement together to collaboratively develop solutions balanci…" at bounding box center [395, 174] width 337 height 34
click at [227, 154] on input "a. Bring R&D and procurement together to collaboratively develop solutions bala…" at bounding box center [227, 151] width 0 height 7
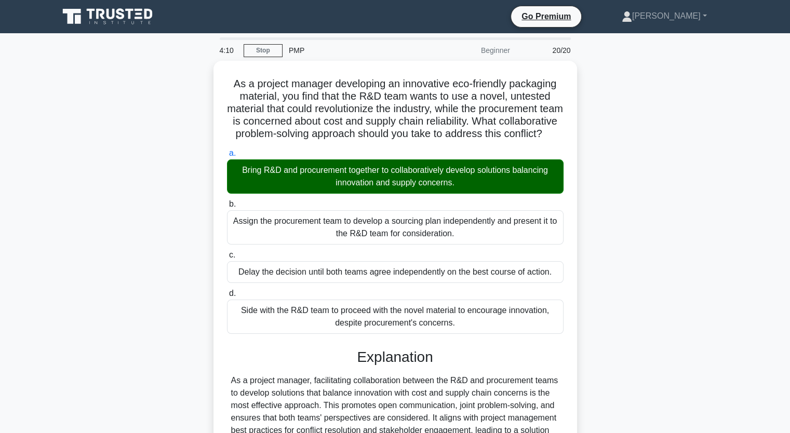
scroll to position [182, 0]
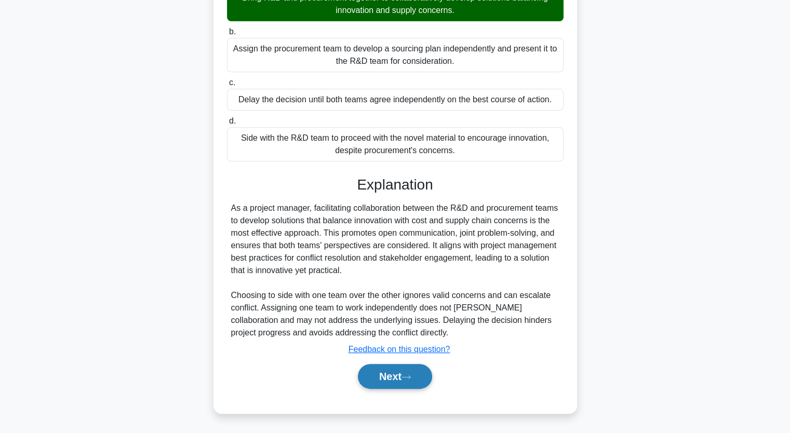
click at [410, 385] on button "Next" at bounding box center [395, 376] width 74 height 25
